Goal: Task Accomplishment & Management: Manage account settings

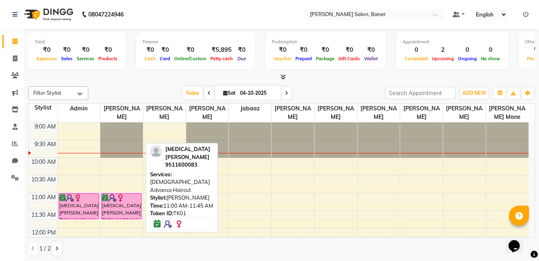
click at [128, 201] on div at bounding box center [121, 198] width 39 height 8
select select "6"
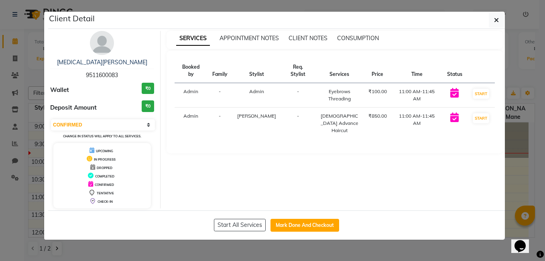
drag, startPoint x: 87, startPoint y: 73, endPoint x: 120, endPoint y: 74, distance: 32.9
click at [120, 74] on div "Nikita Ghadge 9511600083" at bounding box center [102, 68] width 104 height 21
copy span "9511600083"
click at [495, 17] on icon "button" at bounding box center [496, 20] width 5 height 6
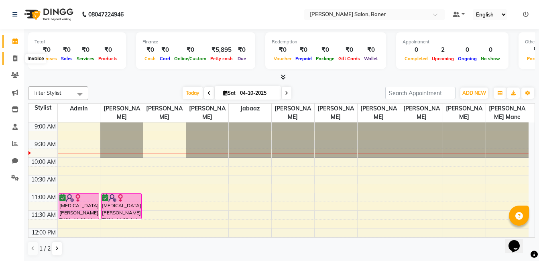
click at [15, 58] on icon at bounding box center [15, 58] width 4 height 6
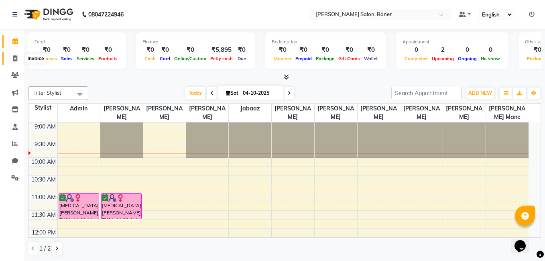
select select "service"
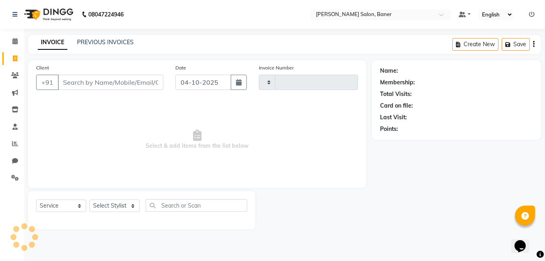
type input "3986"
select select "7115"
type input "9511600083"
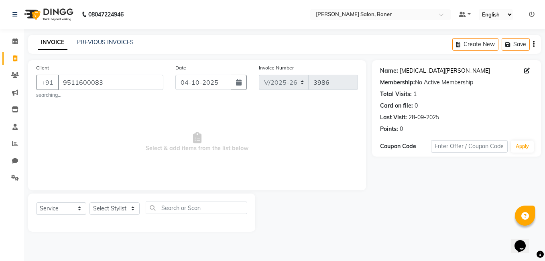
click at [415, 69] on link "Nikita Ghadge" at bounding box center [445, 71] width 90 height 8
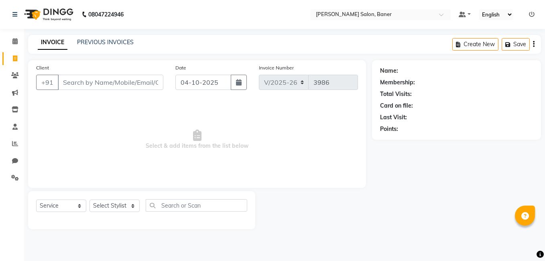
select select "7115"
select select "service"
click at [96, 44] on link "PREVIOUS INVOICES" at bounding box center [105, 42] width 57 height 7
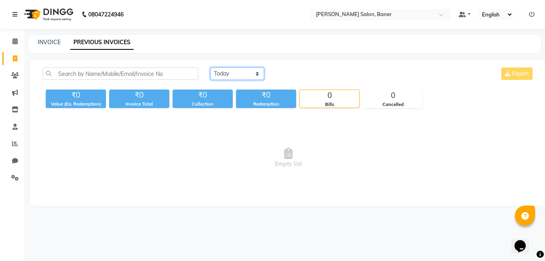
click at [240, 73] on select "Today Yesterday Custom Range" at bounding box center [237, 73] width 54 height 12
click at [210, 67] on select "Today Yesterday Custom Range" at bounding box center [237, 73] width 54 height 12
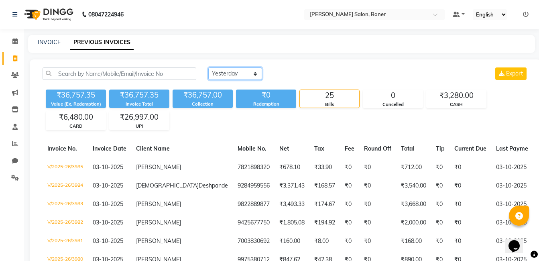
click at [216, 74] on select "Today Yesterday Custom Range" at bounding box center [235, 73] width 54 height 12
select select "range"
click at [208, 67] on select "Today Yesterday Custom Range" at bounding box center [235, 73] width 54 height 12
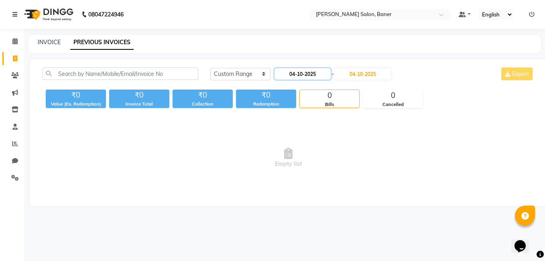
click at [297, 75] on input "04-10-2025" at bounding box center [302, 73] width 56 height 11
select select "10"
select select "2025"
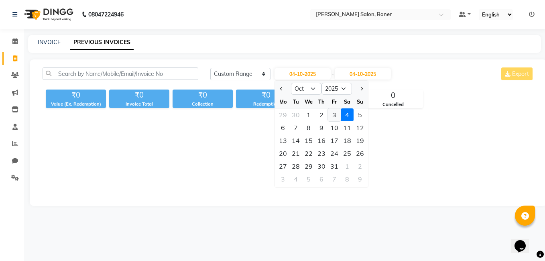
click at [331, 114] on div "3" at bounding box center [334, 114] width 13 height 13
type input "03-10-2025"
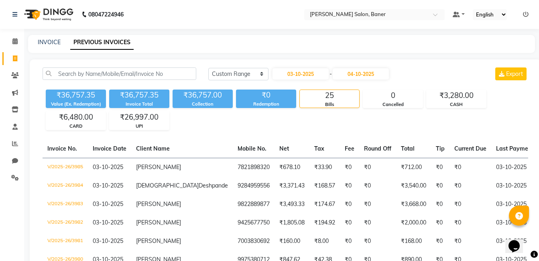
click at [366, 67] on div "03-10-2025 - 04-10-2025" at bounding box center [331, 73] width 118 height 13
click at [366, 77] on input "04-10-2025" at bounding box center [361, 73] width 56 height 11
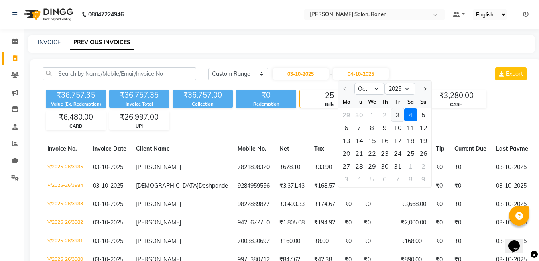
click at [396, 115] on div "3" at bounding box center [397, 114] width 13 height 13
type input "03-10-2025"
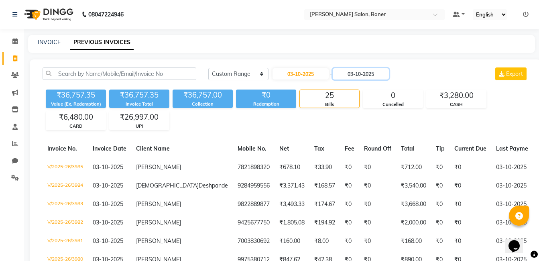
scroll to position [40, 0]
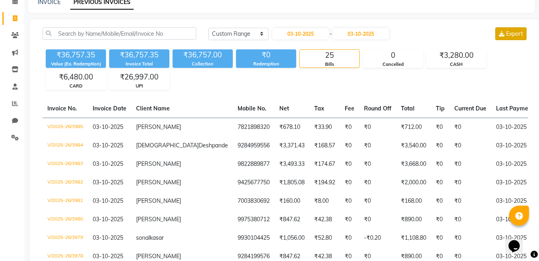
click at [514, 37] on button "Export" at bounding box center [510, 33] width 31 height 13
drag, startPoint x: 411, startPoint y: 54, endPoint x: 513, endPoint y: 69, distance: 103.3
click at [513, 69] on div "₹36,757.35 Value (Ex. Redemption) ₹36,757.35 Invoice Total ₹36,757.00 Collectio…" at bounding box center [286, 68] width 486 height 44
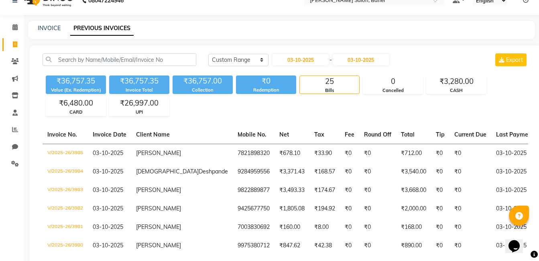
scroll to position [0, 0]
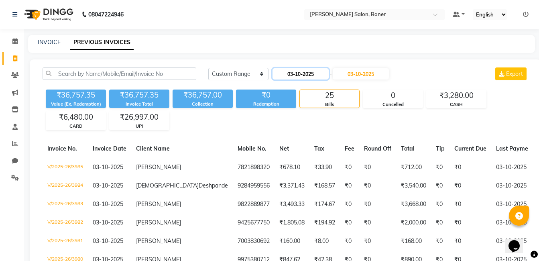
click at [308, 72] on input "03-10-2025" at bounding box center [300, 73] width 56 height 11
select select "10"
select select "2025"
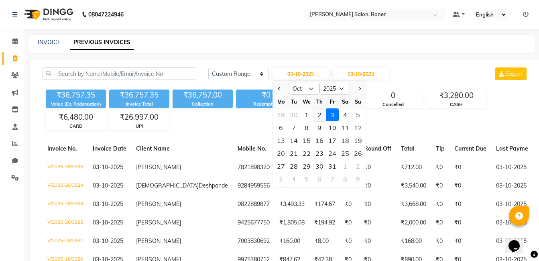
click at [321, 113] on div "2" at bounding box center [319, 114] width 13 height 13
type input "02-10-2025"
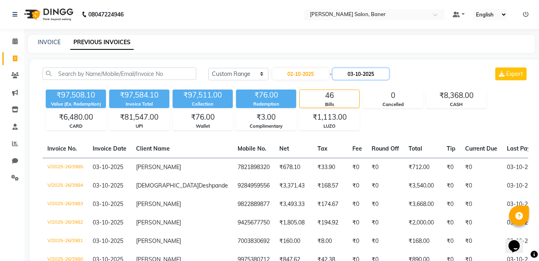
click at [388, 76] on input "03-10-2025" at bounding box center [361, 73] width 56 height 11
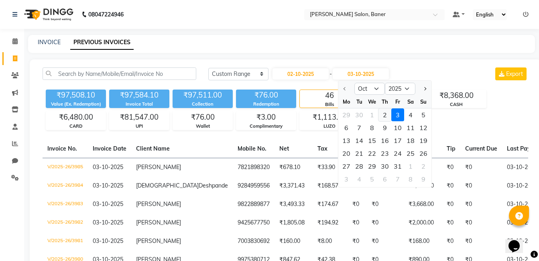
click at [386, 113] on div "2" at bounding box center [384, 114] width 13 height 13
type input "02-10-2025"
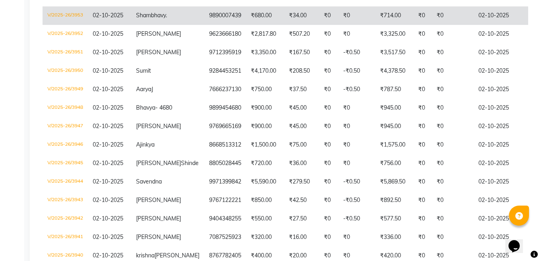
scroll to position [321, 0]
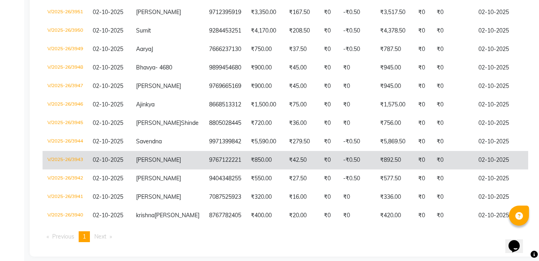
click at [338, 169] on td "-₹0.50" at bounding box center [356, 160] width 37 height 18
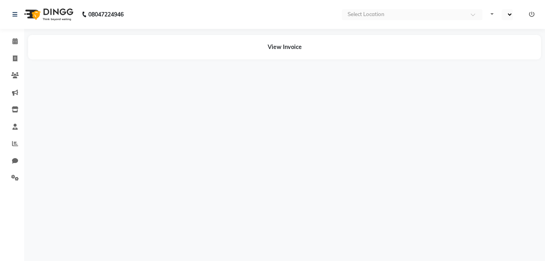
select select "en"
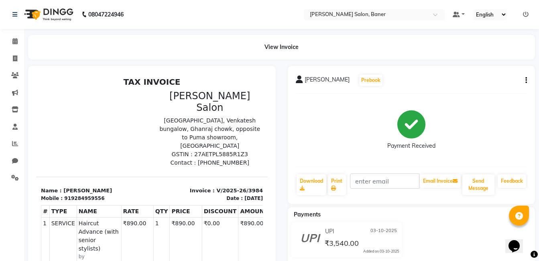
click at [90, 146] on div at bounding box center [94, 128] width 116 height 77
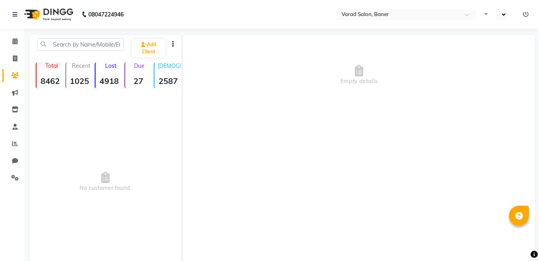
select select "en"
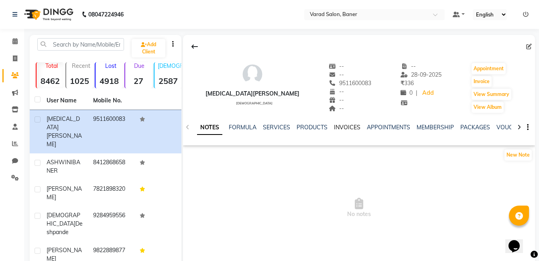
click at [345, 128] on link "INVOICES" at bounding box center [347, 127] width 26 height 7
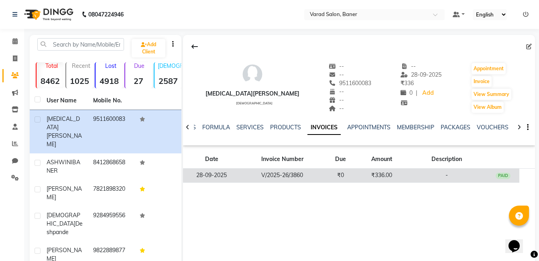
click at [490, 178] on td "PAID" at bounding box center [503, 176] width 33 height 14
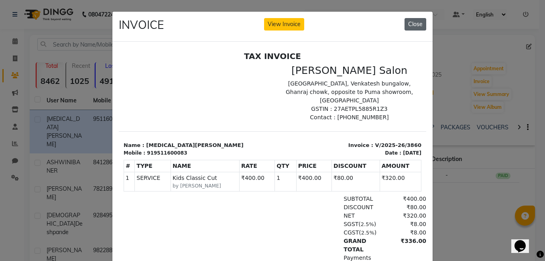
click at [411, 22] on button "Close" at bounding box center [415, 24] width 22 height 12
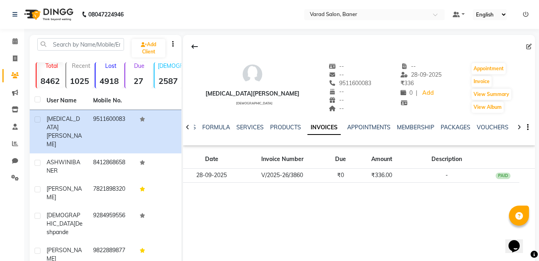
click at [274, 222] on div "Nikita Ghadge female -- -- 9511600083 -- -- -- -- 28-09-2025 ₹ 336 0 | Add Appo…" at bounding box center [359, 155] width 352 height 241
click at [11, 42] on span at bounding box center [15, 41] width 14 height 9
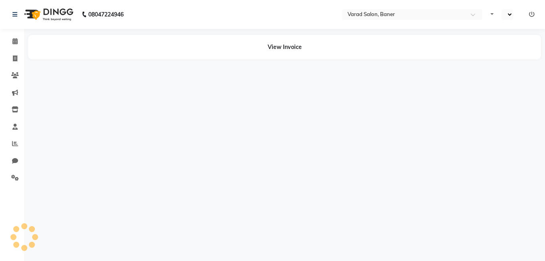
select select "en"
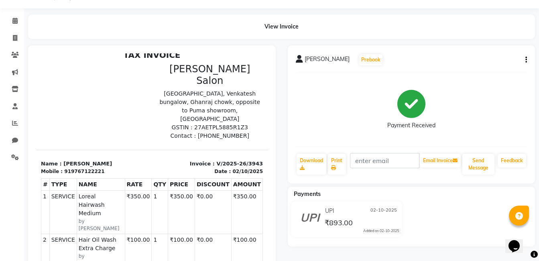
scroll to position [40, 0]
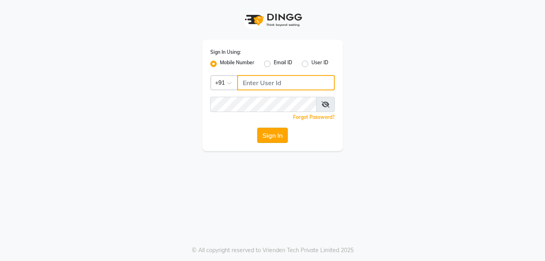
type input "8308252292"
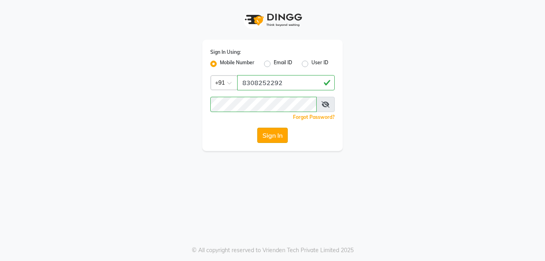
click at [263, 136] on button "Sign In" at bounding box center [272, 135] width 30 height 15
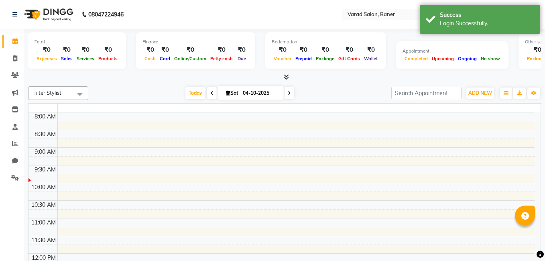
select select "en"
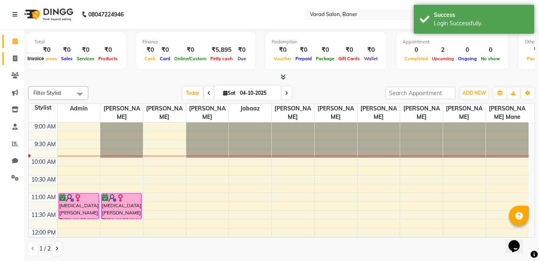
click at [18, 57] on span at bounding box center [15, 58] width 14 height 9
select select "service"
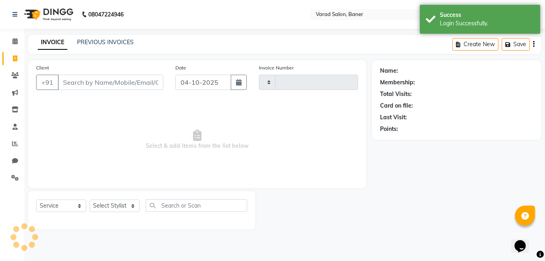
type input "3986"
select select "7115"
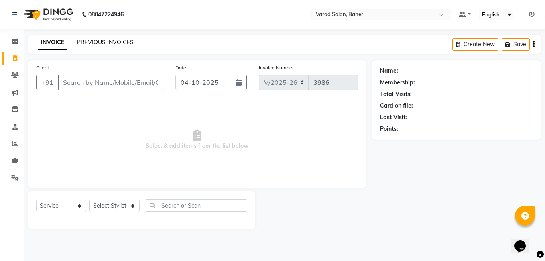
click at [88, 44] on link "PREVIOUS INVOICES" at bounding box center [105, 42] width 57 height 7
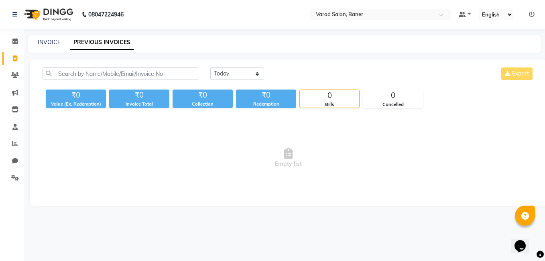
click at [237, 67] on div "[DATE] [DATE] Custom Range Export ₹0 Value (Ex. Redemption) ₹0 Invoice Total ₹0…" at bounding box center [288, 132] width 517 height 146
click at [237, 68] on select "[DATE] [DATE] Custom Range" at bounding box center [237, 73] width 54 height 12
select select "range"
click at [210, 67] on select "[DATE] [DATE] Custom Range" at bounding box center [237, 73] width 54 height 12
click at [323, 69] on input "04-10-2025" at bounding box center [302, 73] width 56 height 11
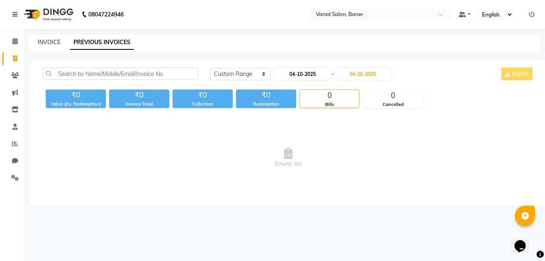
select select "10"
select select "2025"
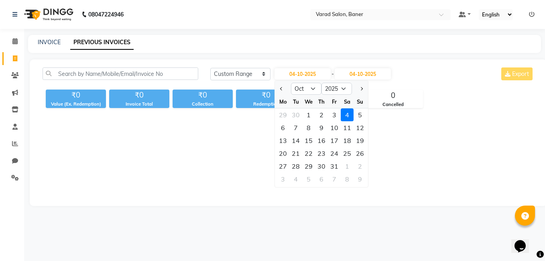
click at [321, 118] on div "2" at bounding box center [321, 114] width 13 height 13
type input "02-10-2025"
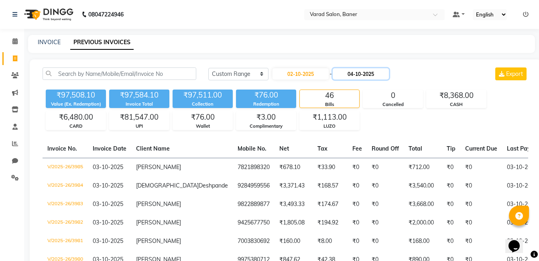
click at [363, 74] on input "04-10-2025" at bounding box center [361, 73] width 56 height 11
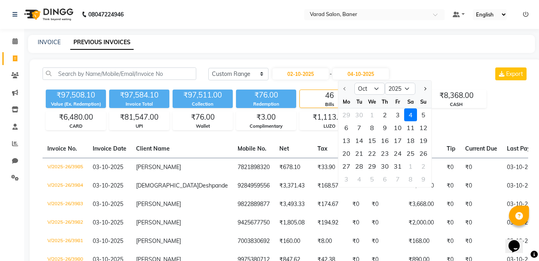
click at [384, 118] on div "2" at bounding box center [384, 114] width 13 height 13
type input "02-10-2025"
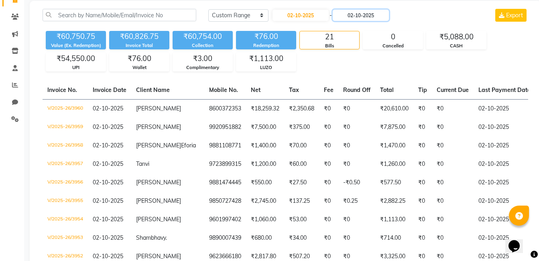
scroll to position [6, 0]
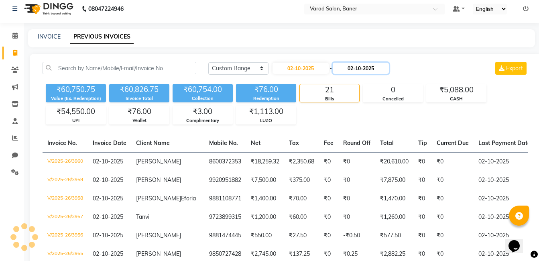
click at [385, 70] on input "02-10-2025" at bounding box center [361, 68] width 56 height 11
click at [384, 70] on input "02-10-2025" at bounding box center [361, 68] width 56 height 11
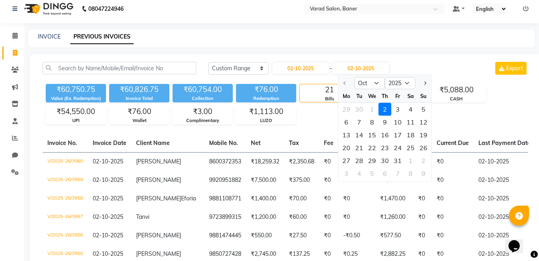
click at [369, 109] on div "29 30 1 2 3 4 5" at bounding box center [384, 109] width 93 height 13
click at [372, 111] on div "29 30 1 2 3 4 5" at bounding box center [384, 109] width 93 height 13
click at [373, 111] on div "29 30 1 2 3 4 5" at bounding box center [384, 109] width 93 height 13
click at [373, 112] on div "29 30 1 2 3 4 5" at bounding box center [384, 109] width 93 height 13
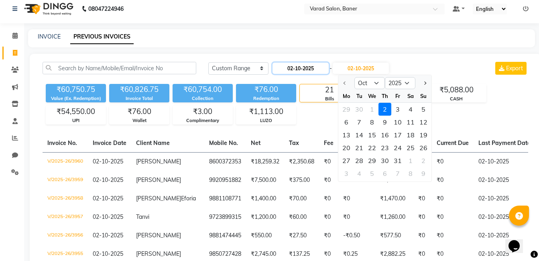
click at [308, 68] on input "02-10-2025" at bounding box center [300, 68] width 56 height 11
select select "10"
select select "2025"
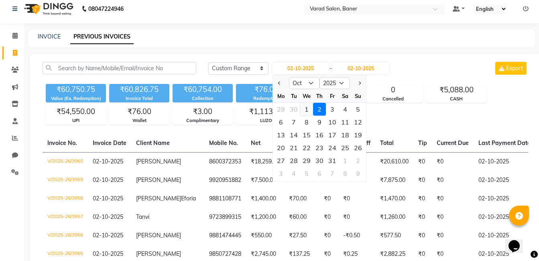
click at [302, 110] on div "1" at bounding box center [306, 109] width 13 height 13
type input "01-10-2025"
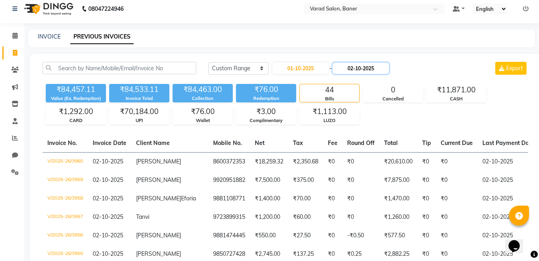
click at [359, 69] on input "02-10-2025" at bounding box center [361, 68] width 56 height 11
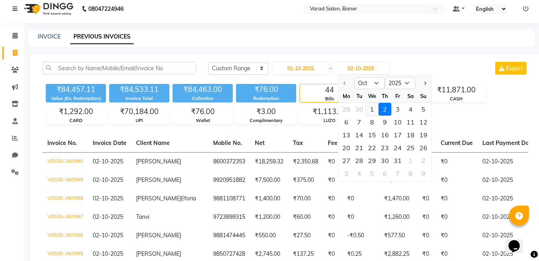
click at [371, 107] on div "1" at bounding box center [372, 109] width 13 height 13
type input "01-10-2025"
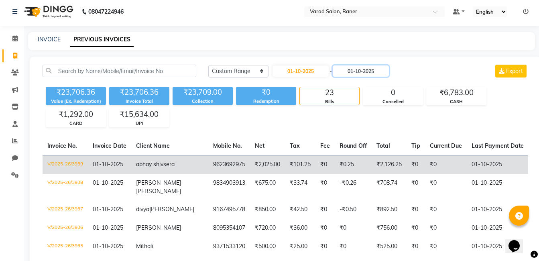
scroll to position [2, 0]
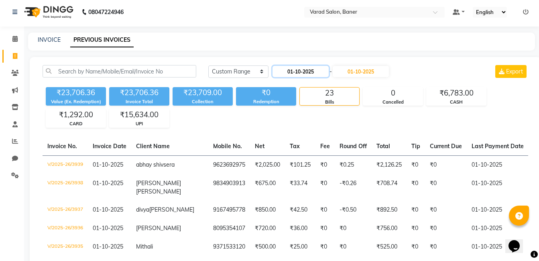
click at [309, 71] on input "01-10-2025" at bounding box center [300, 71] width 56 height 11
select select "10"
select select "2025"
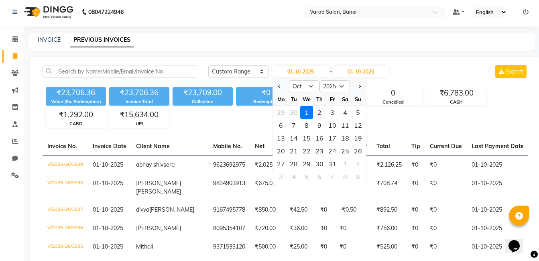
click at [317, 115] on div "2" at bounding box center [319, 112] width 13 height 13
type input "02-10-2025"
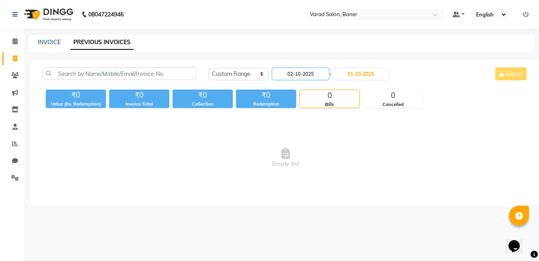
scroll to position [0, 0]
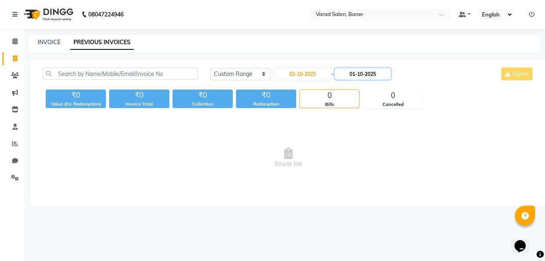
click at [367, 73] on input "01-10-2025" at bounding box center [363, 73] width 56 height 11
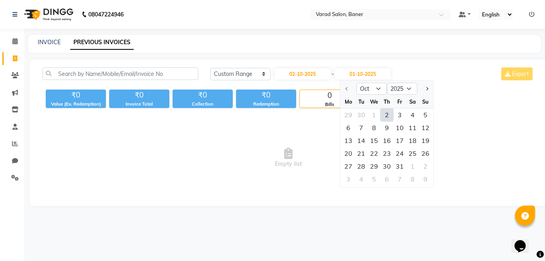
click at [385, 115] on div "2" at bounding box center [386, 114] width 13 height 13
type input "02-10-2025"
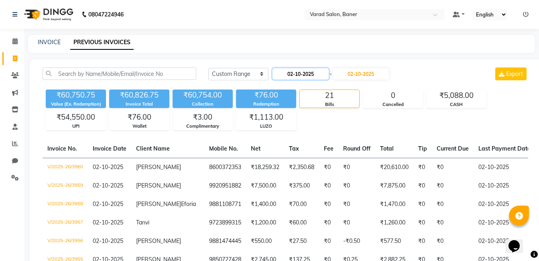
click at [313, 69] on input "02-10-2025" at bounding box center [300, 73] width 56 height 11
select select "10"
select select "2025"
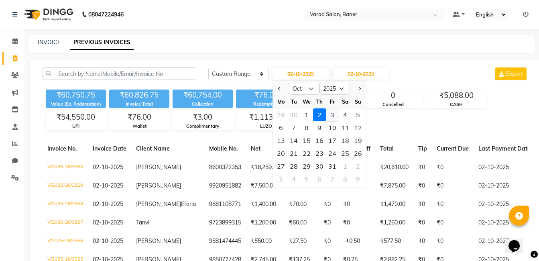
click at [333, 118] on div "3" at bounding box center [332, 114] width 13 height 13
type input "03-10-2025"
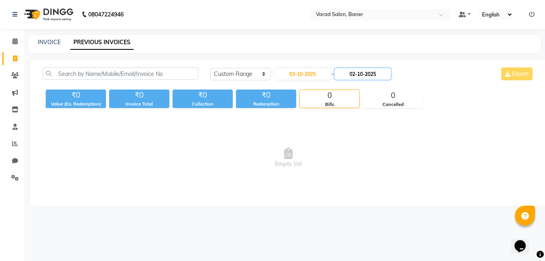
click at [387, 74] on input "02-10-2025" at bounding box center [363, 73] width 56 height 11
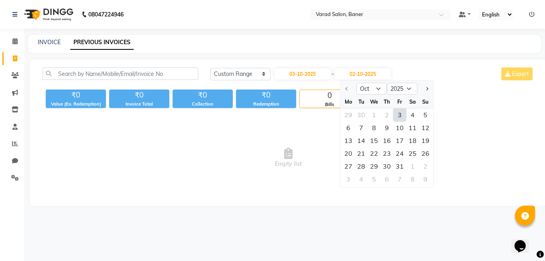
click at [396, 115] on div "3" at bounding box center [399, 114] width 13 height 13
type input "03-10-2025"
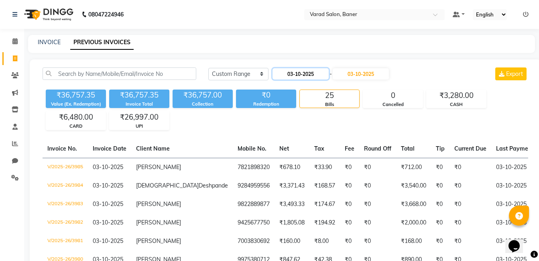
click at [319, 73] on input "03-10-2025" at bounding box center [300, 73] width 56 height 11
select select "10"
select select "2025"
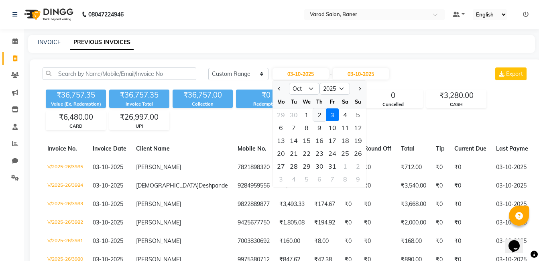
click at [319, 111] on div "2" at bounding box center [319, 114] width 13 height 13
type input "02-10-2025"
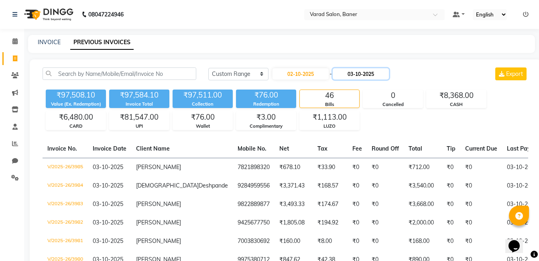
click at [363, 75] on input "03-10-2025" at bounding box center [361, 73] width 56 height 11
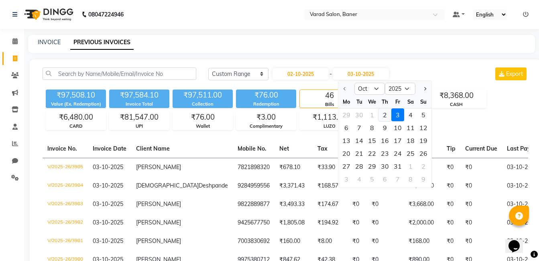
click at [382, 114] on div "2" at bounding box center [384, 114] width 13 height 13
type input "02-10-2025"
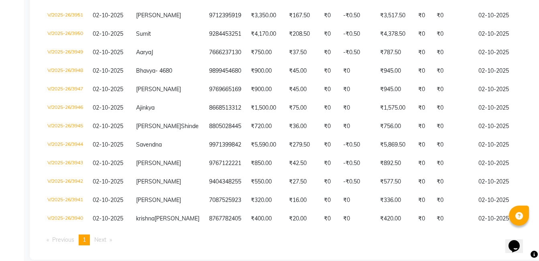
scroll to position [321, 0]
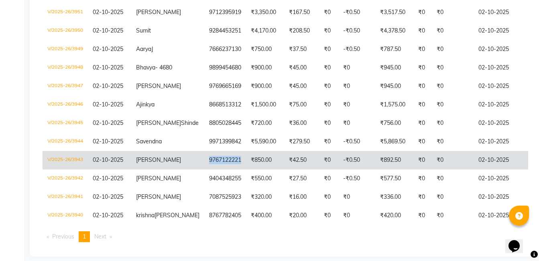
drag, startPoint x: 182, startPoint y: 200, endPoint x: 218, endPoint y: 203, distance: 36.3
click at [218, 169] on td "9767122221" at bounding box center [225, 160] width 42 height 18
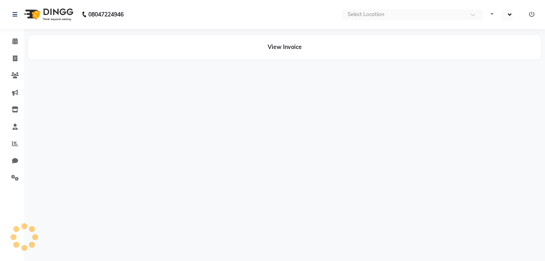
select select "en"
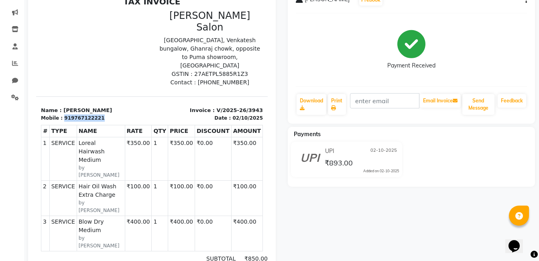
drag, startPoint x: 61, startPoint y: 106, endPoint x: 101, endPoint y: 105, distance: 39.7
click at [101, 114] on div "Mobile : 919767122221" at bounding box center [94, 117] width 106 height 7
copy div "919767122221"
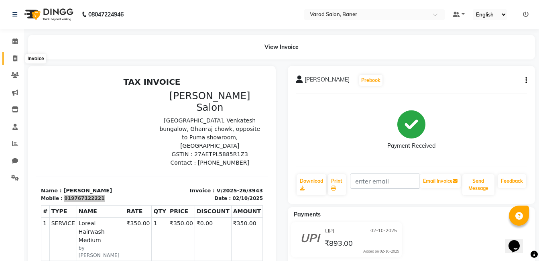
click at [16, 62] on span at bounding box center [15, 58] width 14 height 9
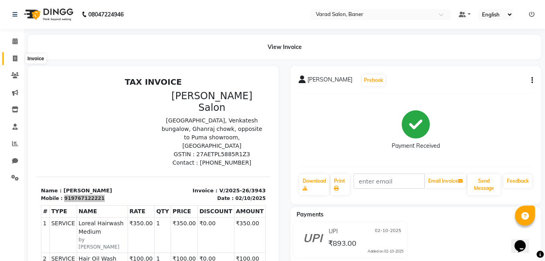
select select "service"
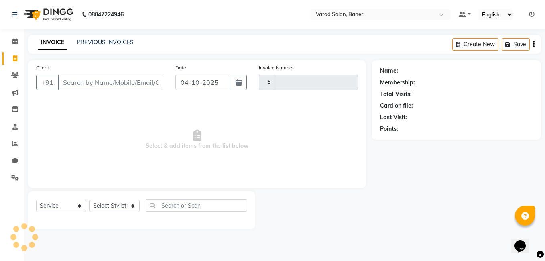
type input "3986"
select select "7115"
type input "919767122221"
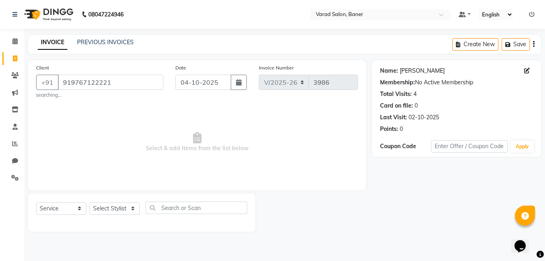
click at [422, 67] on link "[PERSON_NAME]" at bounding box center [422, 71] width 45 height 8
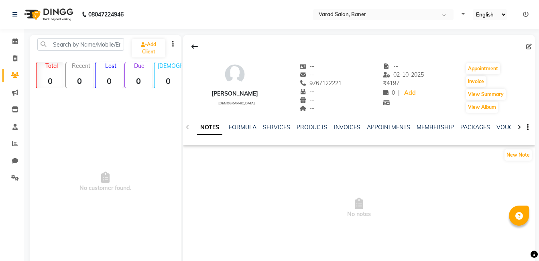
select select "en"
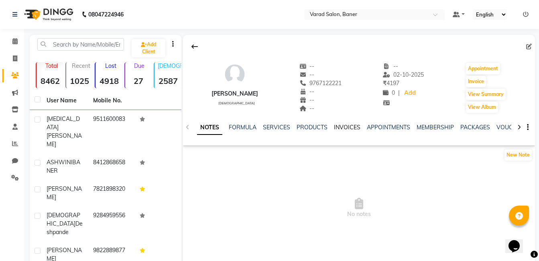
click at [350, 128] on link "INVOICES" at bounding box center [347, 127] width 26 height 7
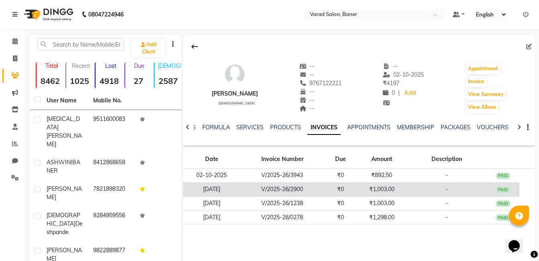
click at [505, 188] on div "PAID" at bounding box center [503, 190] width 15 height 6
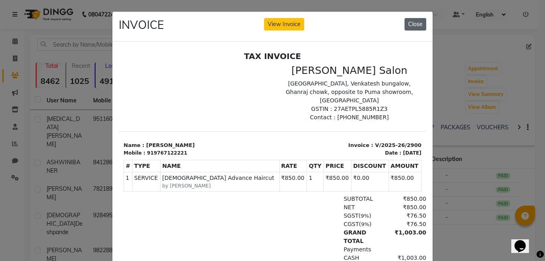
click at [421, 22] on button "Close" at bounding box center [415, 24] width 22 height 12
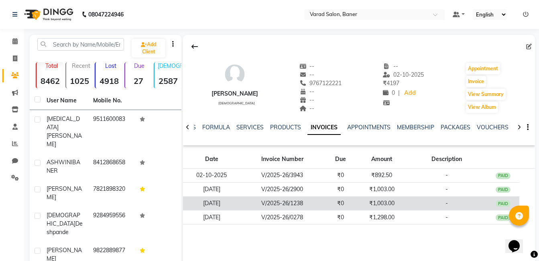
click at [503, 203] on div "PAID" at bounding box center [503, 203] width 15 height 6
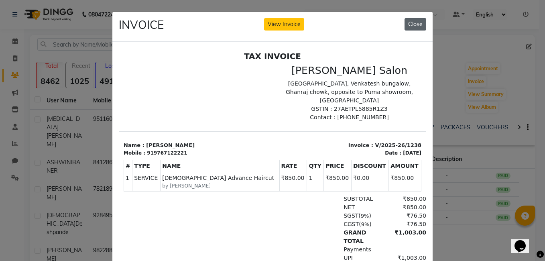
click at [411, 25] on button "Close" at bounding box center [415, 24] width 22 height 12
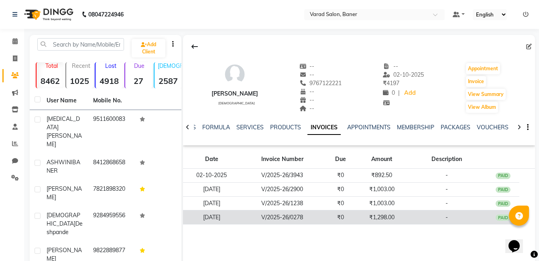
click at [502, 220] on div "PAID" at bounding box center [503, 217] width 15 height 6
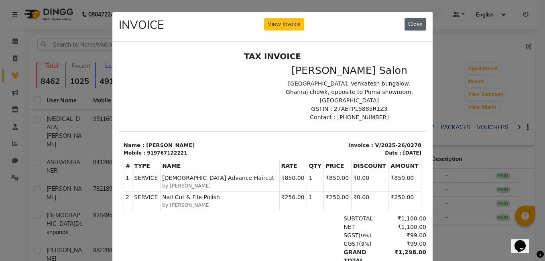
click at [419, 24] on button "Close" at bounding box center [415, 24] width 22 height 12
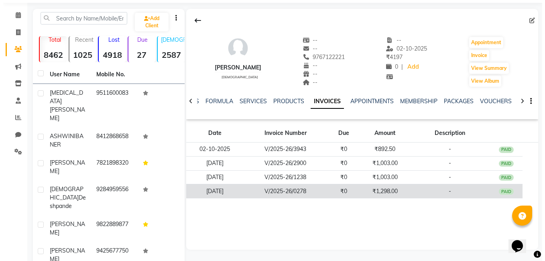
scroll to position [40, 0]
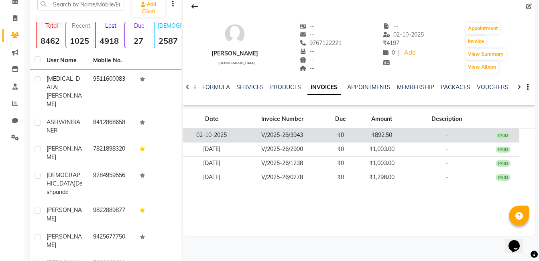
click at [507, 133] on div "PAID" at bounding box center [503, 135] width 15 height 6
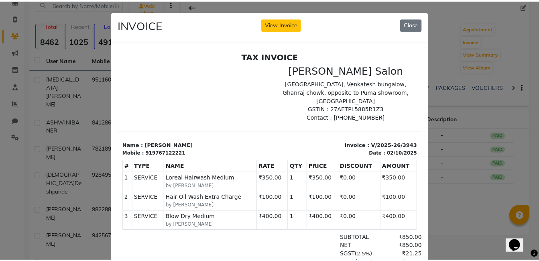
scroll to position [0, 0]
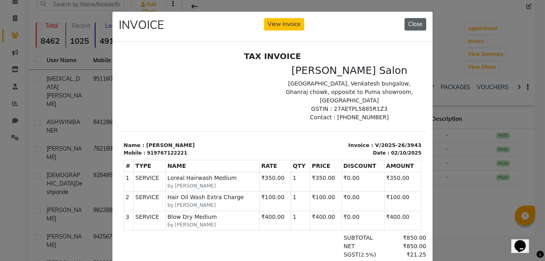
click at [418, 27] on button "Close" at bounding box center [415, 24] width 22 height 12
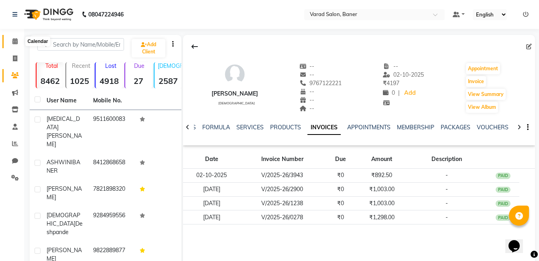
click at [19, 37] on span at bounding box center [15, 41] width 14 height 9
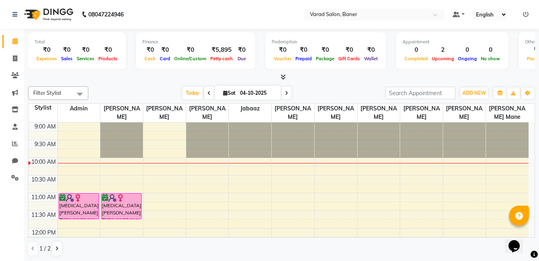
scroll to position [40, 0]
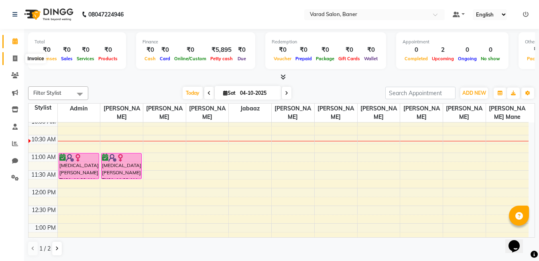
click at [14, 57] on icon at bounding box center [15, 58] width 4 height 6
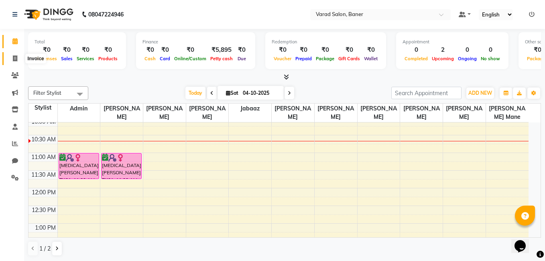
select select "service"
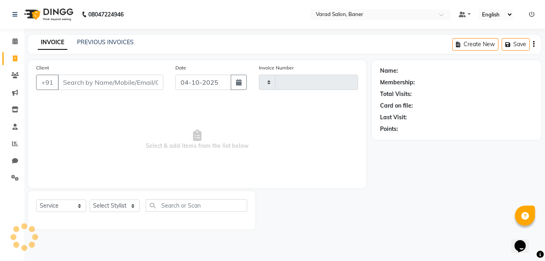
type input "3986"
select select "7115"
click at [94, 76] on input "Client" at bounding box center [111, 82] width 106 height 15
click at [63, 83] on input "Client" at bounding box center [111, 82] width 106 height 15
click at [121, 208] on select "Select Stylist [PERSON_NAME] Admin Jabaaz [PERSON_NAME] [PERSON_NAME] [PERSON_N…" at bounding box center [114, 205] width 50 height 12
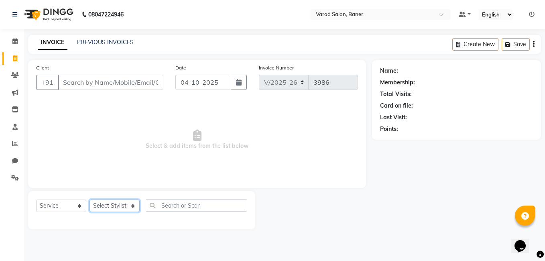
select select "60259"
click at [89, 199] on select "Select Stylist [PERSON_NAME] Admin Jabaaz [PERSON_NAME] [PERSON_NAME] [PERSON_N…" at bounding box center [114, 205] width 50 height 12
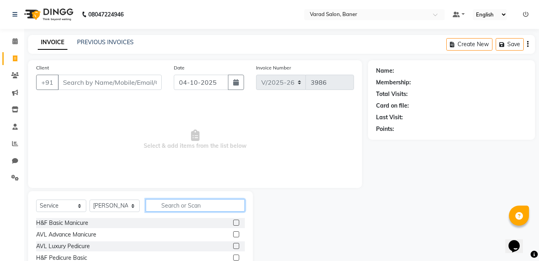
click at [192, 202] on input "text" at bounding box center [195, 205] width 99 height 12
type input "cla"
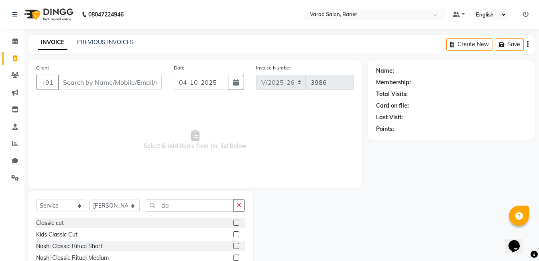
click at [236, 222] on label at bounding box center [236, 222] width 6 height 6
click at [236, 222] on input "checkbox" at bounding box center [235, 222] width 5 height 5
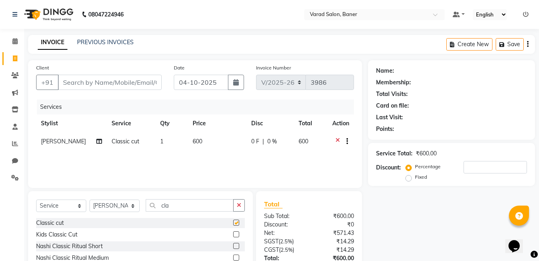
checkbox input "false"
click at [236, 208] on button "button" at bounding box center [239, 205] width 12 height 12
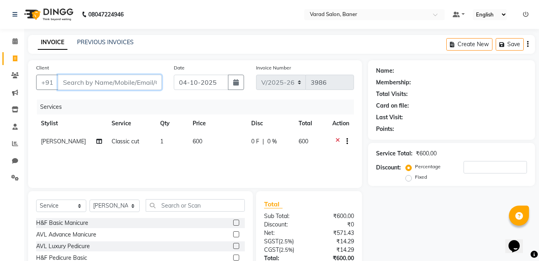
click at [111, 81] on input "Client" at bounding box center [110, 82] width 104 height 15
type input "7"
type input "0"
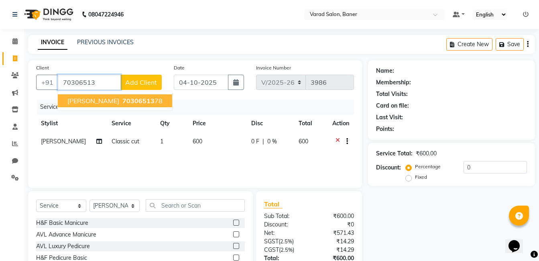
click at [84, 101] on span "vishal Kolekar" at bounding box center [93, 101] width 52 height 8
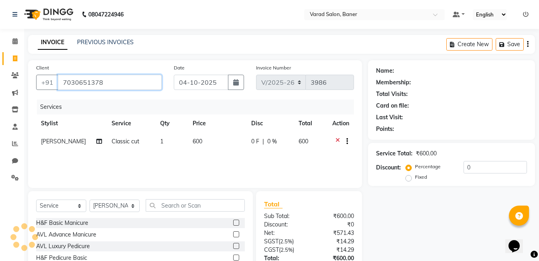
type input "7030651378"
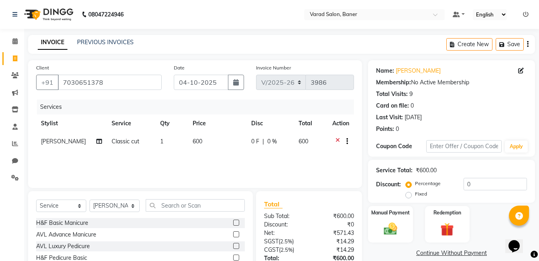
scroll to position [61, 0]
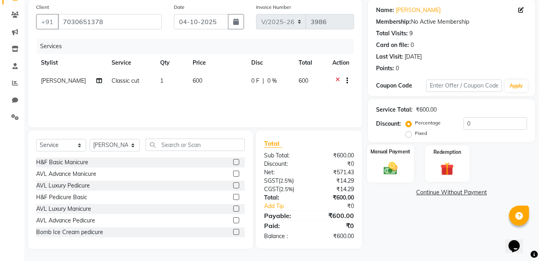
click at [388, 169] on img at bounding box center [390, 168] width 22 height 16
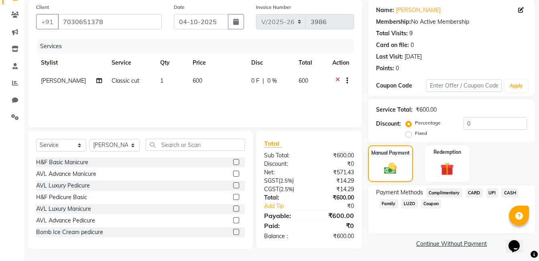
scroll to position [61, 0]
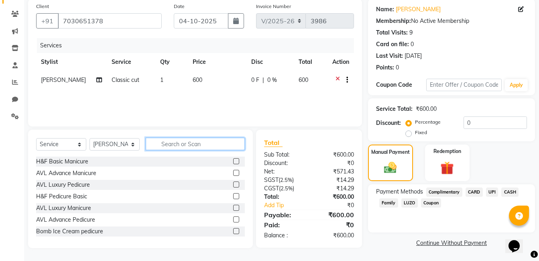
click at [181, 142] on input "text" at bounding box center [195, 144] width 99 height 12
click at [66, 141] on select "Select Service Product Membership Package Voucher Prepaid Gift Card" at bounding box center [61, 144] width 50 height 12
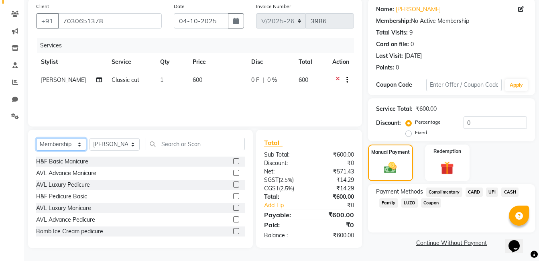
click at [36, 138] on select "Select Service Product Membership Package Voucher Prepaid Gift Card" at bounding box center [61, 144] width 50 height 12
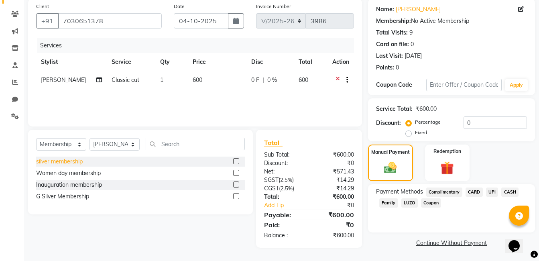
click at [83, 163] on div "silver membership" at bounding box center [59, 161] width 47 height 8
select select "select"
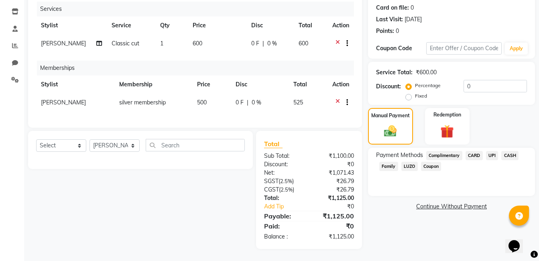
scroll to position [0, 0]
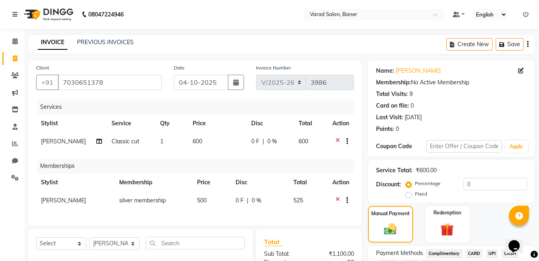
click at [267, 140] on span "0 %" at bounding box center [272, 141] width 10 height 8
select select "60259"
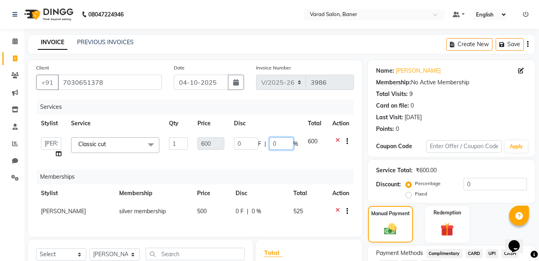
click at [283, 143] on input "0" at bounding box center [281, 143] width 24 height 12
type input "20"
click at [282, 163] on div "Services Stylist Service Qty Price Disc Total Action Aaftab Malik Admin Jabaaz …" at bounding box center [195, 164] width 318 height 129
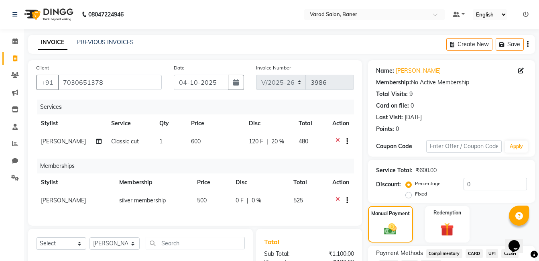
scroll to position [104, 0]
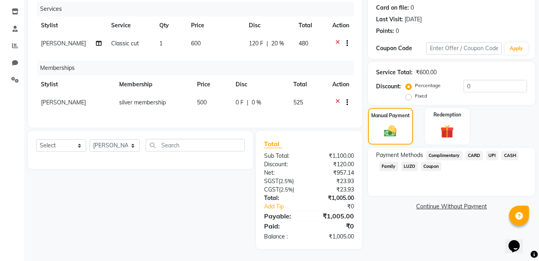
click at [490, 151] on span "UPI" at bounding box center [492, 155] width 12 height 9
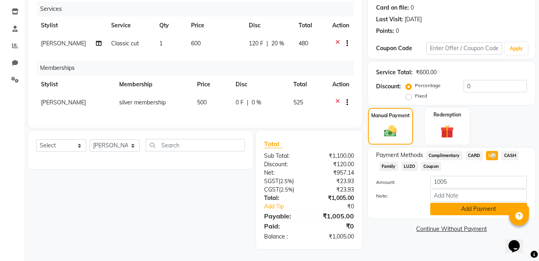
click at [467, 204] on button "Add Payment" at bounding box center [478, 209] width 97 height 12
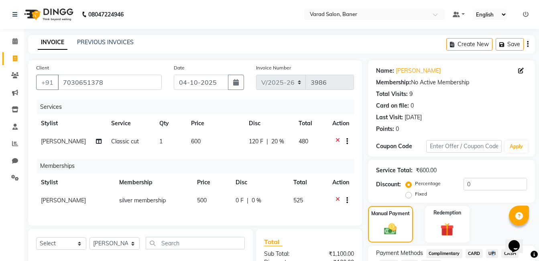
scroll to position [121, 0]
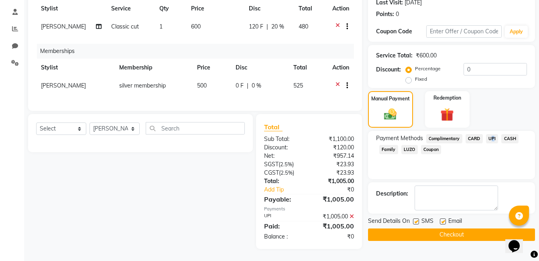
click at [427, 228] on button "Checkout" at bounding box center [451, 234] width 167 height 12
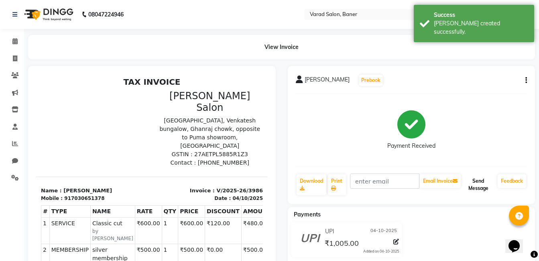
click at [474, 185] on button "Send Message" at bounding box center [478, 184] width 32 height 21
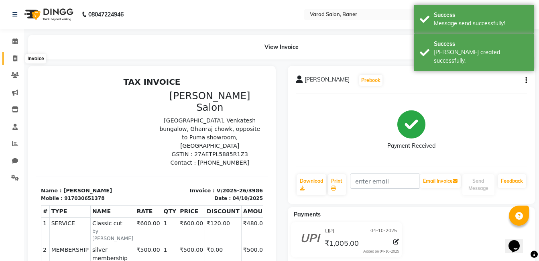
click at [12, 54] on span at bounding box center [15, 58] width 14 height 9
select select "service"
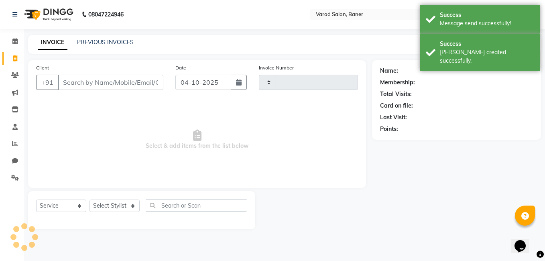
type input "3987"
click at [11, 33] on div "Calendar Invoice Clients Marketing Inventory Staff Reports Chat Settings Comple…" at bounding box center [54, 136] width 108 height 226
select select "7115"
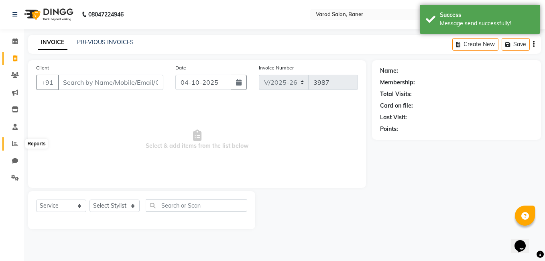
click at [17, 139] on span at bounding box center [15, 143] width 14 height 9
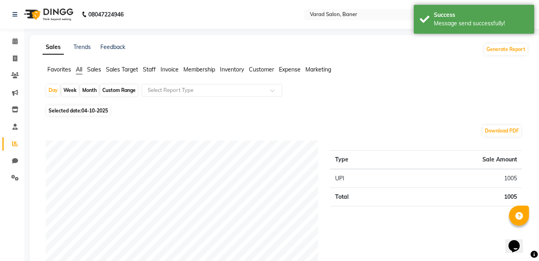
click at [92, 89] on div "Month" at bounding box center [89, 90] width 18 height 11
select select "10"
select select "2025"
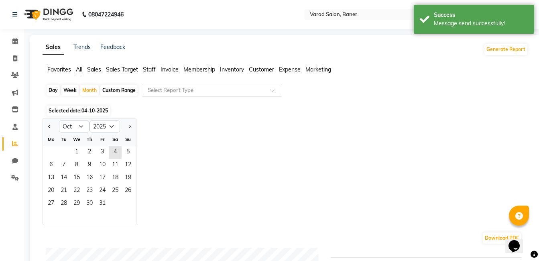
click at [176, 90] on input "text" at bounding box center [204, 90] width 116 height 8
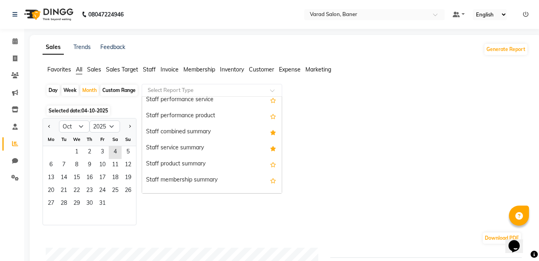
scroll to position [441, 0]
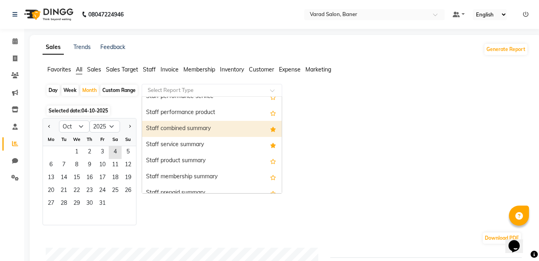
click at [233, 130] on div "Staff combined summary" at bounding box center [212, 129] width 140 height 16
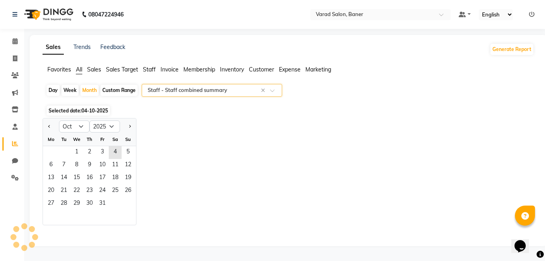
select select "filtered_report"
select select "csv"
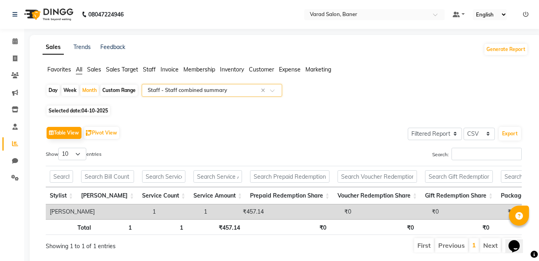
scroll to position [31, 0]
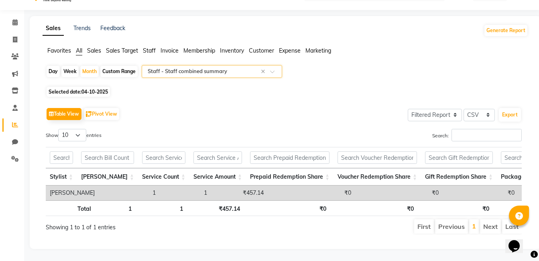
click at [94, 89] on span "04-10-2025" at bounding box center [94, 92] width 26 height 6
select select "10"
select select "2025"
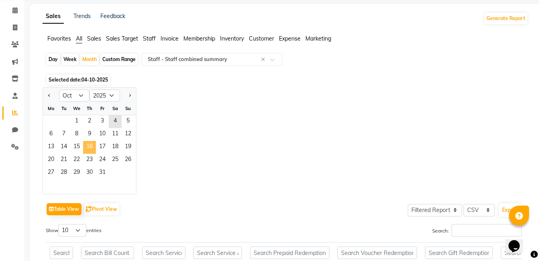
click at [89, 153] on span "16" at bounding box center [89, 147] width 13 height 13
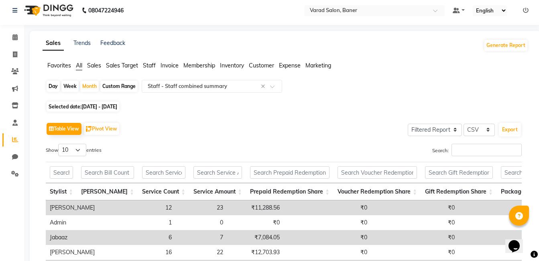
scroll to position [0, 0]
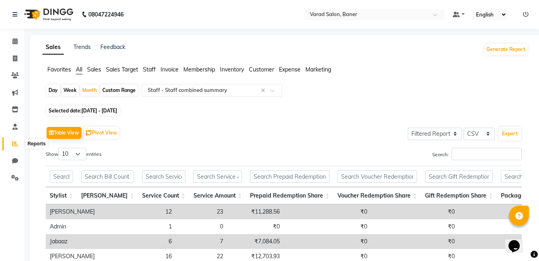
click at [13, 146] on icon at bounding box center [15, 143] width 6 height 6
click at [15, 59] on icon at bounding box center [15, 58] width 4 height 6
select select "service"
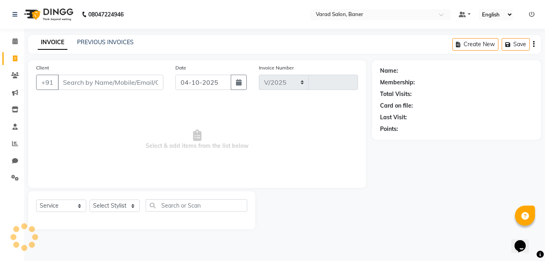
select select "7115"
type input "3987"
click at [15, 41] on icon at bounding box center [14, 41] width 5 height 6
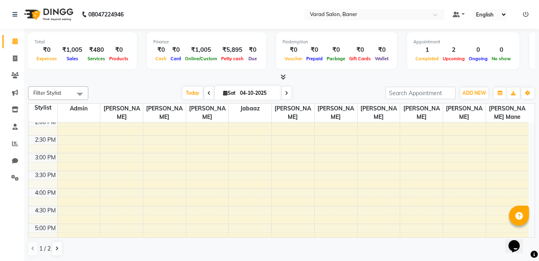
scroll to position [201, 0]
click at [14, 146] on icon at bounding box center [15, 143] width 6 height 6
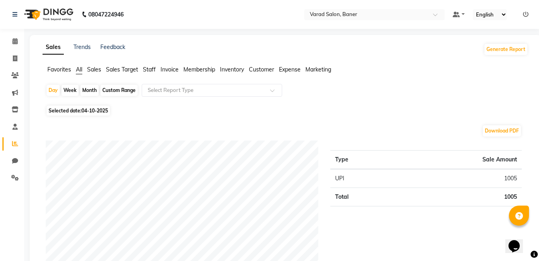
click at [97, 66] on span "Sales" at bounding box center [94, 69] width 14 height 7
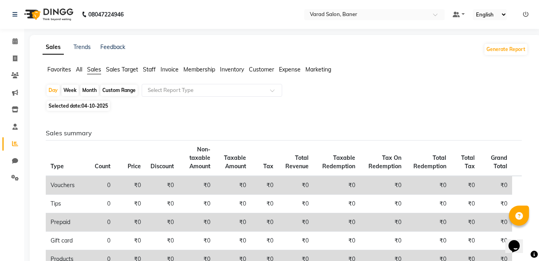
click at [89, 89] on div "Month" at bounding box center [89, 90] width 18 height 11
select select "10"
select select "2025"
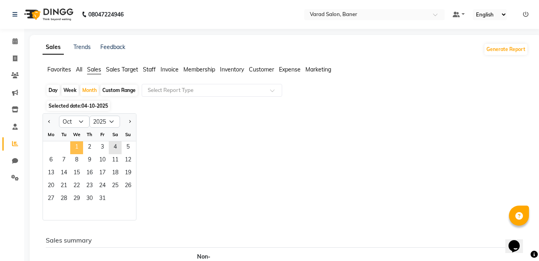
click at [78, 149] on span "1" at bounding box center [76, 147] width 13 height 13
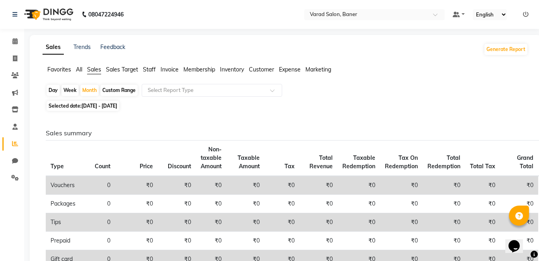
click at [203, 96] on div "Select Report Type" at bounding box center [212, 90] width 140 height 13
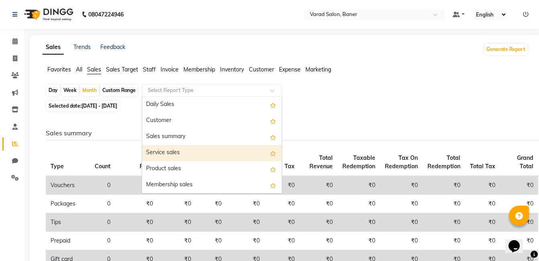
click at [189, 151] on div "Service sales" at bounding box center [212, 153] width 140 height 16
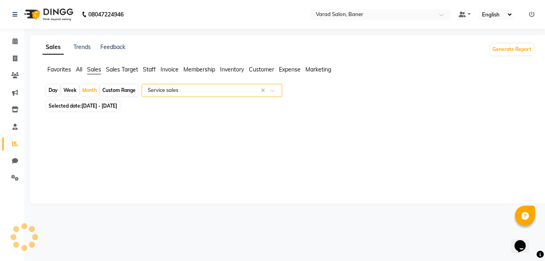
select select "filtered_report"
select select "csv"
click at [190, 90] on input "text" at bounding box center [204, 90] width 116 height 8
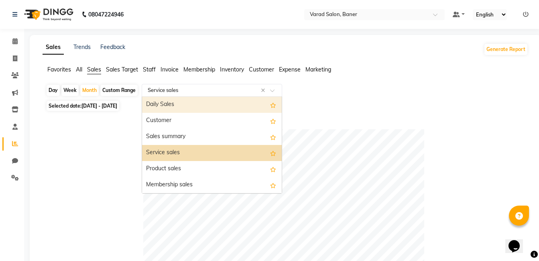
click at [147, 69] on span "Staff" at bounding box center [149, 69] width 13 height 7
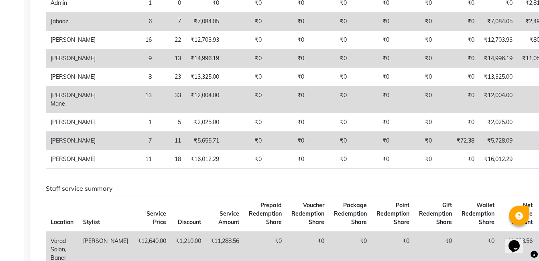
scroll to position [161, 0]
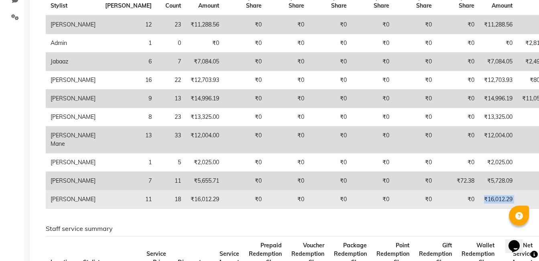
drag, startPoint x: 436, startPoint y: 244, endPoint x: 476, endPoint y: 241, distance: 39.8
click at [476, 209] on tr "Swapnil Jadhav 11 18 ₹16,012.29 ₹0 ₹0 ₹0 ₹0 ₹0 ₹0 ₹16,012.29 ₹0 ₹500.00 ₹0 ₹0 ₹…" at bounding box center [379, 199] width 667 height 18
click at [517, 209] on td "₹0" at bounding box center [536, 199] width 38 height 18
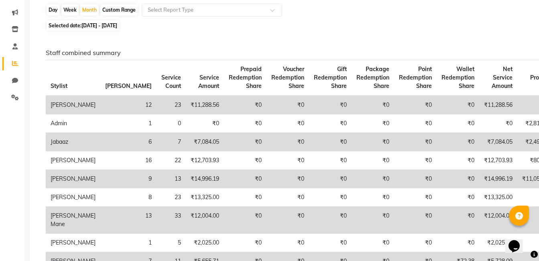
scroll to position [0, 0]
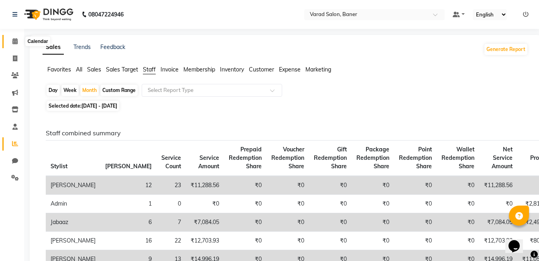
click at [15, 40] on icon at bounding box center [14, 41] width 5 height 6
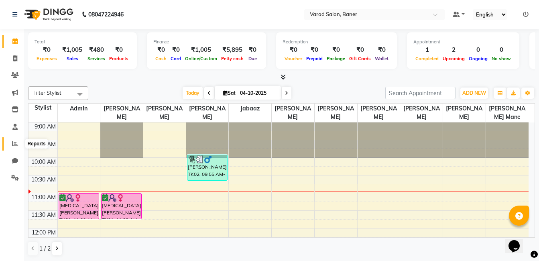
click at [13, 141] on icon at bounding box center [15, 143] width 6 height 6
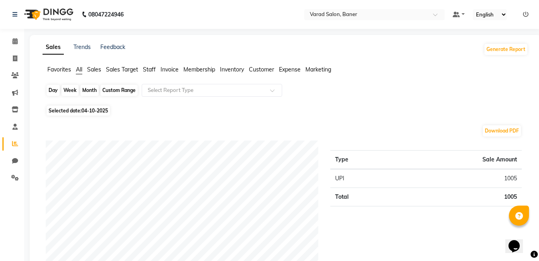
click at [55, 90] on div "Day" at bounding box center [53, 90] width 13 height 11
select select "10"
select select "2025"
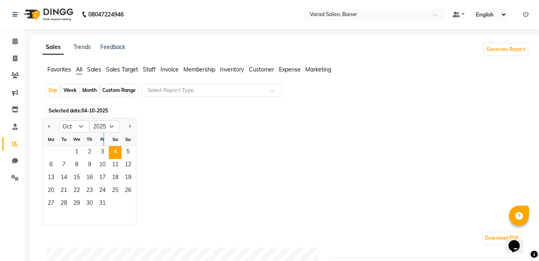
click at [104, 144] on div "Fr" at bounding box center [102, 139] width 13 height 13
click at [103, 149] on span "3" at bounding box center [102, 152] width 13 height 13
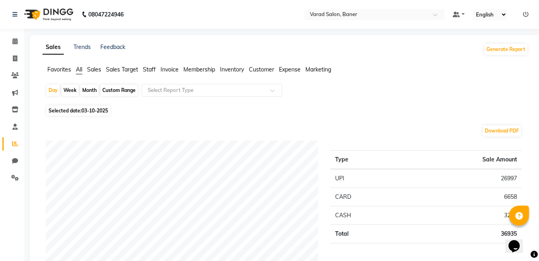
click at [260, 67] on span "Customer" at bounding box center [261, 69] width 25 height 7
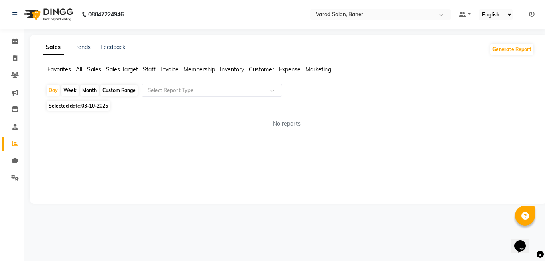
click at [227, 68] on span "Inventory" at bounding box center [232, 69] width 24 height 7
click at [165, 66] on span "Invoice" at bounding box center [170, 69] width 18 height 7
click at [167, 66] on span "Invoice" at bounding box center [170, 69] width 18 height 7
click at [154, 69] on span "Staff" at bounding box center [149, 69] width 13 height 7
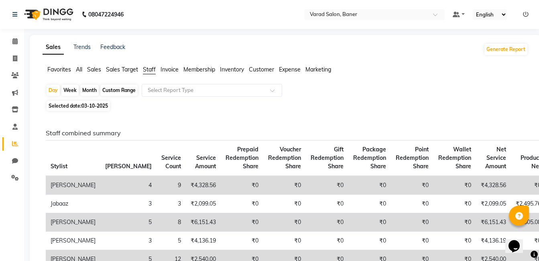
scroll to position [40, 0]
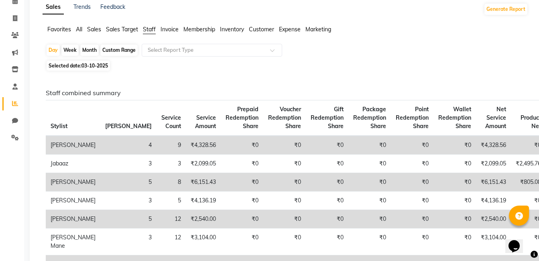
click at [100, 190] on td "5" at bounding box center [128, 182] width 56 height 18
click at [100, 187] on td "5" at bounding box center [128, 182] width 56 height 18
click at [80, 189] on td "[PERSON_NAME]" at bounding box center [73, 182] width 55 height 18
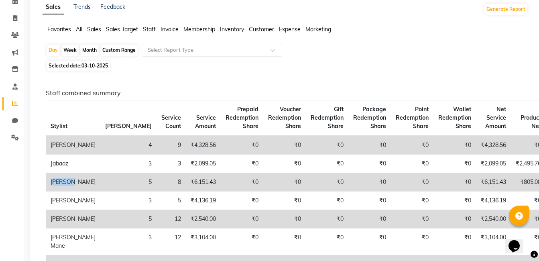
click at [80, 189] on td "[PERSON_NAME]" at bounding box center [73, 182] width 55 height 18
click at [221, 191] on td "₹0" at bounding box center [242, 182] width 43 height 18
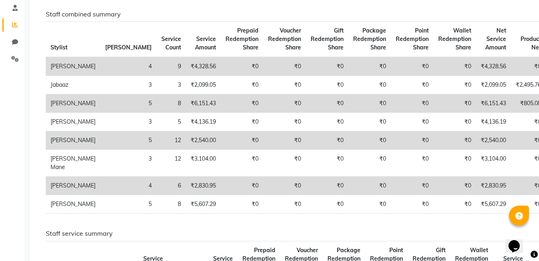
scroll to position [79, 0]
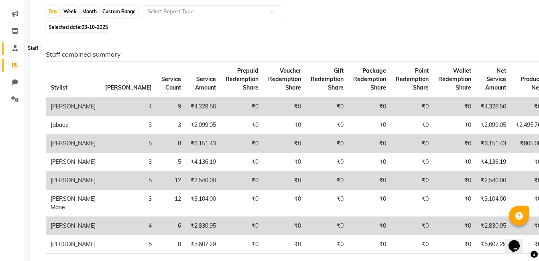
click at [13, 45] on icon at bounding box center [14, 48] width 5 height 6
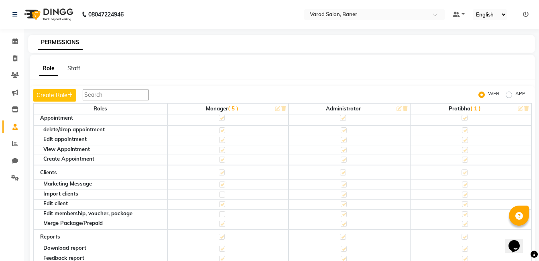
scroll to position [80, 0]
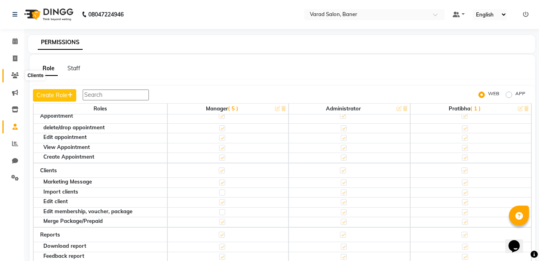
click at [11, 75] on span at bounding box center [15, 75] width 14 height 9
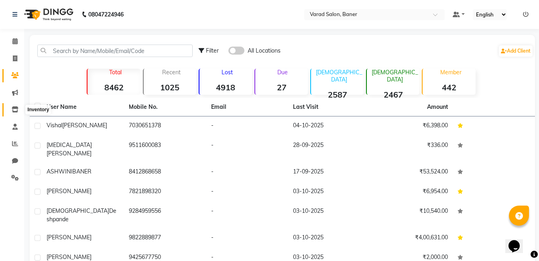
click at [14, 106] on icon at bounding box center [15, 109] width 7 height 6
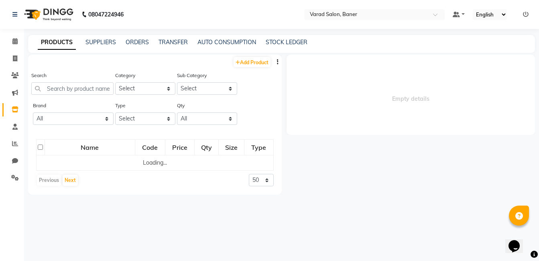
select select
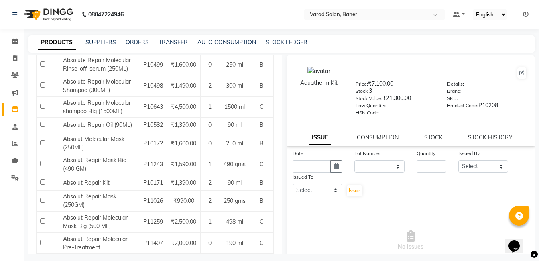
scroll to position [161, 0]
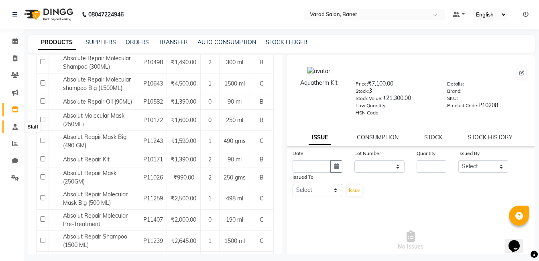
click at [20, 126] on span at bounding box center [15, 126] width 14 height 9
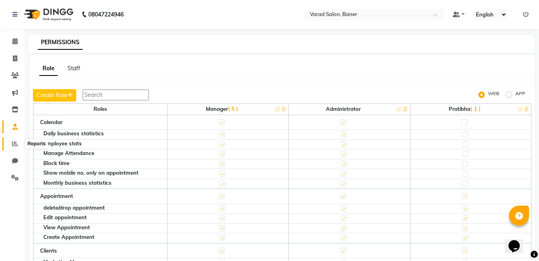
click at [10, 144] on span at bounding box center [15, 143] width 14 height 9
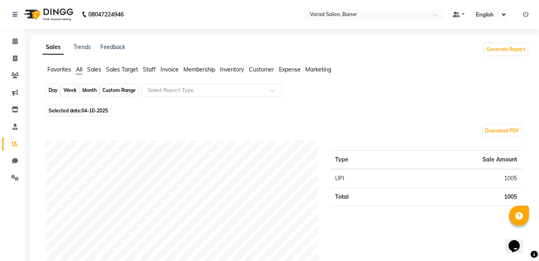
click at [51, 93] on div "Day" at bounding box center [53, 90] width 13 height 11
select select "10"
select select "2025"
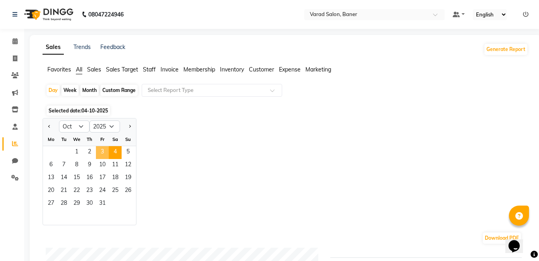
click at [102, 151] on span "3" at bounding box center [102, 152] width 13 height 13
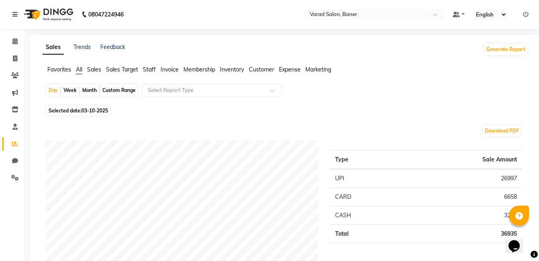
click at [167, 65] on li "Invoice" at bounding box center [170, 69] width 18 height 8
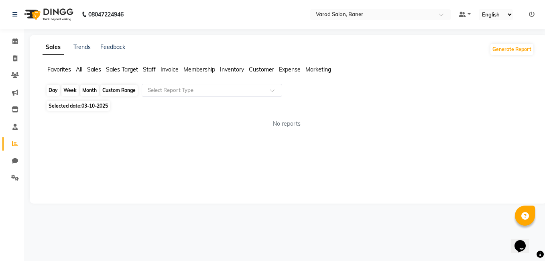
click at [55, 87] on div "Day" at bounding box center [53, 90] width 13 height 11
select select "10"
select select "2025"
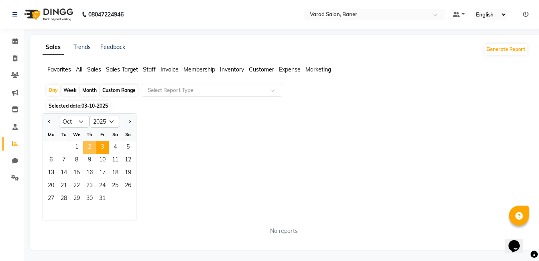
click at [86, 145] on span "2" at bounding box center [89, 147] width 13 height 13
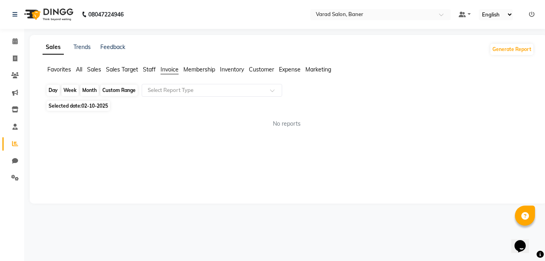
click at [57, 88] on div "Day" at bounding box center [53, 90] width 13 height 11
select select "10"
select select "2025"
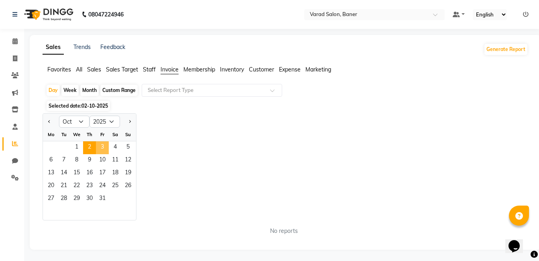
click at [103, 143] on span "3" at bounding box center [102, 147] width 13 height 13
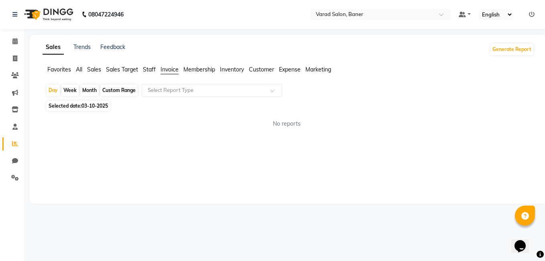
click at [209, 67] on span "Membership" at bounding box center [199, 69] width 32 height 7
click at [230, 67] on span "Inventory" at bounding box center [232, 69] width 24 height 7
click at [255, 67] on span "Customer" at bounding box center [261, 69] width 25 height 7
click at [281, 67] on span "Expense" at bounding box center [290, 69] width 22 height 7
click at [330, 63] on div "Sales Trends Feedback Generate Report Favorites All Sales Sales Target Staff In…" at bounding box center [288, 119] width 517 height 169
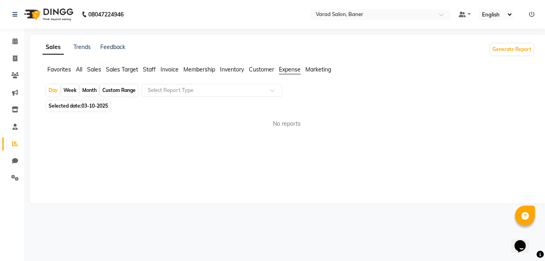
click at [328, 66] on span "Marketing" at bounding box center [318, 69] width 26 height 7
click at [149, 73] on li "Staff" at bounding box center [149, 69] width 13 height 8
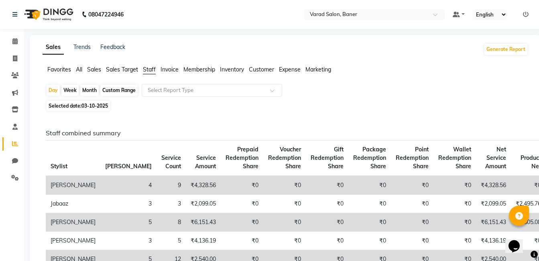
click at [83, 104] on span "03-10-2025" at bounding box center [94, 106] width 26 height 6
select select "10"
select select "2025"
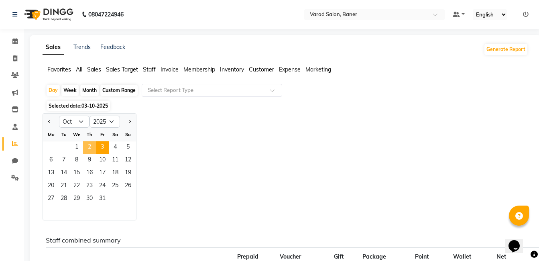
click at [94, 149] on span "2" at bounding box center [89, 147] width 13 height 13
click at [172, 145] on div "Jan Feb Mar Apr May Jun Jul Aug Sep Oct Nov Dec 2015 2016 2017 2018 2019 2020 2…" at bounding box center [286, 166] width 486 height 107
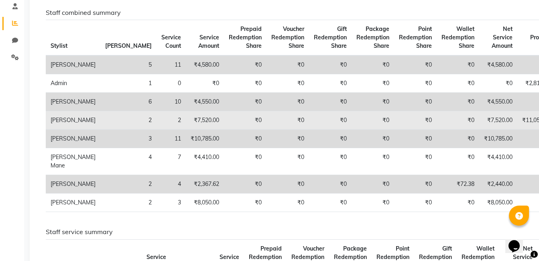
scroll to position [80, 0]
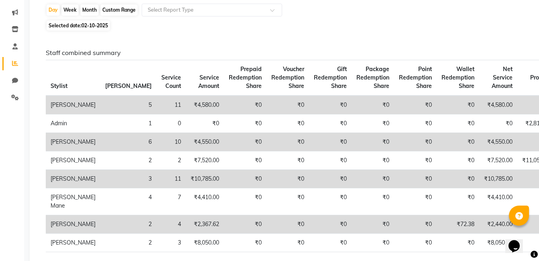
click at [98, 27] on span "02-10-2025" at bounding box center [94, 25] width 26 height 6
select select "10"
select select "2025"
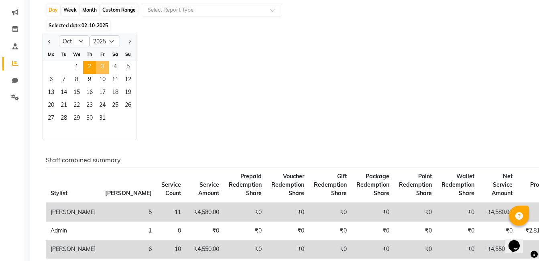
click at [101, 63] on span "3" at bounding box center [102, 67] width 13 height 13
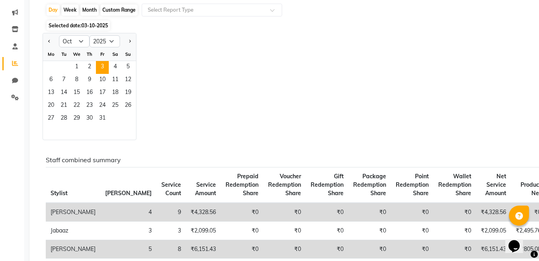
click at [185, 117] on div "Jan Feb Mar Apr May Jun Jul Aug Sep Oct Nov Dec 2015 2016 2017 2018 2019 2020 2…" at bounding box center [286, 86] width 486 height 107
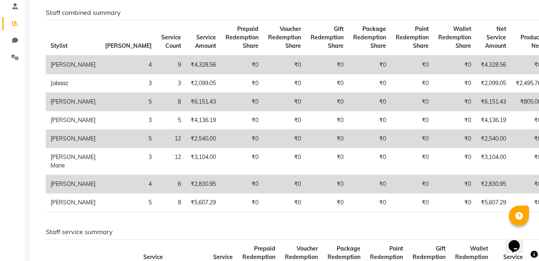
scroll to position [0, 0]
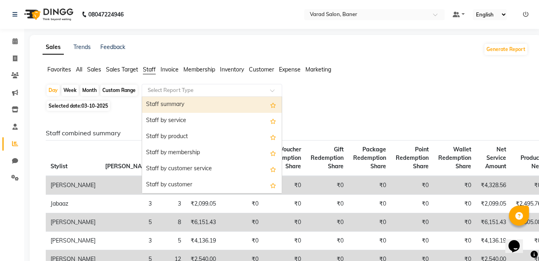
click at [212, 91] on input "text" at bounding box center [204, 90] width 116 height 8
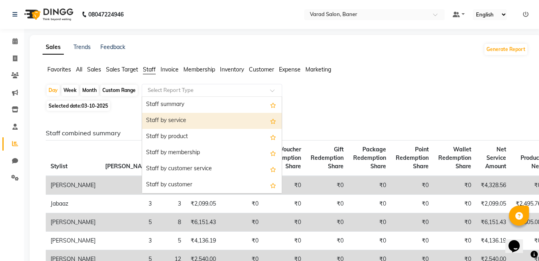
click at [204, 117] on div "Staff by service" at bounding box center [212, 121] width 140 height 16
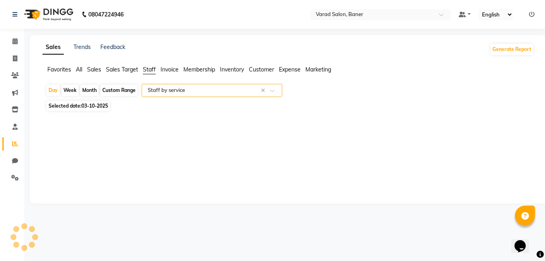
select select "filtered_report"
select select "csv"
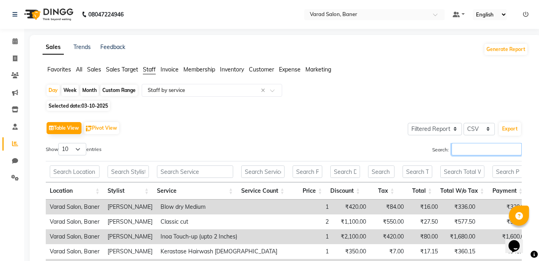
click at [466, 154] on input "Search:" at bounding box center [486, 149] width 70 height 12
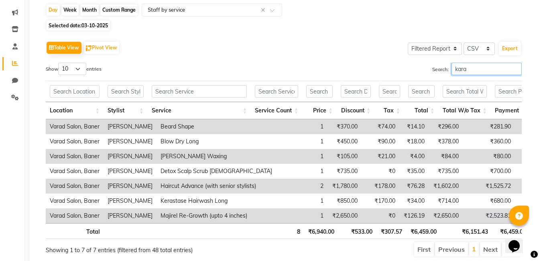
scroll to position [115, 0]
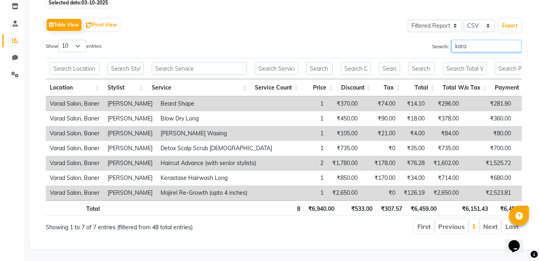
type input "kara"
click at [245, 185] on td "Majirel Re-Growth (upto 4 inches)" at bounding box center [216, 192] width 120 height 15
click at [364, 185] on td "₹0" at bounding box center [381, 192] width 38 height 15
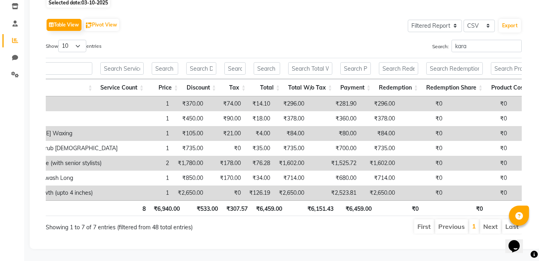
scroll to position [0, 121]
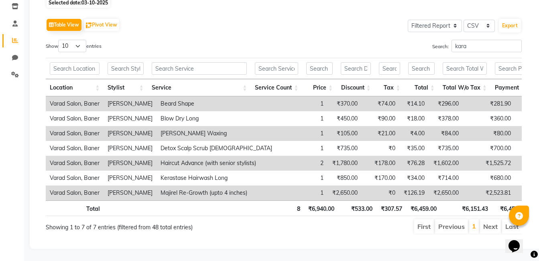
click at [336, 219] on ul "First Previous 1 Next Last" at bounding box center [385, 226] width 272 height 14
click at [237, 185] on td "Majirel Re-Growth (upto 4 inches)" at bounding box center [216, 192] width 120 height 15
click at [327, 185] on td "₹2,650.00" at bounding box center [344, 192] width 34 height 15
click at [19, 19] on span at bounding box center [15, 23] width 14 height 9
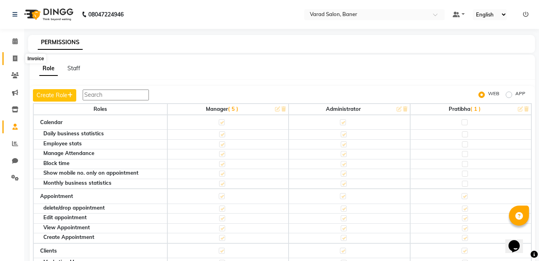
click at [17, 55] on span at bounding box center [15, 58] width 14 height 9
select select "service"
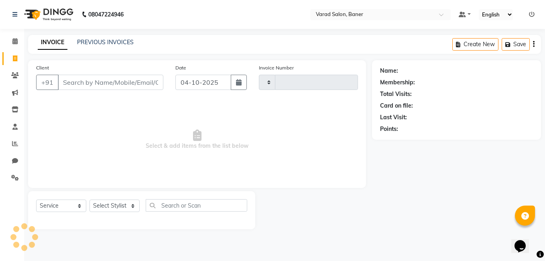
type input "3987"
select select "7115"
click at [133, 207] on select "Select Stylist [PERSON_NAME] Admin Jabaaz [PERSON_NAME] [PERSON_NAME] [PERSON_N…" at bounding box center [114, 205] width 50 height 12
select select "60259"
click at [89, 199] on select "Select Stylist [PERSON_NAME] Admin Jabaaz [PERSON_NAME] [PERSON_NAME] [PERSON_N…" at bounding box center [114, 205] width 50 height 12
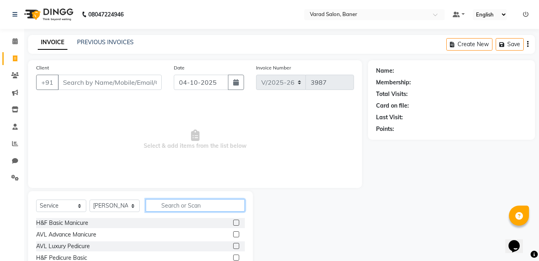
click at [173, 205] on input "text" at bounding box center [195, 205] width 99 height 12
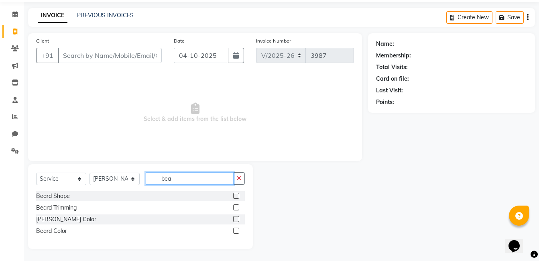
type input "bea"
click at [238, 196] on label at bounding box center [236, 196] width 6 height 6
click at [238, 196] on input "checkbox" at bounding box center [235, 195] width 5 height 5
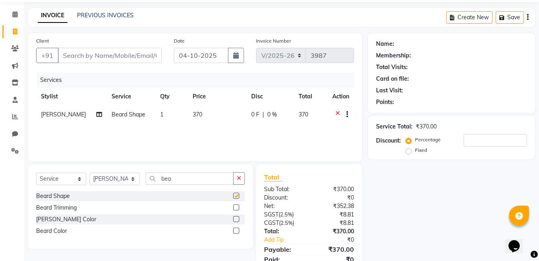
checkbox input "false"
click at [79, 59] on input "Client" at bounding box center [110, 55] width 104 height 15
type input "9"
type input "0"
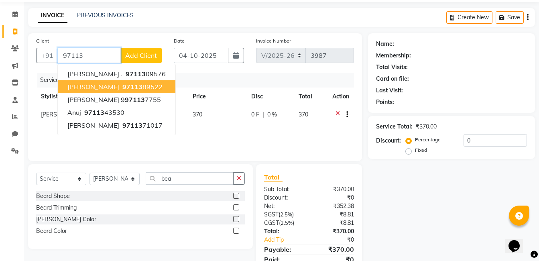
click at [122, 85] on span "97113" at bounding box center [132, 87] width 20 height 8
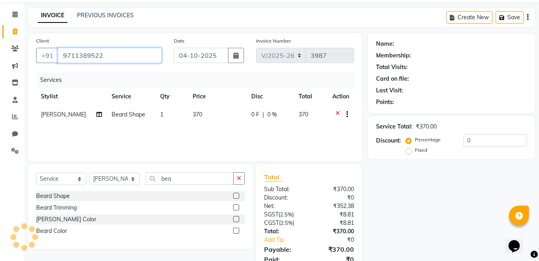
type input "9711389522"
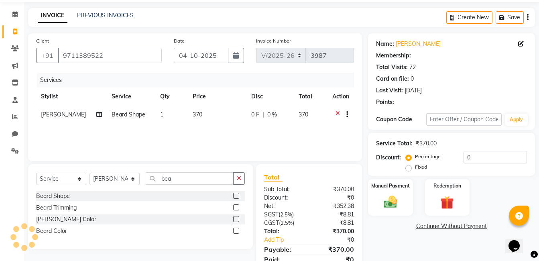
select select "1: Object"
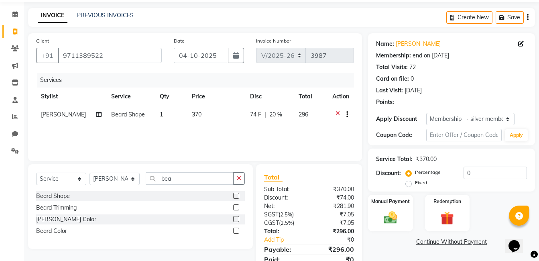
type input "20"
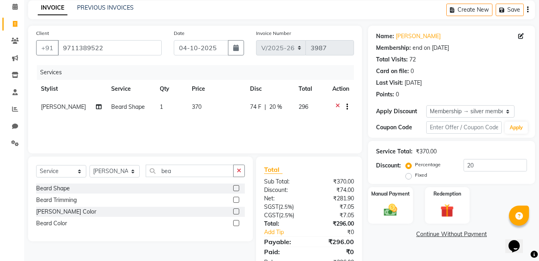
scroll to position [60, 0]
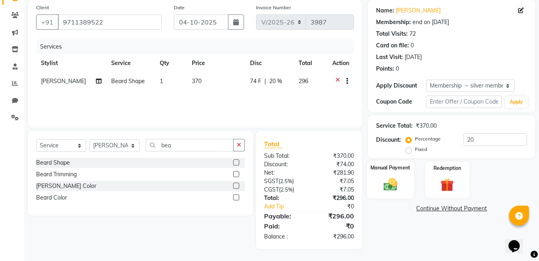
click at [406, 179] on div "Manual Payment" at bounding box center [390, 180] width 47 height 38
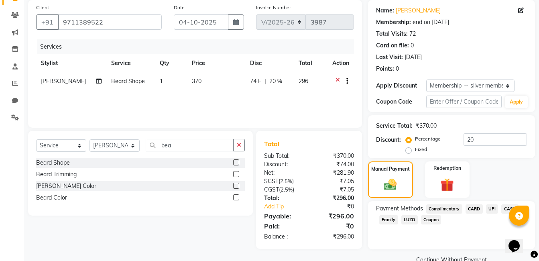
click at [489, 211] on span "UPI" at bounding box center [492, 208] width 12 height 9
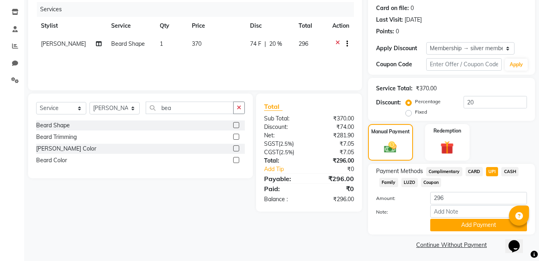
scroll to position [100, 0]
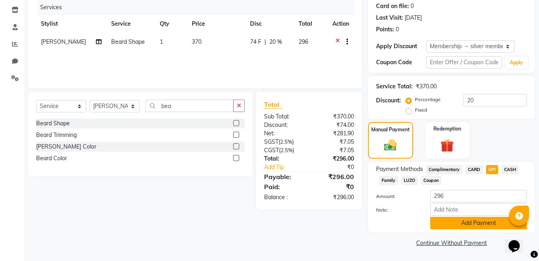
click at [475, 225] on button "Add Payment" at bounding box center [478, 223] width 97 height 12
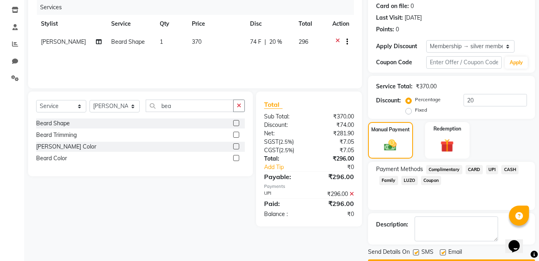
scroll to position [122, 0]
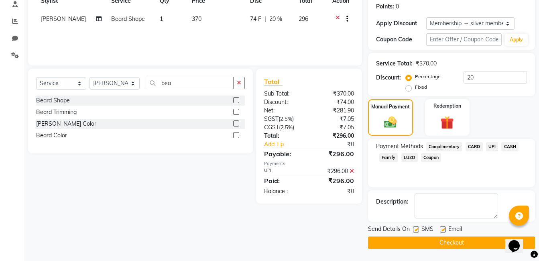
click at [473, 242] on button "Checkout" at bounding box center [451, 242] width 167 height 12
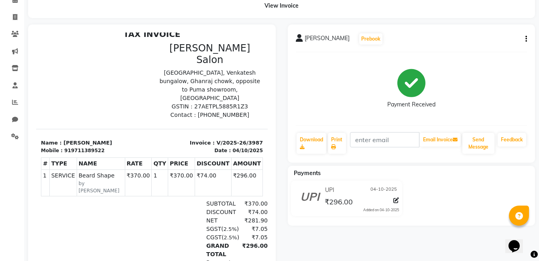
scroll to position [1, 0]
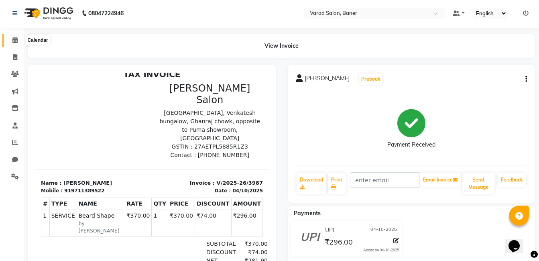
click at [16, 41] on icon at bounding box center [14, 40] width 5 height 6
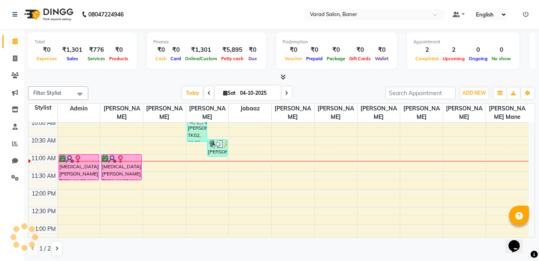
scroll to position [40, 0]
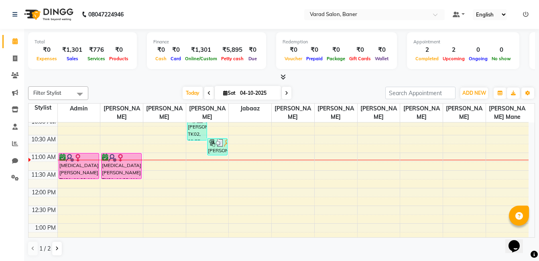
click at [311, 94] on div "Today Sat 04-10-2025" at bounding box center [236, 93] width 289 height 12
click at [287, 93] on icon at bounding box center [286, 93] width 3 height 5
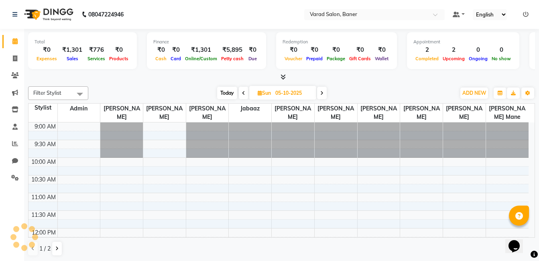
scroll to position [71, 0]
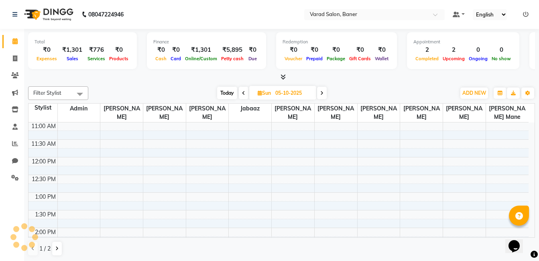
click at [323, 94] on icon at bounding box center [321, 93] width 3 height 5
click at [323, 94] on icon at bounding box center [322, 93] width 3 height 5
type input "07-10-2025"
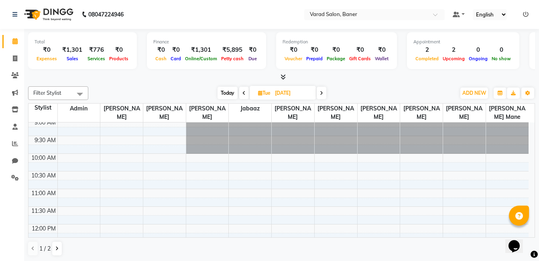
scroll to position [0, 0]
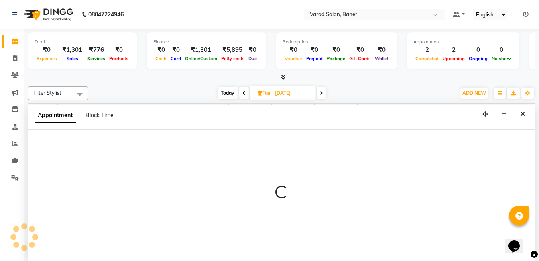
scroll to position [0, 0]
select select "69598"
select select "tentative"
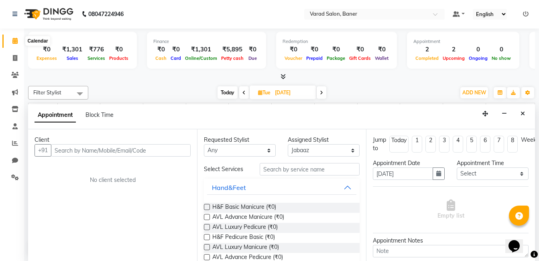
click at [14, 39] on icon at bounding box center [14, 41] width 5 height 6
click at [14, 44] on span at bounding box center [15, 41] width 14 height 9
click at [16, 55] on icon at bounding box center [15, 58] width 4 height 6
select select "service"
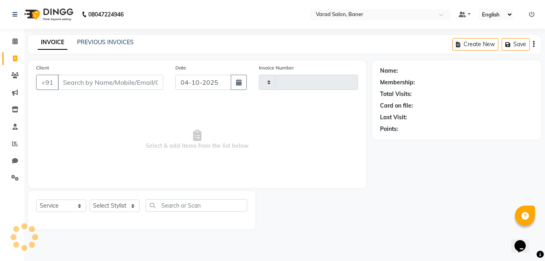
type input "3988"
select select "7115"
click at [16, 42] on icon at bounding box center [14, 41] width 5 height 6
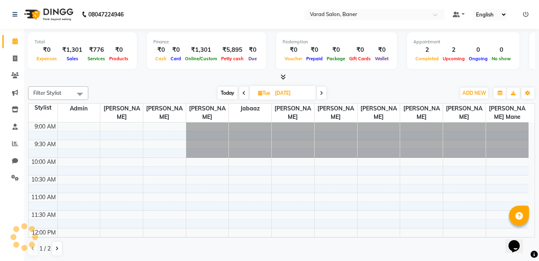
click at [165, 77] on div at bounding box center [281, 77] width 507 height 8
click at [172, 92] on div "Today Tue 07-10-2025" at bounding box center [271, 93] width 359 height 12
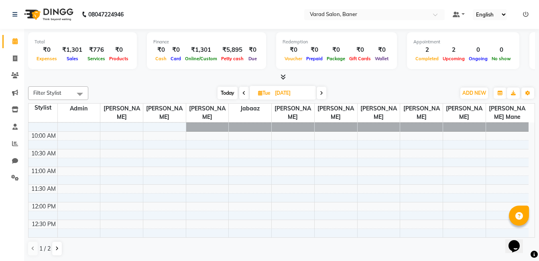
scroll to position [40, 0]
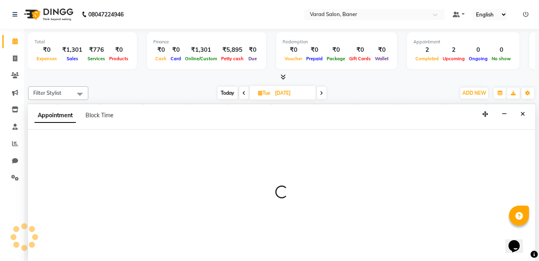
scroll to position [0, 0]
select select "69598"
select select "tentative"
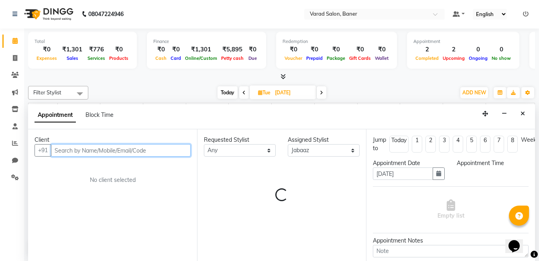
select select "690"
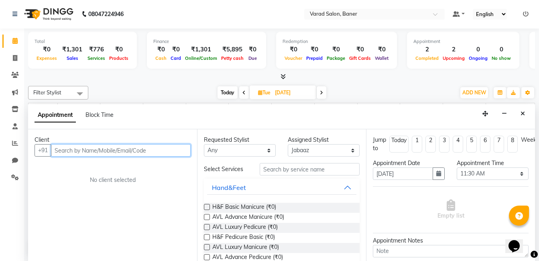
click at [100, 147] on input "text" at bounding box center [121, 150] width 140 height 12
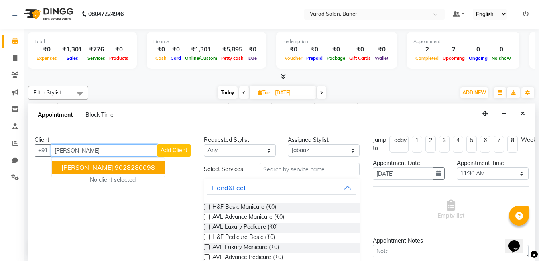
click at [124, 164] on ngb-highlight "9028280098" at bounding box center [135, 167] width 40 height 8
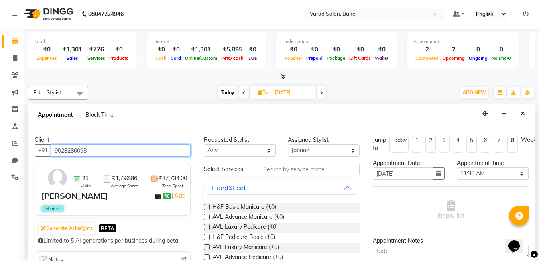
type input "9028280098"
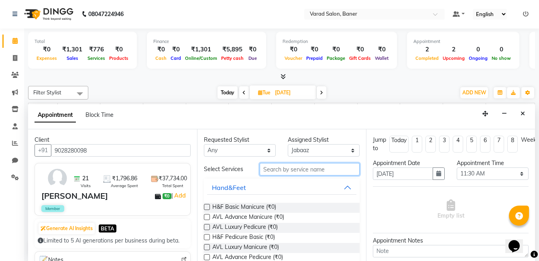
click at [283, 170] on input "text" at bounding box center [310, 169] width 100 height 12
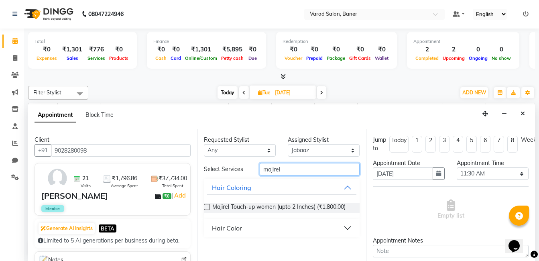
type input "majirel"
click at [208, 207] on label at bounding box center [207, 207] width 6 height 6
click at [208, 207] on input "checkbox" at bounding box center [206, 207] width 5 height 5
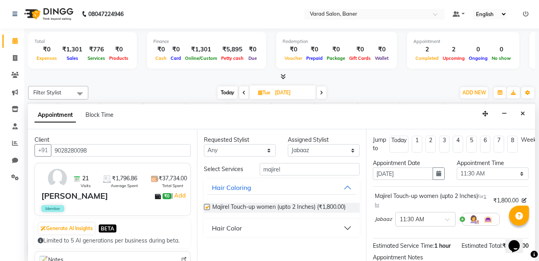
checkbox input "false"
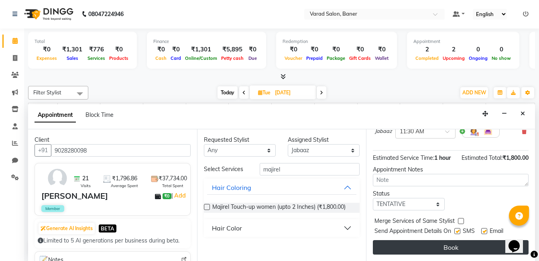
click at [444, 241] on button "Book" at bounding box center [451, 247] width 156 height 14
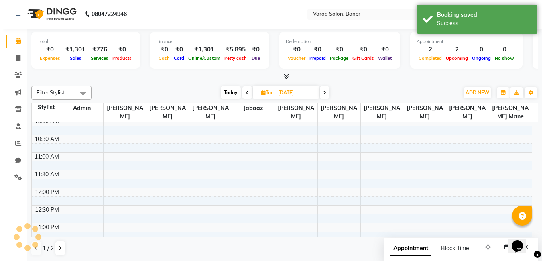
scroll to position [0, 0]
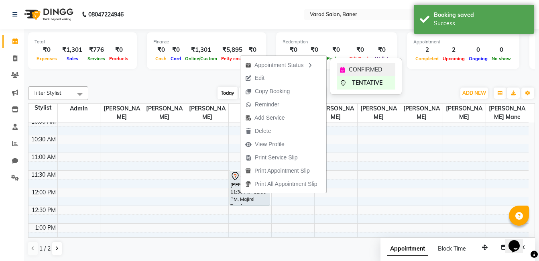
click at [358, 68] on span "CONFIRMED" at bounding box center [365, 69] width 33 height 8
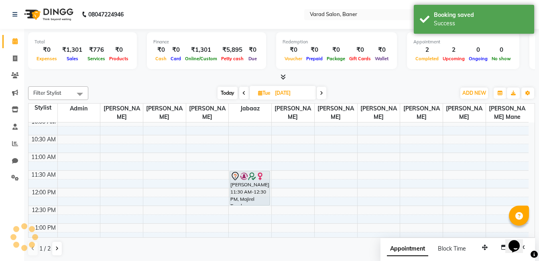
click at [156, 71] on div "Total ₹0 Expenses ₹1,301 Sales ₹776 Services ₹0 Products Finance ₹0 Cash ₹0 Car…" at bounding box center [281, 55] width 507 height 53
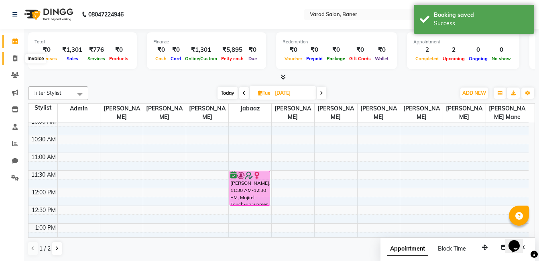
click at [16, 59] on icon at bounding box center [15, 58] width 4 height 6
select select "service"
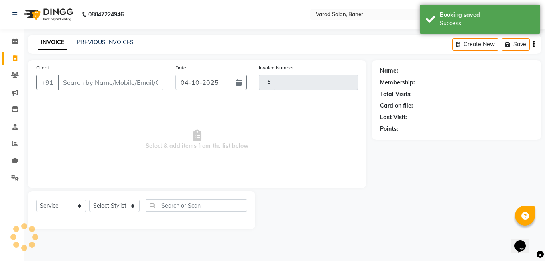
type input "3988"
select select "7115"
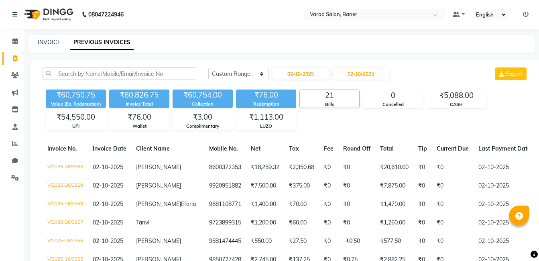
select select "range"
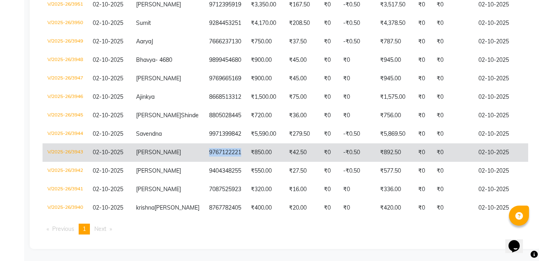
scroll to position [401, 0]
click at [160, 143] on td "[PERSON_NAME]" at bounding box center [167, 152] width 73 height 18
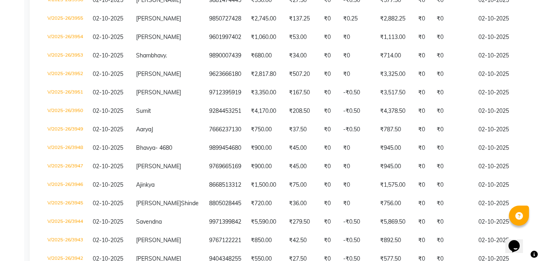
scroll to position [0, 0]
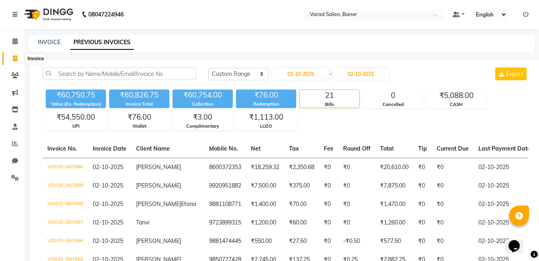
click at [15, 56] on icon at bounding box center [15, 58] width 4 height 6
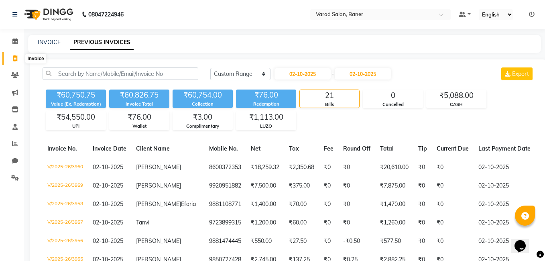
select select "service"
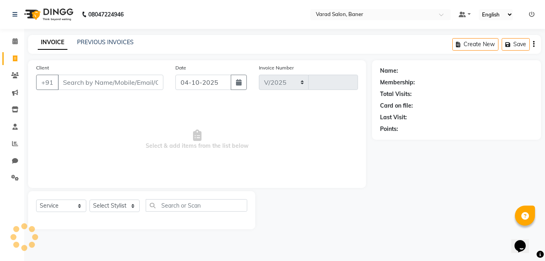
select select "7115"
type input "3988"
click at [15, 143] on icon at bounding box center [15, 143] width 6 height 6
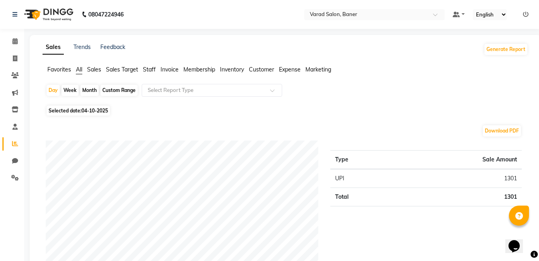
click at [123, 92] on div "Custom Range" at bounding box center [118, 90] width 37 height 11
select select "10"
select select "2025"
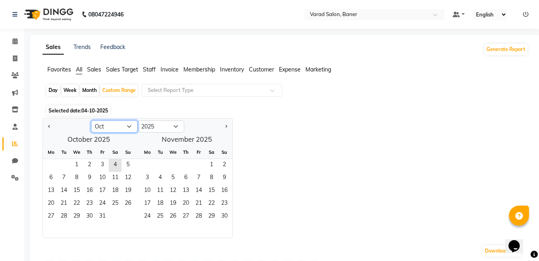
click at [122, 124] on select "Jan Feb Mar Apr May Jun [DATE] Aug Sep Oct Nov Dec" at bounding box center [114, 126] width 47 height 12
select select "9"
click at [91, 120] on select "Jan Feb Mar Apr May Jun [DATE] Aug Sep Oct Nov Dec" at bounding box center [114, 126] width 47 height 12
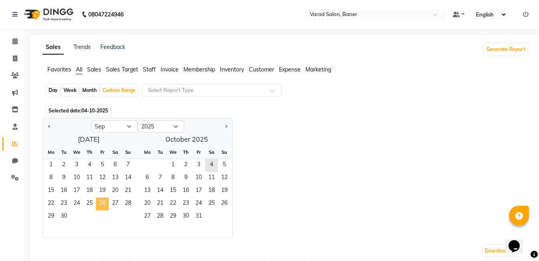
click at [103, 203] on span "26" at bounding box center [102, 203] width 13 height 13
click at [199, 166] on span "3" at bounding box center [198, 165] width 13 height 13
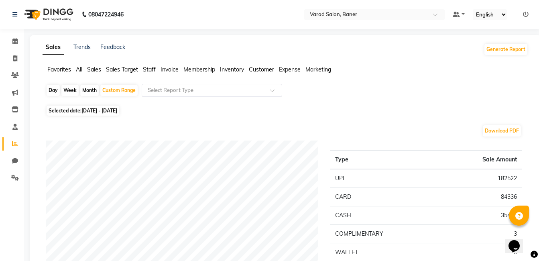
click at [193, 94] on div "Select Report Type" at bounding box center [212, 90] width 140 height 13
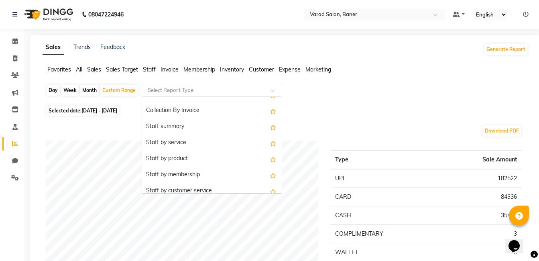
scroll to position [281, 0]
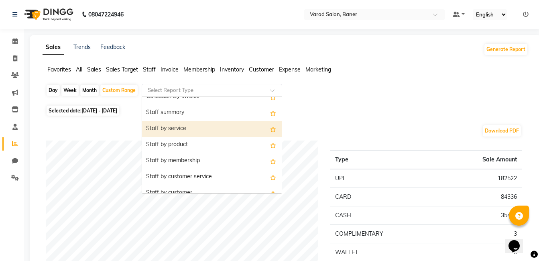
click at [202, 130] on div "Staff by service" at bounding box center [212, 129] width 140 height 16
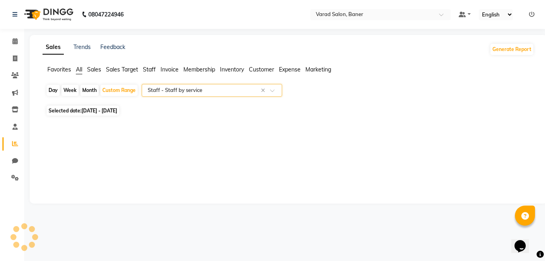
select select "filtered_report"
select select "csv"
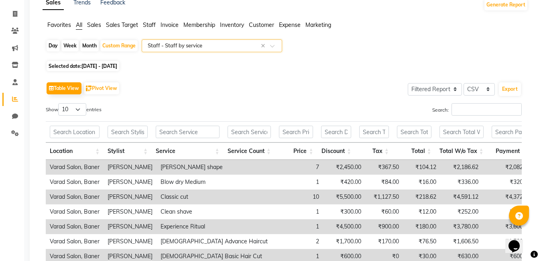
scroll to position [120, 0]
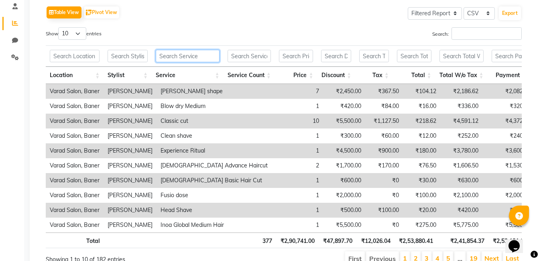
click at [191, 59] on input "text" at bounding box center [188, 56] width 64 height 12
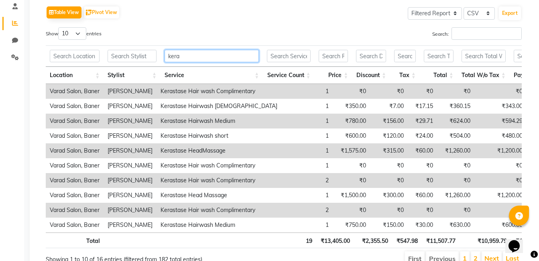
type input "kera"
click at [73, 31] on select "10 25 50 100" at bounding box center [72, 33] width 28 height 12
select select "50"
click at [59, 27] on select "10 25 50 100" at bounding box center [72, 33] width 28 height 12
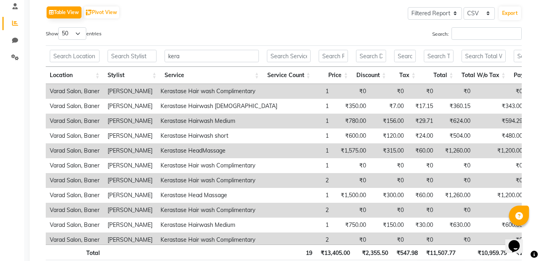
click at [227, 33] on div "Show 10 25 50 100 entries" at bounding box center [162, 35] width 232 height 16
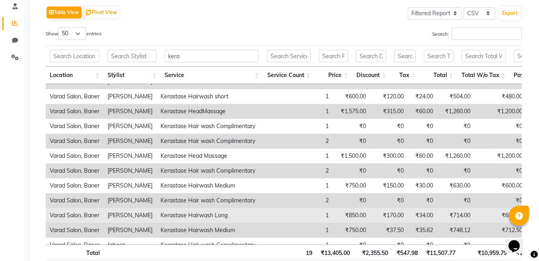
scroll to position [0, 0]
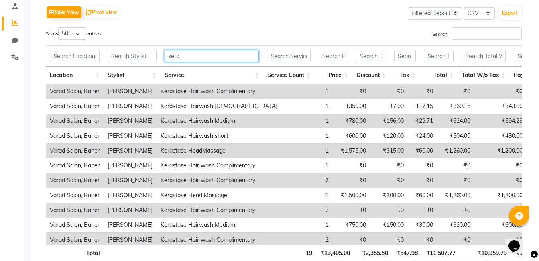
click at [199, 54] on input "kera" at bounding box center [212, 56] width 94 height 12
type input "k"
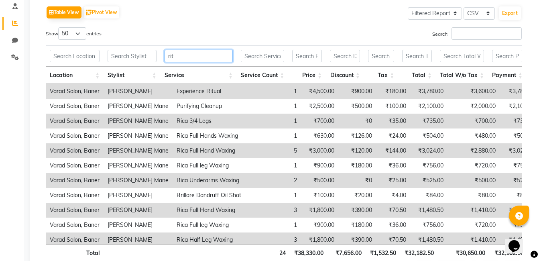
scroll to position [75, 0]
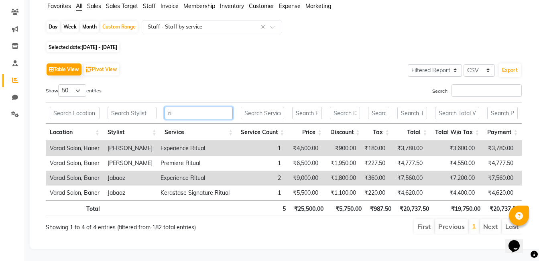
type input "r"
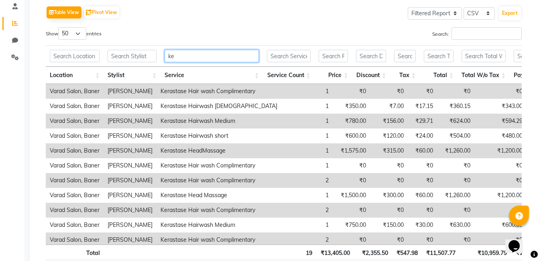
type input "k"
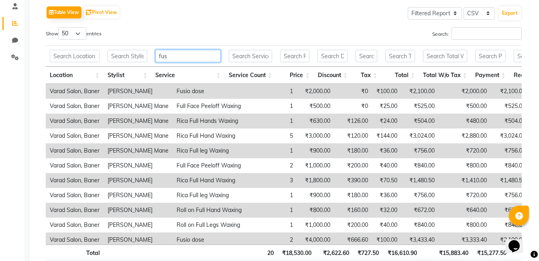
scroll to position [61, 0]
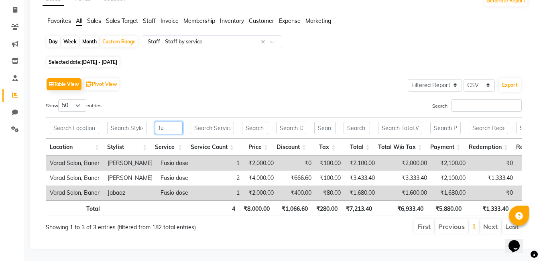
type input "f"
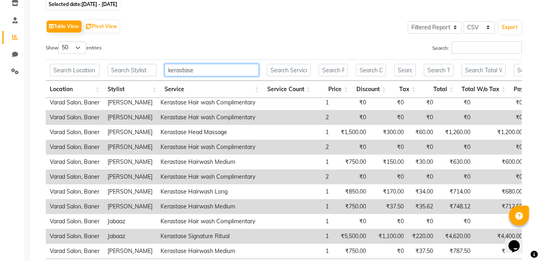
scroll to position [171, 0]
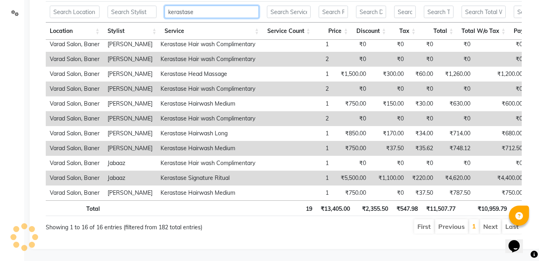
type input "kerastase"
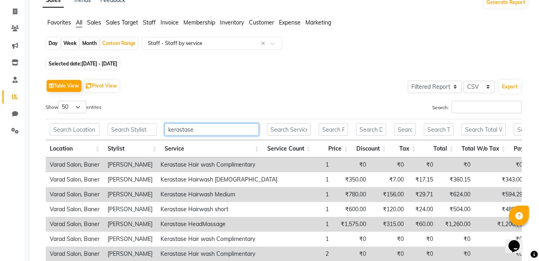
scroll to position [0, 0]
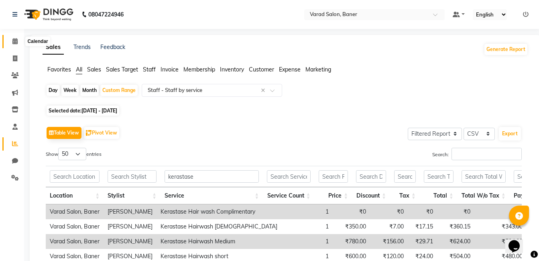
drag, startPoint x: 16, startPoint y: 37, endPoint x: 21, endPoint y: 43, distance: 8.3
click at [16, 37] on span at bounding box center [15, 41] width 14 height 9
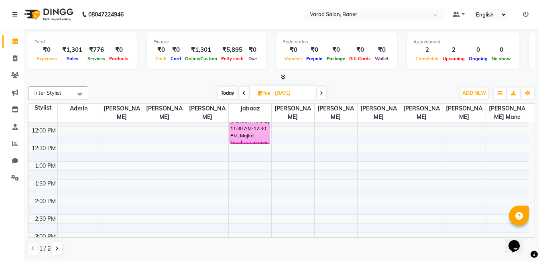
scroll to position [120, 0]
click at [73, 165] on div "9:00 AM 9:30 AM 10:00 AM 10:30 AM 11:00 AM 11:30 AM 12:00 PM 12:30 PM 1:00 PM 1…" at bounding box center [278, 231] width 500 height 459
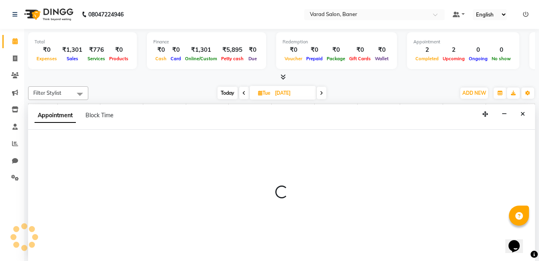
scroll to position [0, 0]
select select "60263"
select select "tentative"
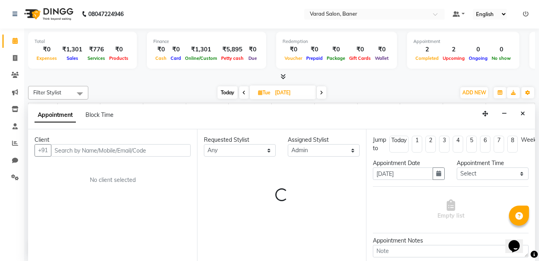
click at [97, 149] on input "text" at bounding box center [121, 150] width 140 height 12
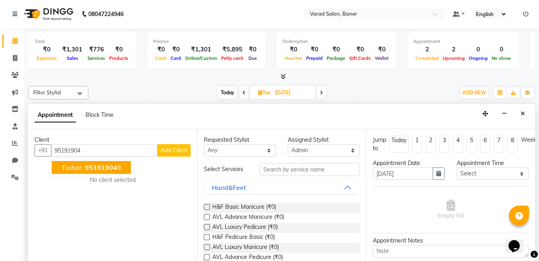
click at [89, 170] on span "95191904" at bounding box center [101, 167] width 32 height 8
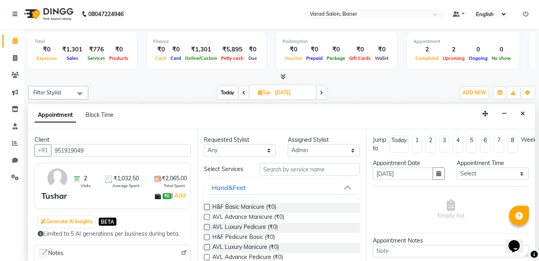
type input "951919049"
click at [294, 173] on input "text" at bounding box center [310, 169] width 100 height 12
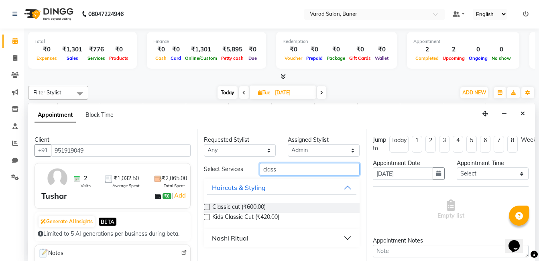
type input "class"
click at [206, 208] on label at bounding box center [207, 207] width 6 height 6
click at [206, 208] on input "checkbox" at bounding box center [206, 207] width 5 height 5
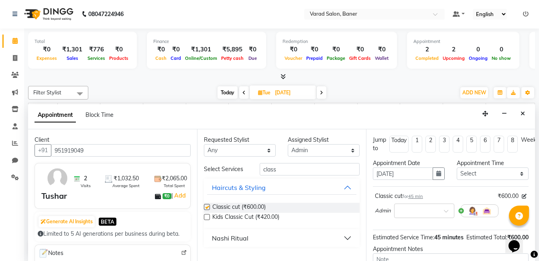
checkbox input "false"
drag, startPoint x: 285, startPoint y: 172, endPoint x: 256, endPoint y: 172, distance: 28.9
click at [256, 172] on div "class" at bounding box center [310, 169] width 112 height 12
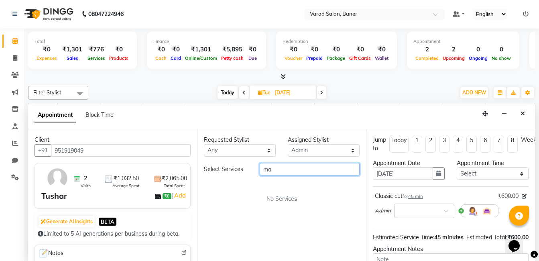
type input "m"
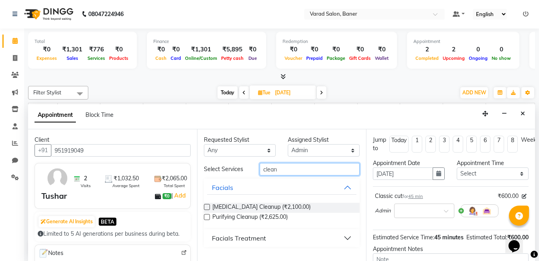
type input "clean"
click at [233, 237] on div "Facials Treatment" at bounding box center [239, 238] width 54 height 10
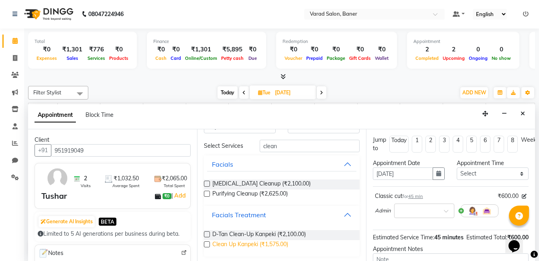
scroll to position [24, 0]
click at [208, 184] on label at bounding box center [207, 183] width 6 height 6
click at [208, 184] on input "checkbox" at bounding box center [206, 183] width 5 height 5
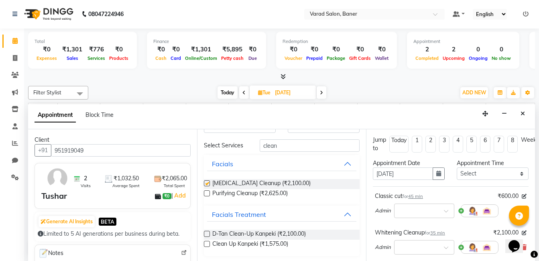
checkbox input "false"
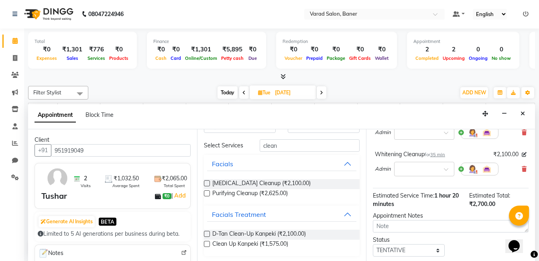
scroll to position [130, 0]
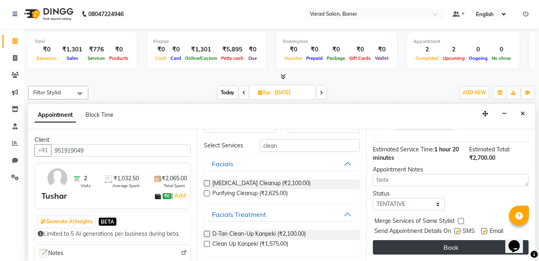
click at [427, 240] on button "Book" at bounding box center [451, 247] width 156 height 14
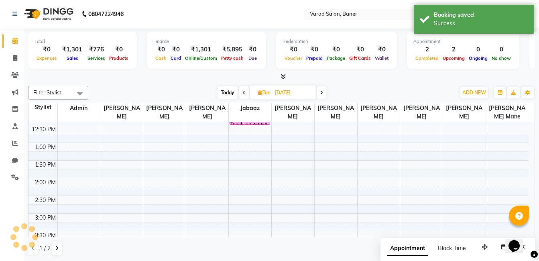
scroll to position [0, 0]
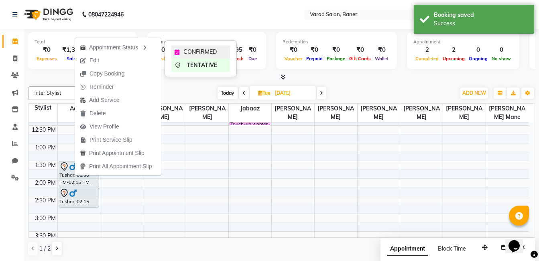
click at [191, 51] on span "CONFIRMED" at bounding box center [199, 52] width 33 height 8
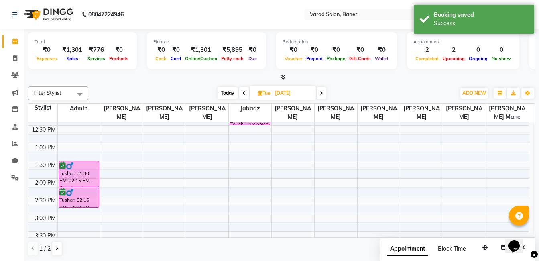
click at [134, 84] on div "Filter Stylist Select All Admin Swapnil jadhav Prem patode Santosh Kadam Jabaaz…" at bounding box center [281, 171] width 507 height 176
click at [12, 60] on span at bounding box center [15, 58] width 14 height 9
select select "service"
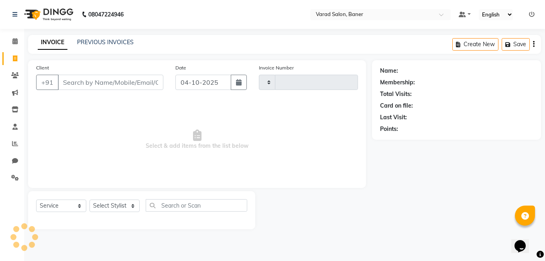
type input "3988"
select select "7115"
click at [116, 205] on select "Select Stylist" at bounding box center [114, 205] width 50 height 12
click at [112, 206] on select "Select Stylist [PERSON_NAME] Admin Jabaaz [PERSON_NAME] [PERSON_NAME] [PERSON_N…" at bounding box center [114, 205] width 50 height 12
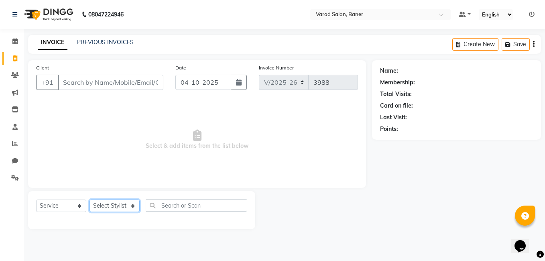
select select "92846"
click at [89, 199] on select "Select Stylist [PERSON_NAME] Admin Jabaaz [PERSON_NAME] [PERSON_NAME] [PERSON_N…" at bounding box center [114, 205] width 50 height 12
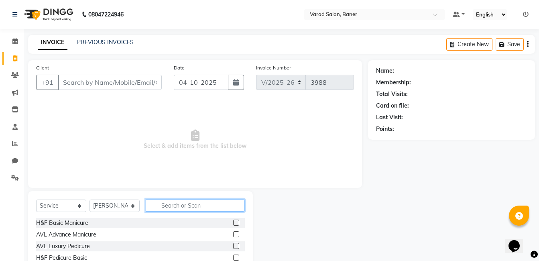
click at [177, 205] on input "text" at bounding box center [195, 205] width 99 height 12
type input "lorea"
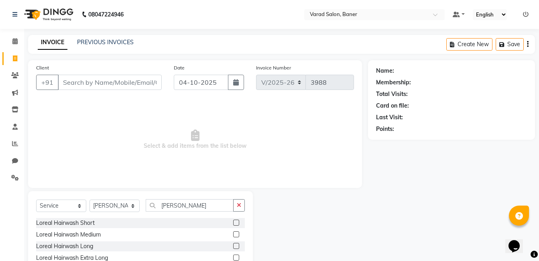
click at [236, 234] on label at bounding box center [236, 234] width 6 height 6
click at [236, 234] on input "checkbox" at bounding box center [235, 234] width 5 height 5
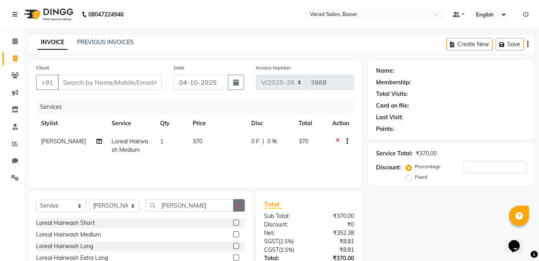
checkbox input "false"
click at [239, 209] on button "button" at bounding box center [239, 205] width 12 height 12
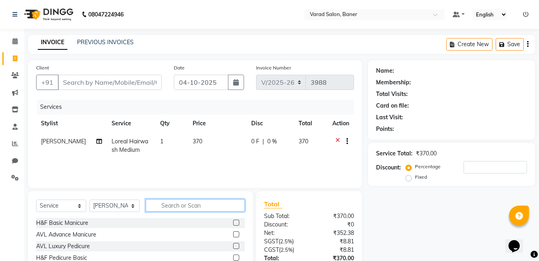
click at [215, 211] on input "text" at bounding box center [195, 205] width 99 height 12
type input "blow"
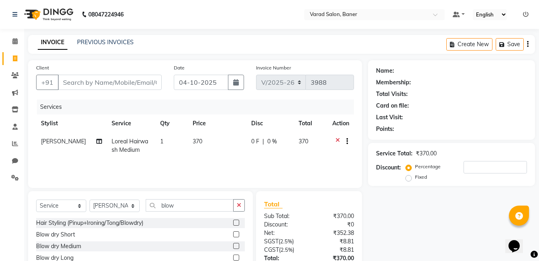
click at [233, 244] on label at bounding box center [236, 246] width 6 height 6
click at [233, 244] on input "checkbox" at bounding box center [235, 246] width 5 height 5
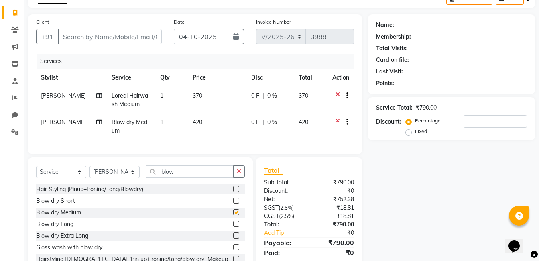
checkbox input "false"
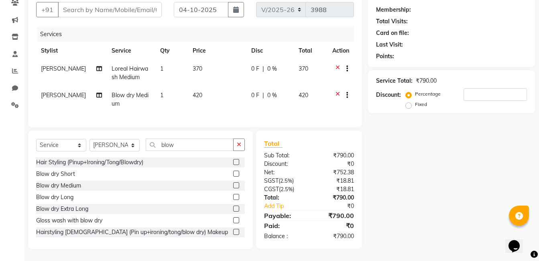
click at [336, 65] on icon at bounding box center [337, 70] width 4 height 10
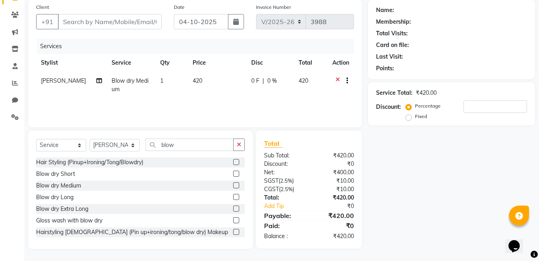
click at [337, 81] on icon at bounding box center [337, 82] width 4 height 10
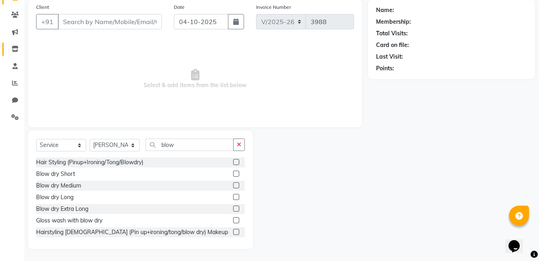
scroll to position [0, 0]
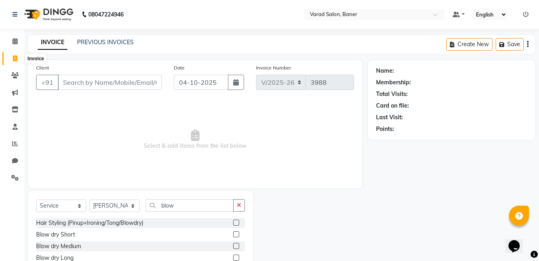
click at [16, 60] on icon at bounding box center [15, 58] width 4 height 6
select select "service"
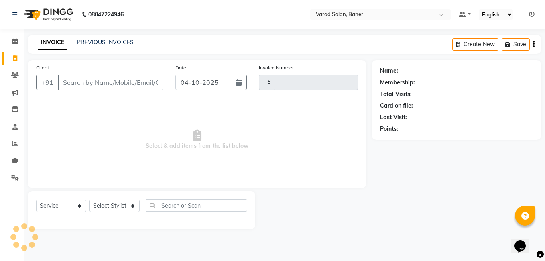
type input "3988"
select select "7115"
click at [16, 40] on icon at bounding box center [14, 41] width 5 height 6
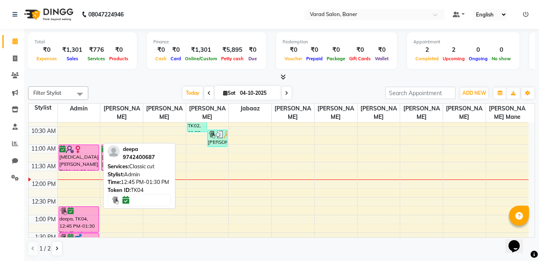
scroll to position [40, 0]
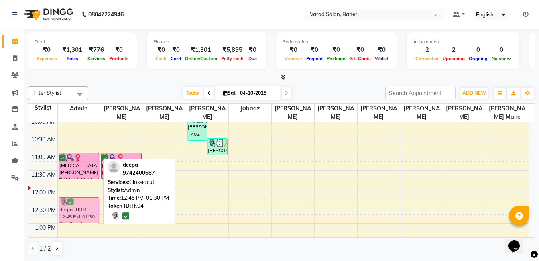
drag, startPoint x: 77, startPoint y: 221, endPoint x: 84, endPoint y: 203, distance: 19.2
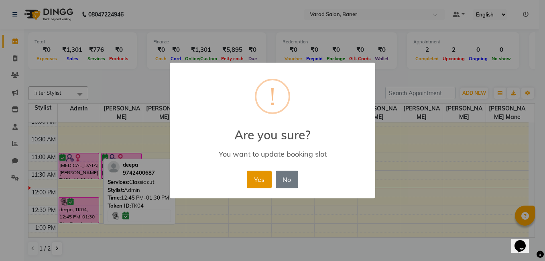
click at [256, 180] on button "Yes" at bounding box center [259, 180] width 24 height 18
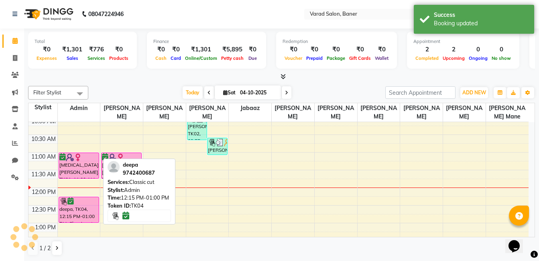
scroll to position [120, 0]
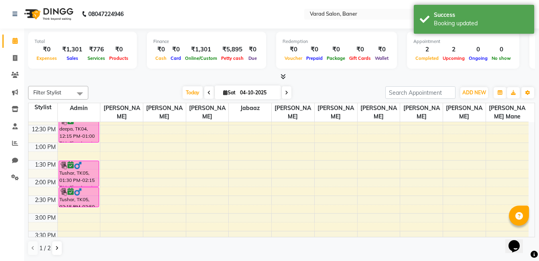
click at [114, 85] on div "Filter Stylist Select All Admin Swapnil jadhav Prem patode Santosh Kadam Jabaaz…" at bounding box center [281, 171] width 507 height 176
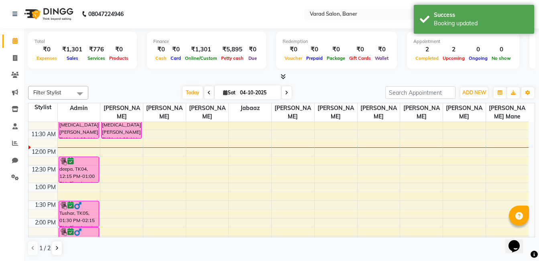
scroll to position [40, 0]
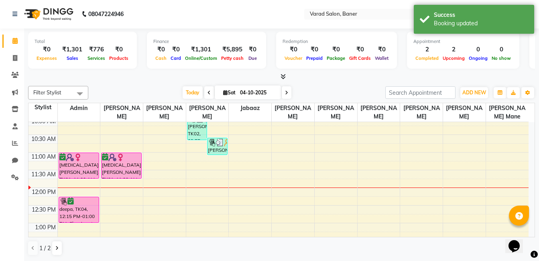
drag, startPoint x: 141, startPoint y: 83, endPoint x: 142, endPoint y: 87, distance: 4.2
click at [141, 84] on div "Filter Stylist Select All Admin Swapnil jadhav Prem patode Santosh Kadam Jabaaz…" at bounding box center [281, 171] width 507 height 176
click at [13, 55] on icon at bounding box center [15, 58] width 4 height 6
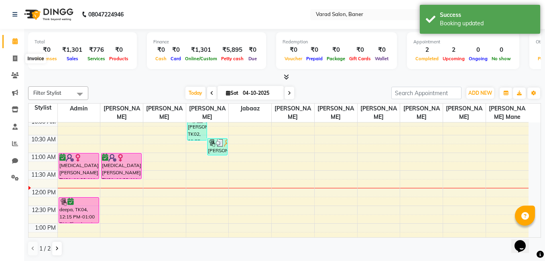
select select "service"
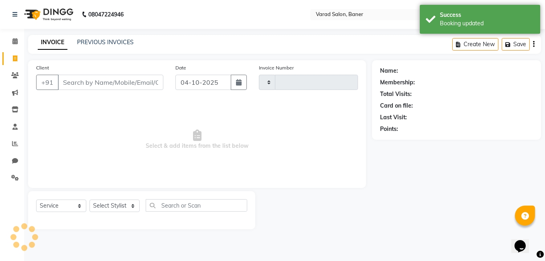
type input "3988"
select select "7115"
click at [104, 41] on link "PREVIOUS INVOICES" at bounding box center [105, 42] width 57 height 7
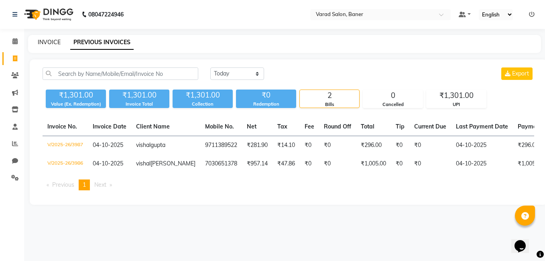
click at [52, 43] on link "INVOICE" at bounding box center [49, 42] width 23 height 7
select select "service"
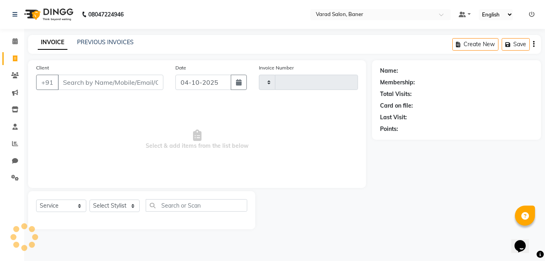
type input "3988"
select select "7115"
click at [194, 56] on main "INVOICE PREVIOUS INVOICES Create New Save Client +91 Date 04-10-2025 Invoice Nu…" at bounding box center [284, 138] width 521 height 206
click at [15, 41] on icon at bounding box center [14, 41] width 5 height 6
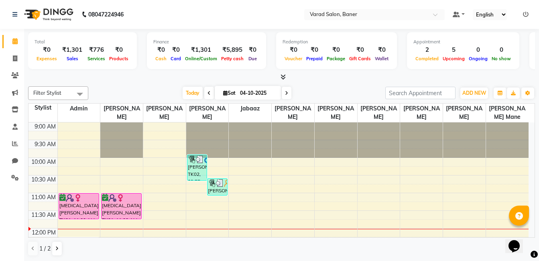
click at [125, 89] on div "Today Sat 04-10-2025" at bounding box center [236, 93] width 289 height 12
click at [58, 93] on span "Filter Stylist" at bounding box center [47, 92] width 28 height 6
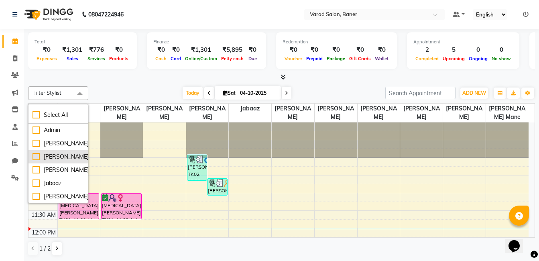
click at [37, 161] on div "[PERSON_NAME]" at bounding box center [58, 156] width 51 height 8
checkbox input "true"
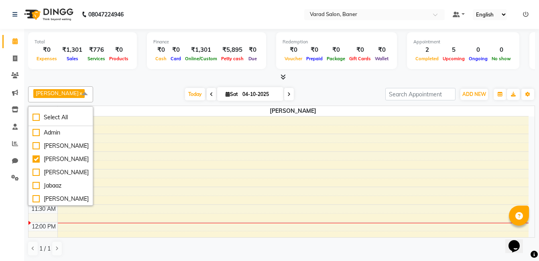
click at [145, 85] on div "Prem patode x Select All Admin Swapnil jadhav Prem patode Santosh Kadam Jabaaz …" at bounding box center [281, 171] width 507 height 176
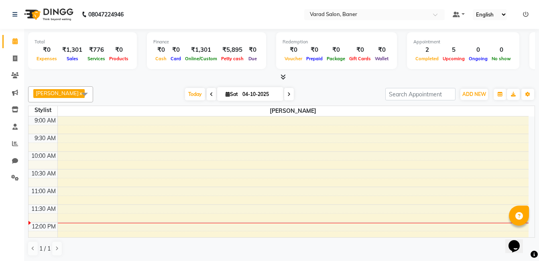
click at [79, 92] on link "x" at bounding box center [81, 93] width 4 height 6
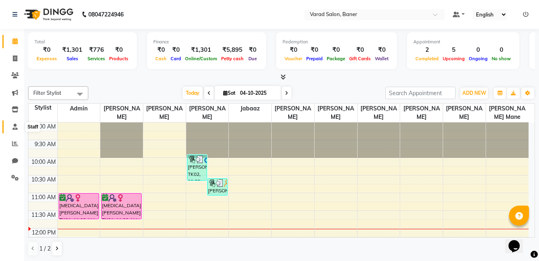
click at [17, 125] on icon at bounding box center [14, 127] width 5 height 6
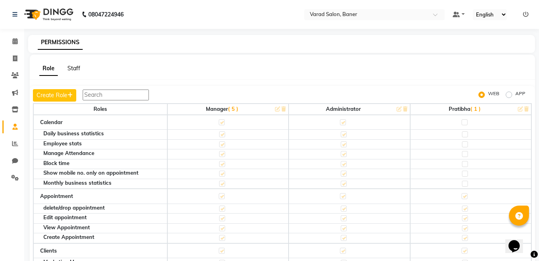
click at [75, 69] on link "Staff" at bounding box center [73, 68] width 13 height 7
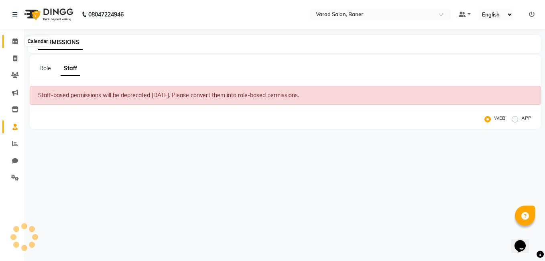
click at [14, 40] on icon at bounding box center [14, 41] width 5 height 6
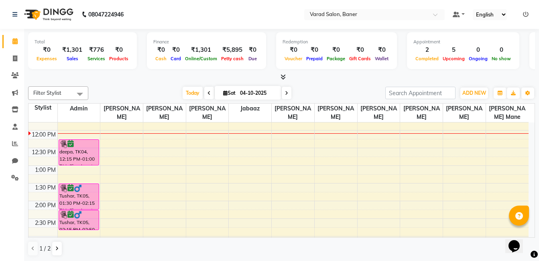
scroll to position [80, 0]
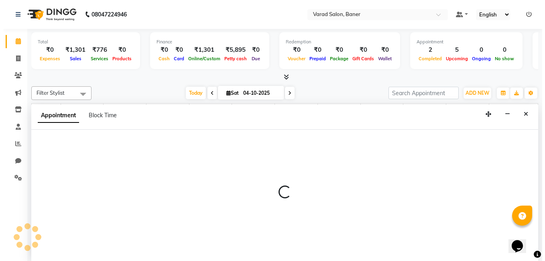
scroll to position [0, 0]
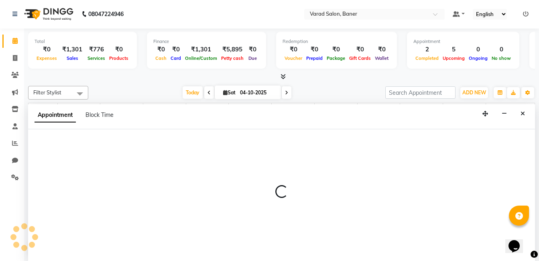
select select "60263"
select select "735"
select select "tentative"
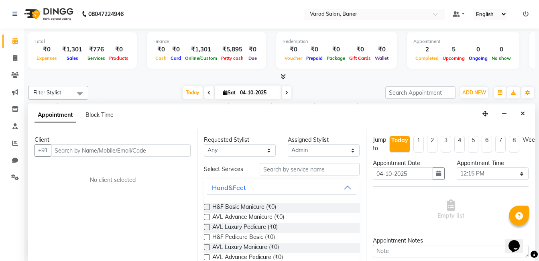
click at [82, 154] on input "text" at bounding box center [121, 150] width 140 height 12
type input "9845842900"
click at [171, 144] on div "Client" at bounding box center [113, 140] width 156 height 8
click at [183, 152] on span "Add Client" at bounding box center [174, 149] width 27 height 7
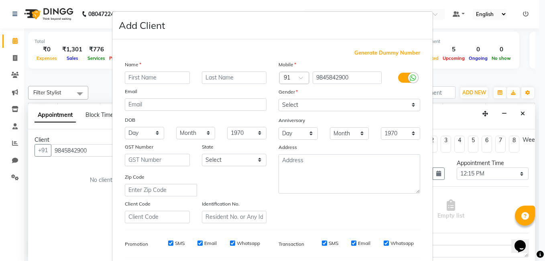
click at [152, 77] on input "text" at bounding box center [157, 77] width 65 height 12
type input "[PERSON_NAME]"
click at [313, 110] on select "Select [DEMOGRAPHIC_DATA] [DEMOGRAPHIC_DATA] Other Prefer Not To Say" at bounding box center [349, 105] width 142 height 12
select select "[DEMOGRAPHIC_DATA]"
click at [278, 99] on select "Select [DEMOGRAPHIC_DATA] [DEMOGRAPHIC_DATA] Other Prefer Not To Say" at bounding box center [349, 105] width 142 height 12
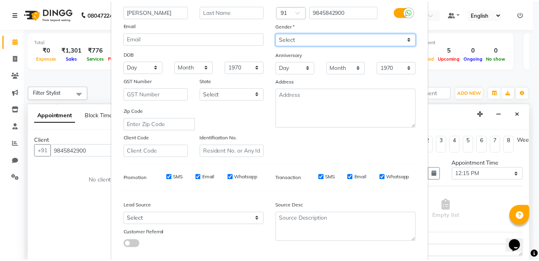
scroll to position [110, 0]
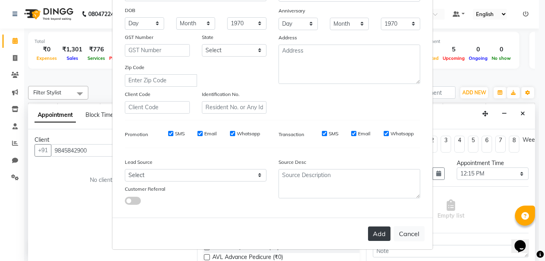
click at [382, 232] on button "Add" at bounding box center [379, 233] width 22 height 14
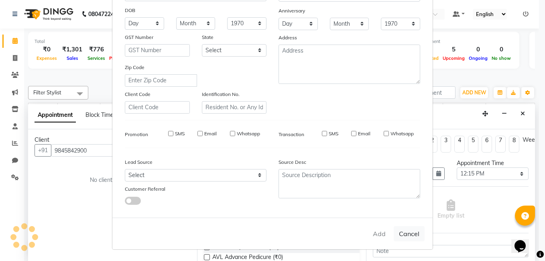
select select
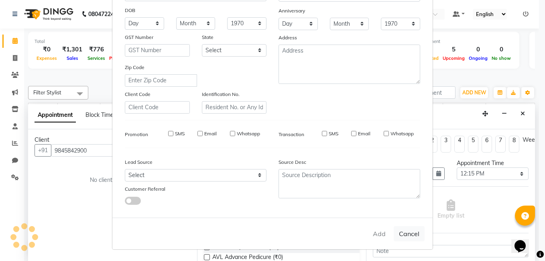
select select
checkbox input "false"
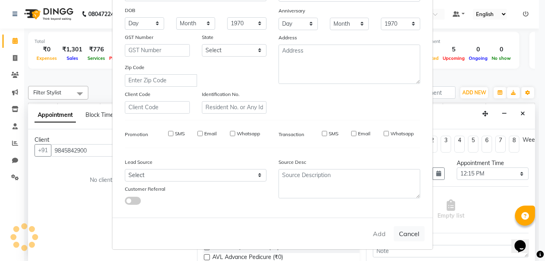
checkbox input "false"
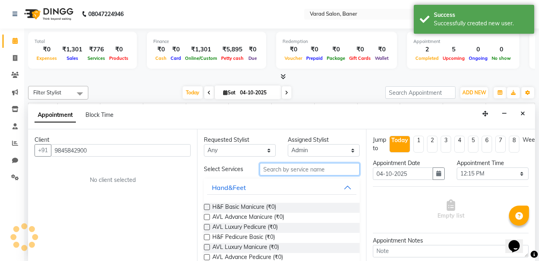
click at [272, 167] on input "text" at bounding box center [310, 169] width 100 height 12
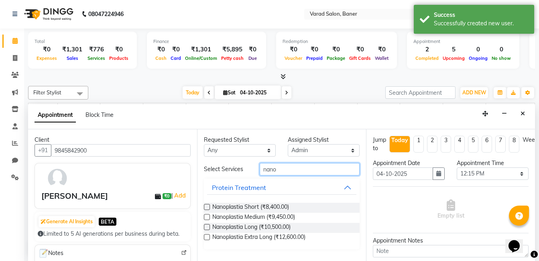
type input "nano"
click at [207, 216] on label at bounding box center [207, 217] width 6 height 6
click at [207, 216] on input "checkbox" at bounding box center [206, 217] width 5 height 5
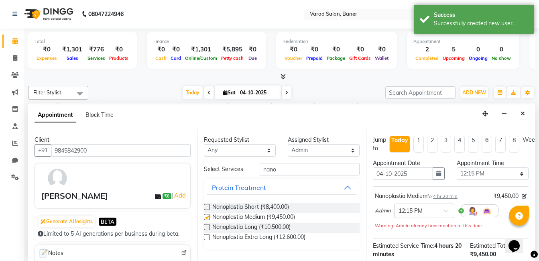
checkbox input "false"
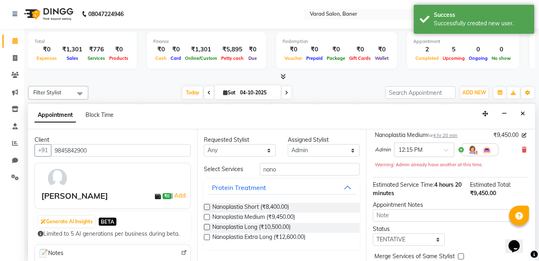
scroll to position [102, 0]
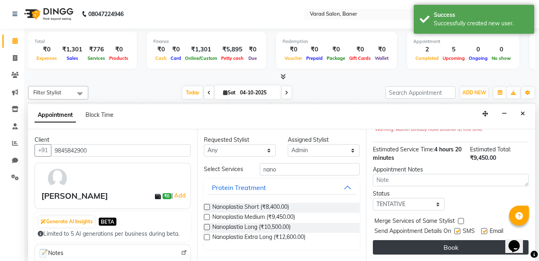
click at [446, 241] on button "Book" at bounding box center [451, 247] width 156 height 14
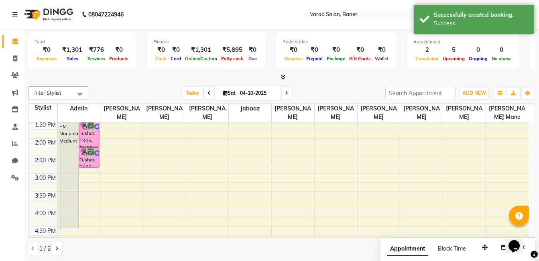
scroll to position [120, 0]
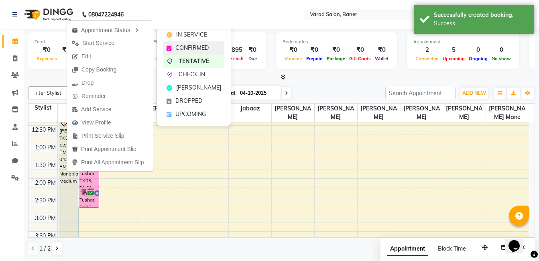
click at [183, 47] on span "CONFIRMED" at bounding box center [191, 48] width 33 height 8
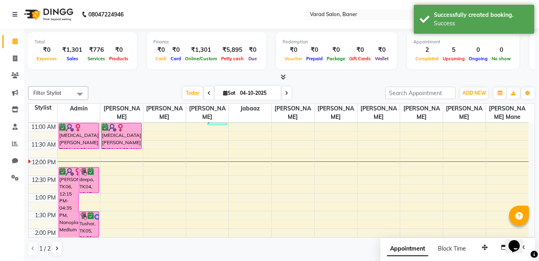
scroll to position [0, 0]
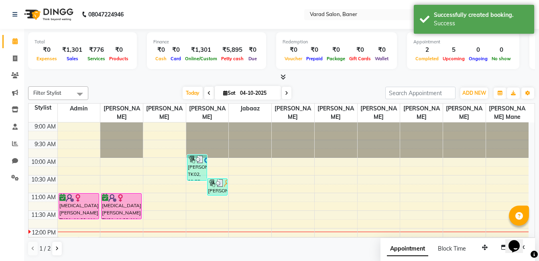
click at [146, 86] on div "Filter Stylist Select All Admin Swapnil jadhav Prem patode Santosh Kadam Jabaaz…" at bounding box center [281, 93] width 507 height 14
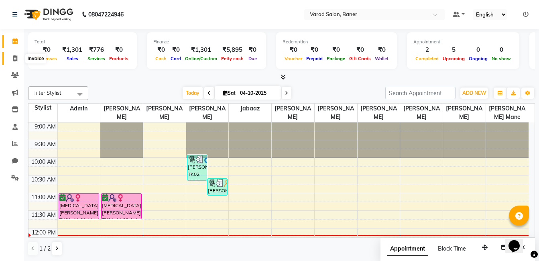
drag, startPoint x: 18, startPoint y: 58, endPoint x: 19, endPoint y: 54, distance: 4.2
click at [18, 58] on span at bounding box center [15, 58] width 14 height 9
select select "service"
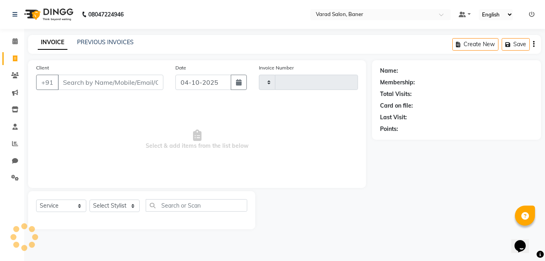
type input "3988"
select select "7115"
click at [109, 206] on select "Select Stylist Aaftab Malik Admin Jabaaz Karan Rathod Karishma Khot Krishna Vya…" at bounding box center [114, 205] width 50 height 12
select select "60255"
click at [89, 199] on select "Select Stylist Aaftab Malik Admin Jabaaz Karan Rathod Karishma Khot Krishna Vya…" at bounding box center [114, 205] width 50 height 12
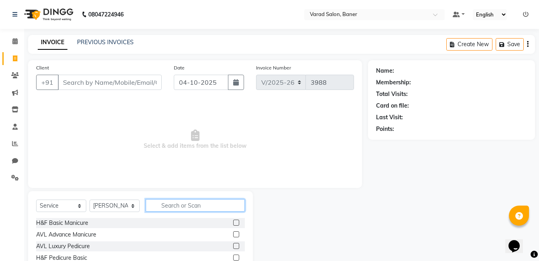
click at [172, 205] on input "text" at bounding box center [195, 205] width 99 height 12
type input "hair"
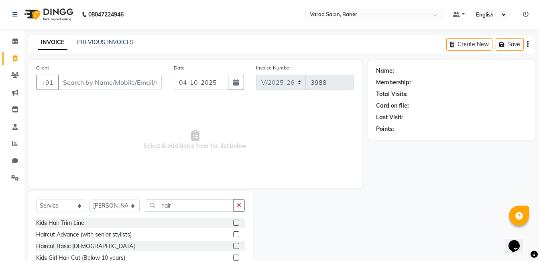
click at [233, 234] on label at bounding box center [236, 234] width 6 height 6
click at [233, 234] on input "checkbox" at bounding box center [235, 234] width 5 height 5
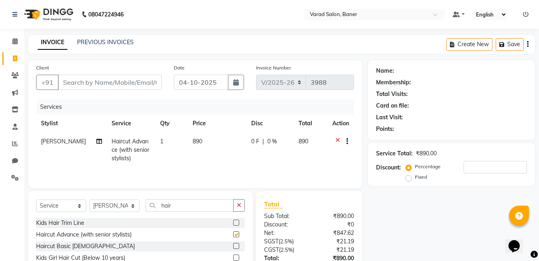
checkbox input "false"
click at [94, 205] on select "Select Stylist Aaftab Malik Admin Jabaaz Karan Rathod Karishma Khot Krishna Vya…" at bounding box center [114, 205] width 50 height 12
select select "60263"
click at [89, 199] on select "Select Stylist Aaftab Malik Admin Jabaaz Karan Rathod Karishma Khot Krishna Vya…" at bounding box center [114, 205] width 50 height 12
drag, startPoint x: 237, startPoint y: 205, endPoint x: 197, endPoint y: 213, distance: 40.9
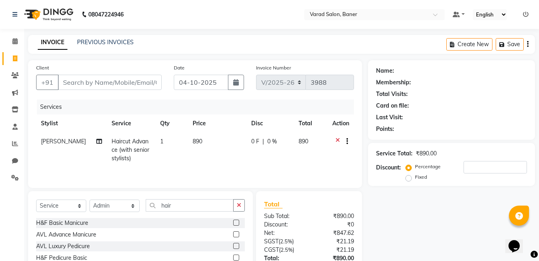
click at [236, 205] on button "button" at bounding box center [239, 205] width 12 height 12
click at [192, 213] on div "Select Service Product Membership Package Voucher Prepaid Gift Card Select Styl…" at bounding box center [140, 208] width 209 height 19
click at [179, 210] on input "text" at bounding box center [195, 205] width 99 height 12
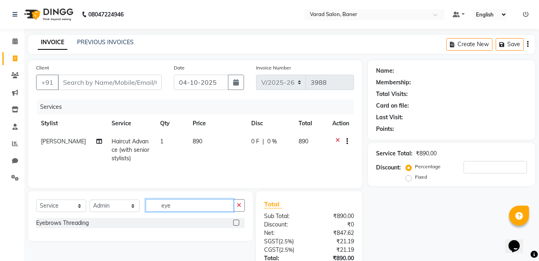
type input "eye"
click at [235, 222] on label at bounding box center [236, 222] width 6 height 6
click at [235, 222] on input "checkbox" at bounding box center [235, 222] width 5 height 5
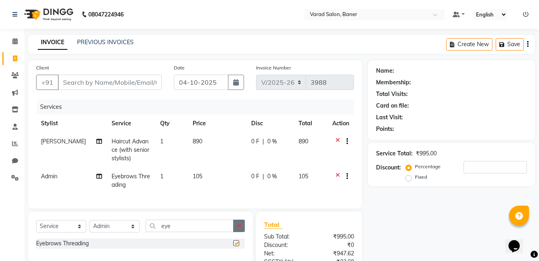
checkbox input "false"
click at [238, 228] on button "button" at bounding box center [239, 225] width 12 height 12
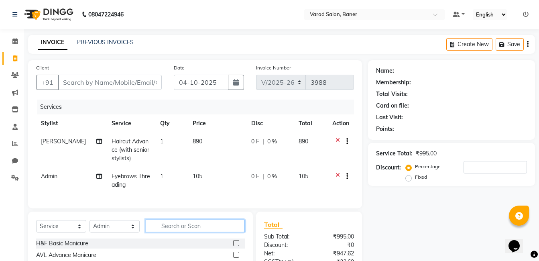
drag, startPoint x: 212, startPoint y: 228, endPoint x: 206, endPoint y: 228, distance: 6.0
click at [211, 228] on input "text" at bounding box center [195, 225] width 99 height 12
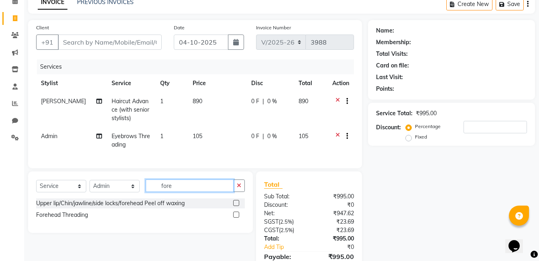
type input "fore"
click at [237, 217] on label at bounding box center [236, 214] width 6 height 6
click at [237, 217] on input "checkbox" at bounding box center [235, 214] width 5 height 5
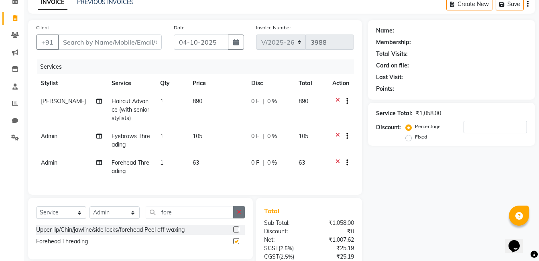
checkbox input "false"
click at [236, 218] on button "button" at bounding box center [239, 212] width 12 height 12
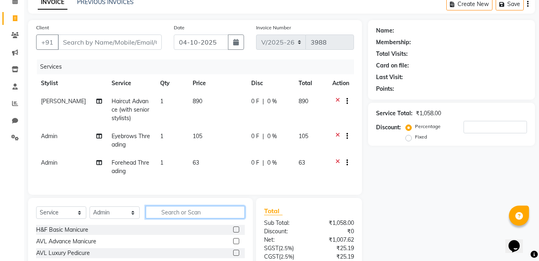
click at [188, 218] on input "text" at bounding box center [195, 212] width 99 height 12
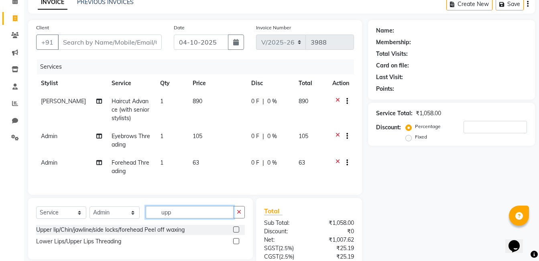
type input "upp"
click at [235, 244] on label at bounding box center [236, 241] width 6 height 6
click at [235, 244] on input "checkbox" at bounding box center [235, 241] width 5 height 5
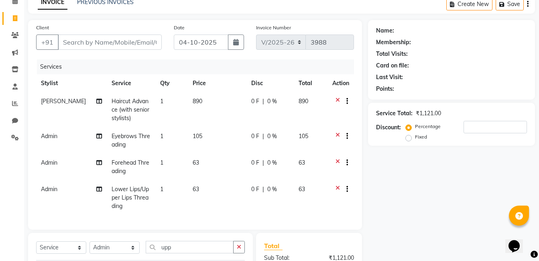
checkbox input "false"
click at [91, 36] on input "Client" at bounding box center [110, 42] width 104 height 15
type input "9"
type input "0"
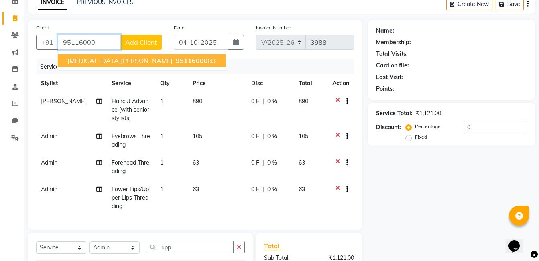
click at [97, 58] on span "Nikita Ghadge" at bounding box center [119, 61] width 105 height 8
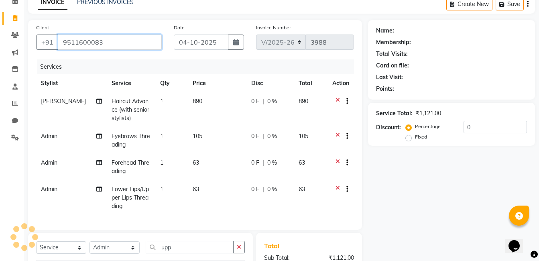
type input "9511600083"
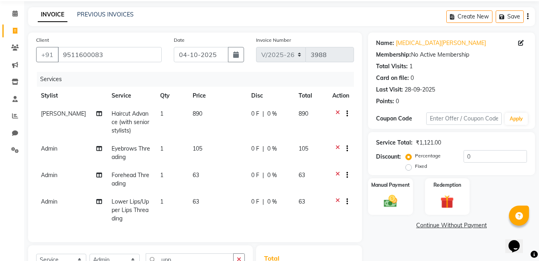
scroll to position [108, 0]
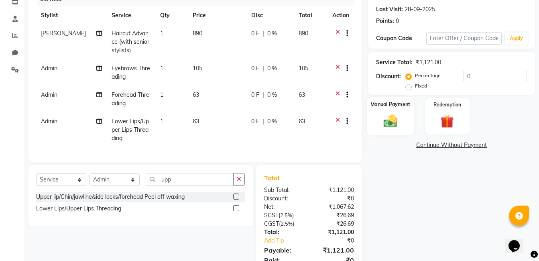
click at [383, 118] on img at bounding box center [390, 121] width 22 height 16
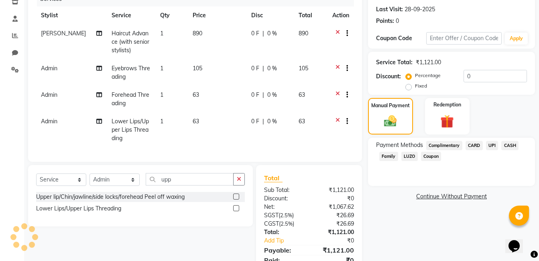
click at [493, 145] on span "UPI" at bounding box center [492, 145] width 12 height 9
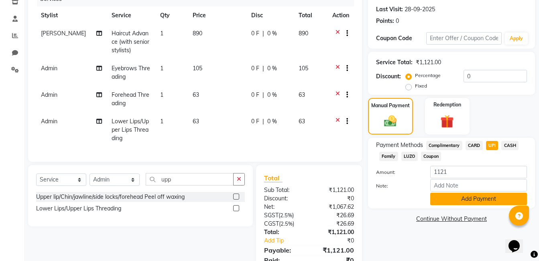
click at [473, 197] on button "Add Payment" at bounding box center [478, 199] width 97 height 12
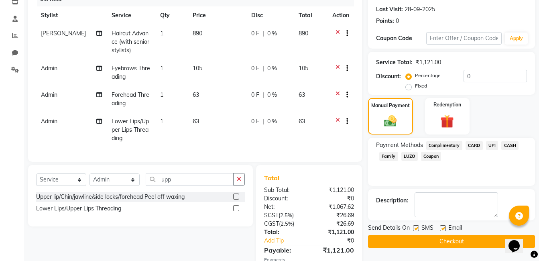
scroll to position [165, 0]
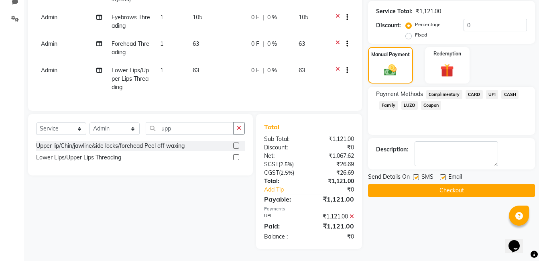
click at [454, 184] on button "Checkout" at bounding box center [451, 190] width 167 height 12
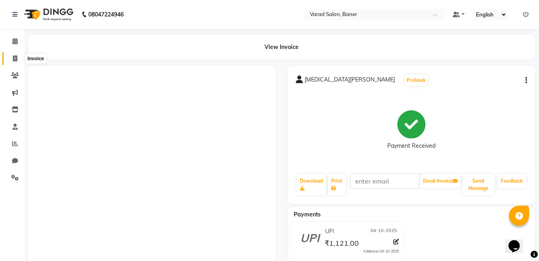
click at [16, 57] on icon at bounding box center [15, 58] width 4 height 6
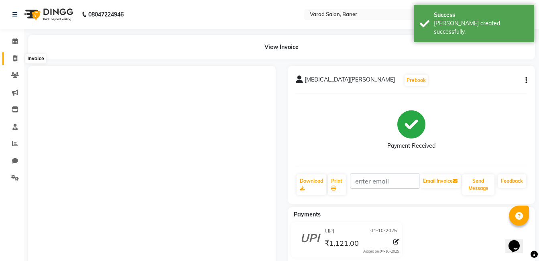
select select "service"
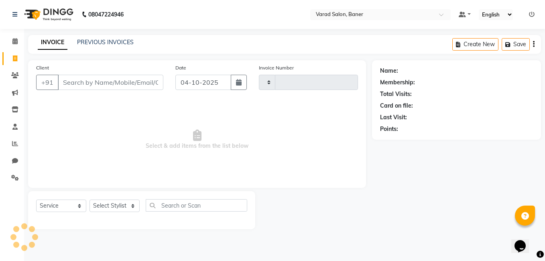
type input "3989"
select select "7115"
click at [99, 207] on select "Select Stylist Aaftab Malik Admin Jabaaz Karan Rathod Karishma Khot Krishna Vya…" at bounding box center [114, 205] width 50 height 12
select select "90315"
click at [89, 199] on select "Select Stylist Aaftab Malik Admin Jabaaz Karan Rathod Karishma Khot Krishna Vya…" at bounding box center [114, 205] width 50 height 12
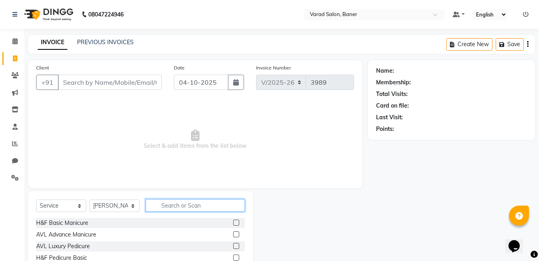
click at [175, 201] on input "text" at bounding box center [195, 205] width 99 height 12
type input "be"
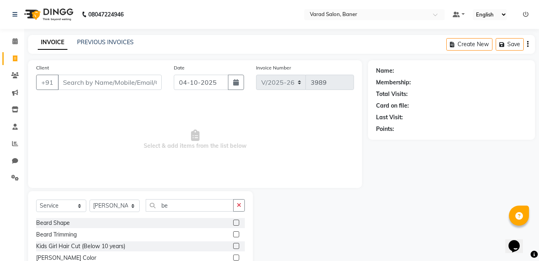
click at [238, 221] on label at bounding box center [236, 222] width 6 height 6
click at [238, 221] on input "checkbox" at bounding box center [235, 222] width 5 height 5
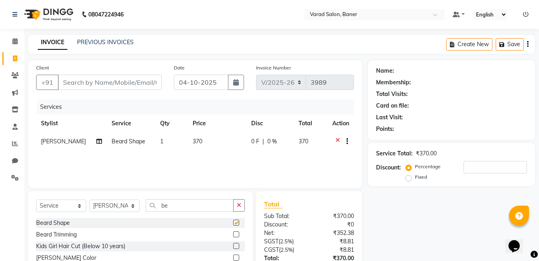
checkbox input "false"
click at [79, 86] on input "Client" at bounding box center [110, 82] width 104 height 15
type input "7"
type input "0"
type input "7"
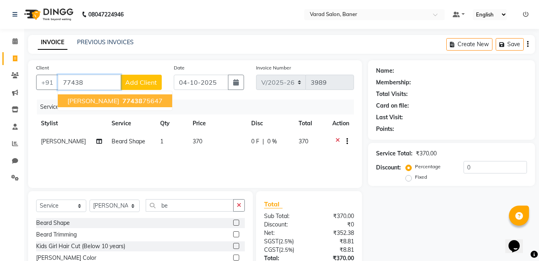
click at [90, 100] on span "umang Gupta" at bounding box center [93, 101] width 52 height 8
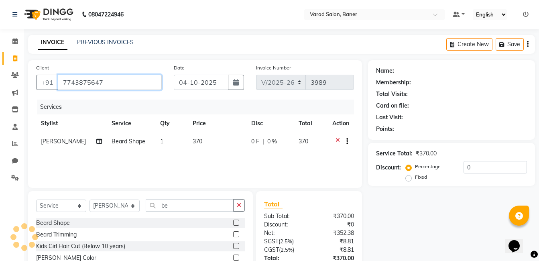
type input "7743875647"
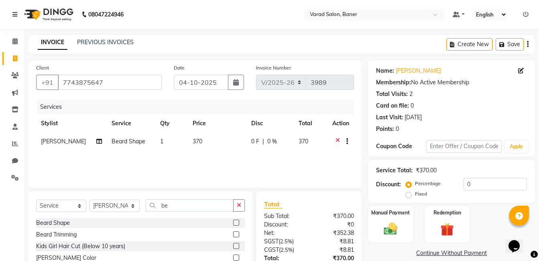
scroll to position [60, 0]
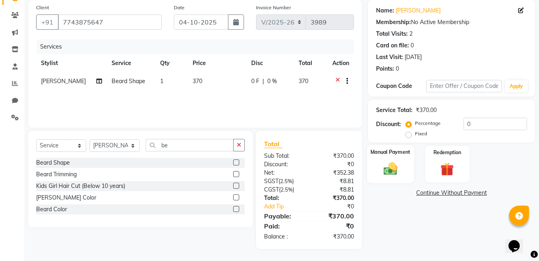
click at [394, 170] on img at bounding box center [390, 169] width 22 height 16
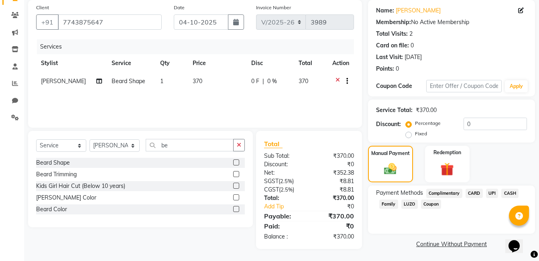
click at [412, 203] on span "LUZO" at bounding box center [409, 203] width 16 height 9
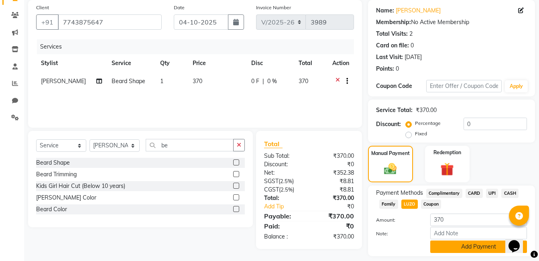
click at [463, 249] on button "Add Payment" at bounding box center [478, 246] width 97 height 12
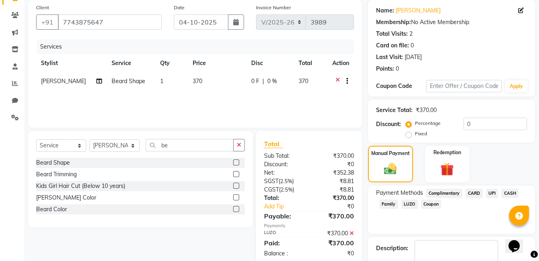
scroll to position [107, 0]
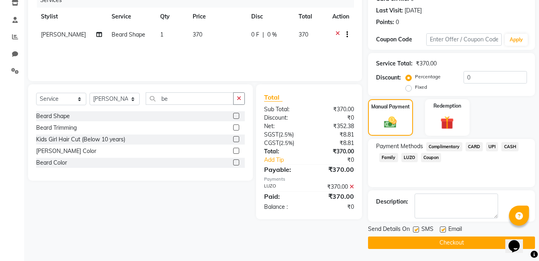
click at [457, 239] on button "Checkout" at bounding box center [451, 242] width 167 height 12
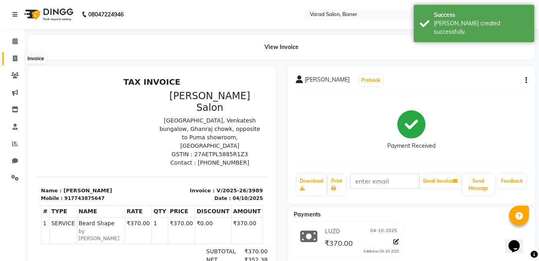
click at [13, 54] on span at bounding box center [15, 58] width 14 height 9
select select "service"
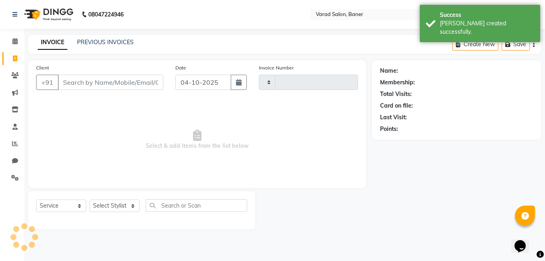
type input "3990"
select select "7115"
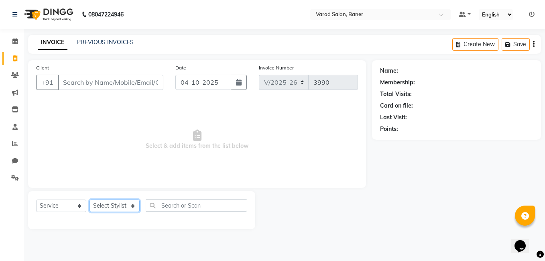
click at [114, 207] on select "Select Stylist Aaftab Malik Admin Jabaaz Karan Rathod Karishma Khot Krishna Vya…" at bounding box center [114, 205] width 50 height 12
select select "93411"
click at [89, 199] on select "Select Stylist Aaftab Malik Admin Jabaaz Karan Rathod Karishma Khot Krishna Vya…" at bounding box center [114, 205] width 50 height 12
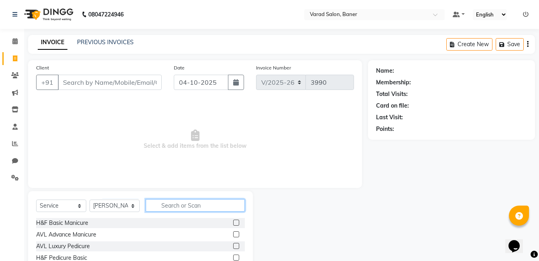
click at [170, 211] on input "text" at bounding box center [195, 205] width 99 height 12
type input "kids"
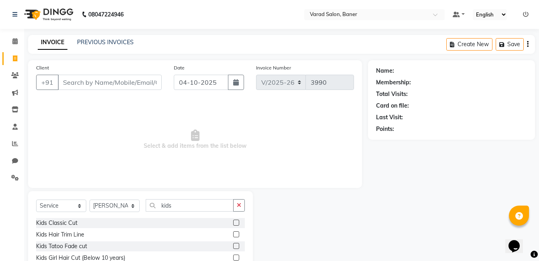
click at [237, 223] on label at bounding box center [236, 222] width 6 height 6
click at [237, 223] on input "checkbox" at bounding box center [235, 222] width 5 height 5
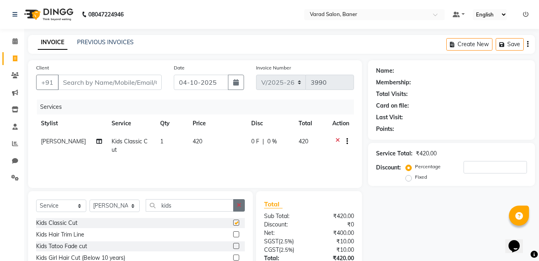
checkbox input "false"
drag, startPoint x: 241, startPoint y: 203, endPoint x: 218, endPoint y: 200, distance: 23.1
click at [241, 203] on icon "button" at bounding box center [239, 205] width 4 height 6
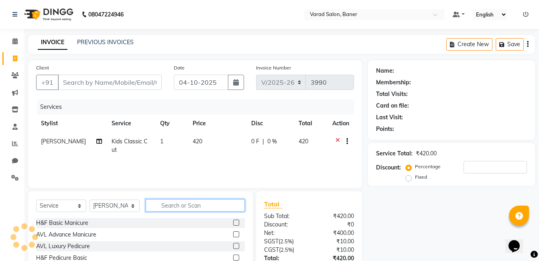
click at [216, 200] on input "text" at bounding box center [195, 205] width 99 height 12
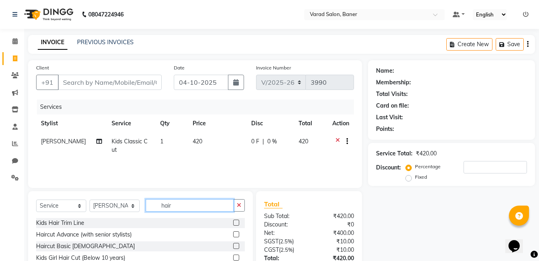
type input "hair"
click at [233, 236] on label at bounding box center [236, 234] width 6 height 6
click at [233, 236] on input "checkbox" at bounding box center [235, 234] width 5 height 5
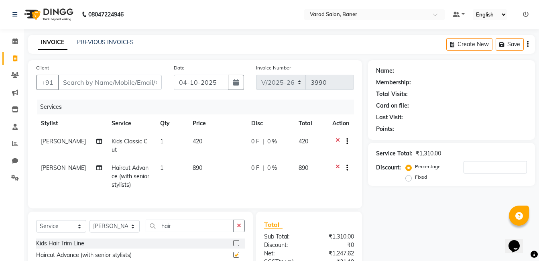
checkbox input "false"
click at [126, 86] on input "Client" at bounding box center [110, 82] width 104 height 15
type input "9"
type input "0"
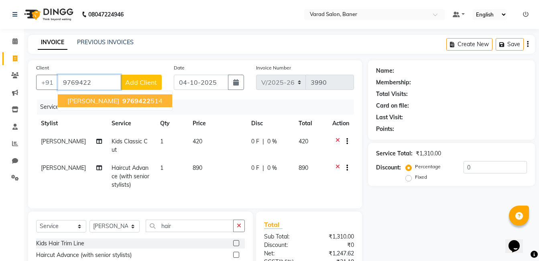
click at [122, 104] on span "9769422" at bounding box center [136, 101] width 28 height 8
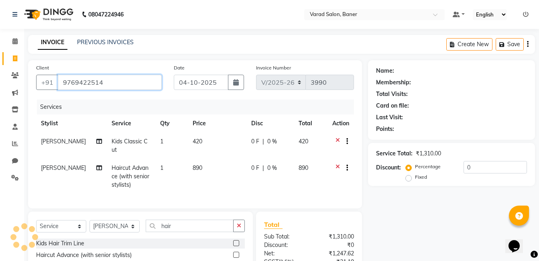
type input "9769422514"
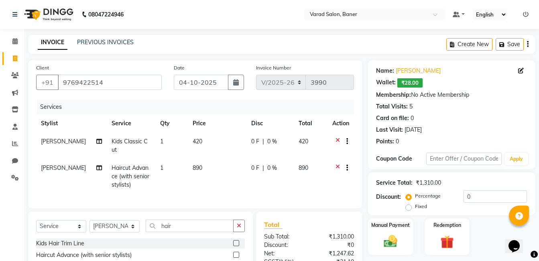
scroll to position [87, 0]
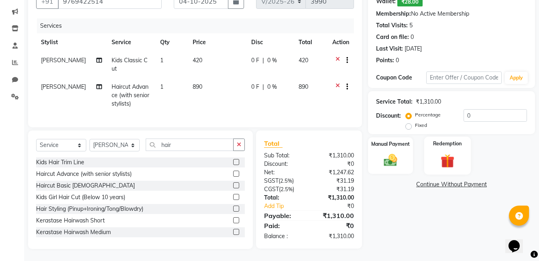
click at [453, 153] on img at bounding box center [447, 160] width 22 height 17
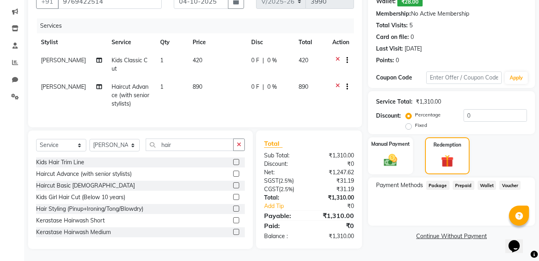
click at [486, 181] on span "Wallet" at bounding box center [487, 185] width 19 height 9
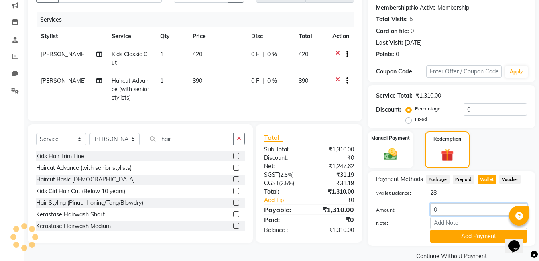
drag, startPoint x: 443, startPoint y: 216, endPoint x: 417, endPoint y: 218, distance: 26.2
click at [417, 218] on div "Amount: 0 Note: Add Payment" at bounding box center [451, 222] width 151 height 39
type input "28"
click at [454, 240] on button "Add Payment" at bounding box center [478, 236] width 97 height 12
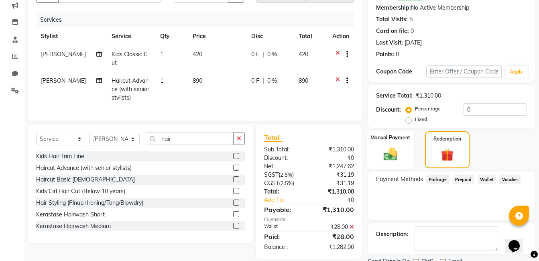
click at [398, 144] on div "Manual Payment" at bounding box center [390, 149] width 47 height 39
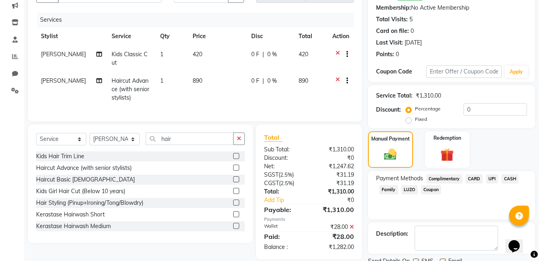
scroll to position [119, 0]
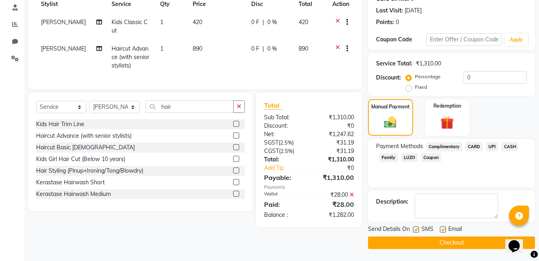
click at [432, 239] on button "Checkout" at bounding box center [451, 242] width 167 height 12
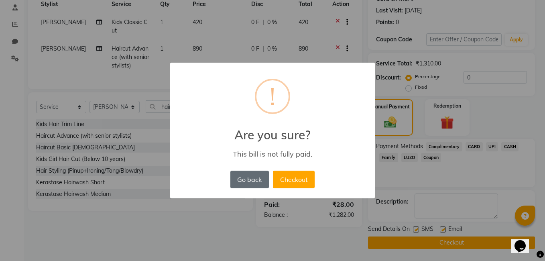
click at [246, 177] on button "Go back" at bounding box center [249, 180] width 39 height 18
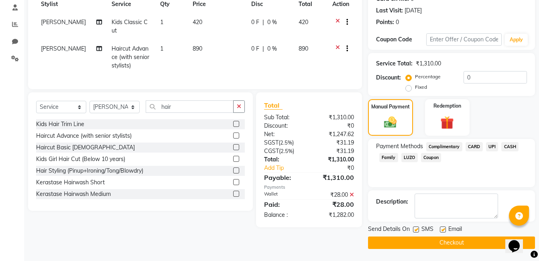
click at [491, 146] on span "UPI" at bounding box center [492, 146] width 12 height 9
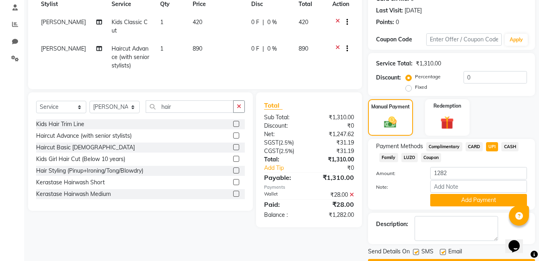
click at [458, 201] on button "Add Payment" at bounding box center [478, 200] width 97 height 12
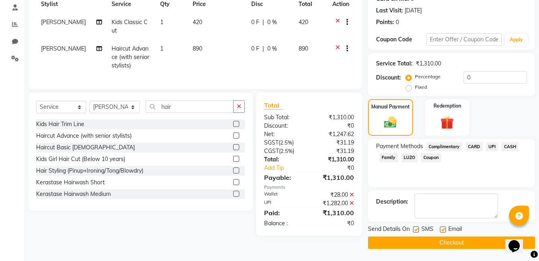
click at [451, 243] on button "Checkout" at bounding box center [451, 242] width 167 height 12
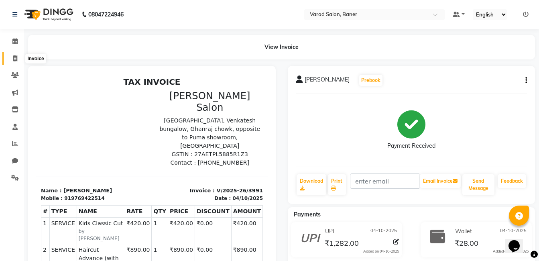
click at [15, 59] on icon at bounding box center [15, 58] width 4 height 6
select select "service"
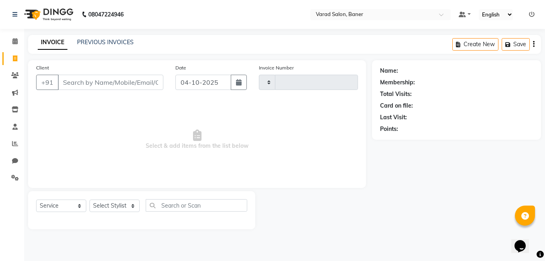
type input "3992"
select select "7115"
click at [116, 197] on div "Select Service Product Membership Package Voucher Prepaid Gift Card Select Styl…" at bounding box center [141, 210] width 227 height 38
click at [111, 205] on select "Select Stylist" at bounding box center [114, 205] width 50 height 12
click at [108, 200] on select "Select Stylist" at bounding box center [114, 205] width 50 height 12
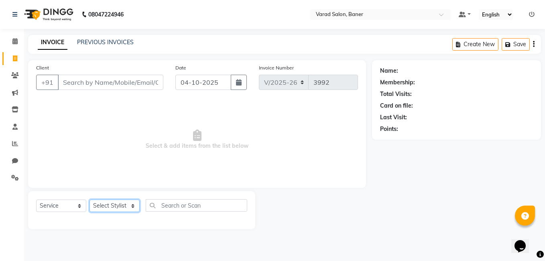
click at [110, 207] on select "Select Stylist Aaftab Malik Admin Jabaaz Karan Rathod Karishma Khot Krishna Vya…" at bounding box center [114, 205] width 50 height 12
select select "60259"
click at [89, 199] on select "Select Stylist Aaftab Malik Admin Jabaaz Karan Rathod Karishma Khot Krishna Vya…" at bounding box center [114, 205] width 50 height 12
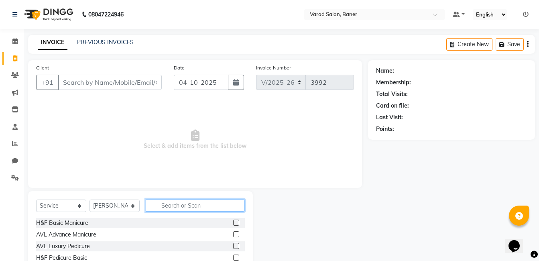
click at [167, 205] on input "text" at bounding box center [195, 205] width 99 height 12
type input "class"
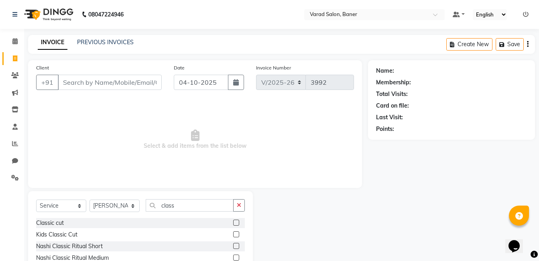
click at [236, 221] on label at bounding box center [236, 222] width 6 height 6
click at [236, 221] on input "checkbox" at bounding box center [235, 222] width 5 height 5
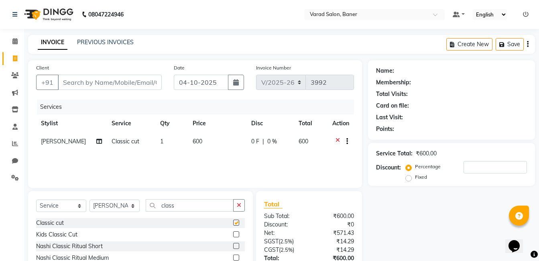
checkbox input "false"
click at [85, 78] on input "Client" at bounding box center [110, 82] width 104 height 15
type input "9"
type input "0"
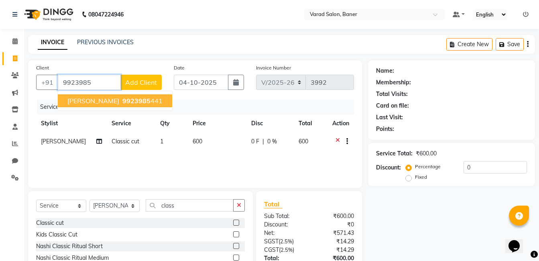
click at [122, 98] on span "9923985" at bounding box center [136, 101] width 28 height 8
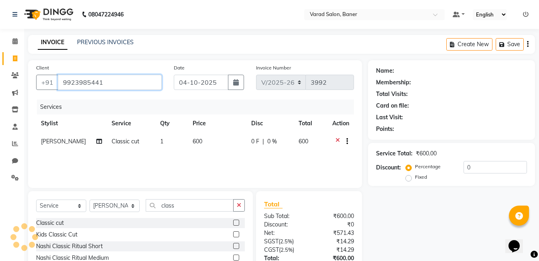
type input "9923985441"
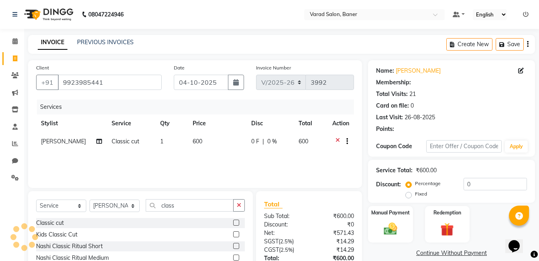
select select "1: Object"
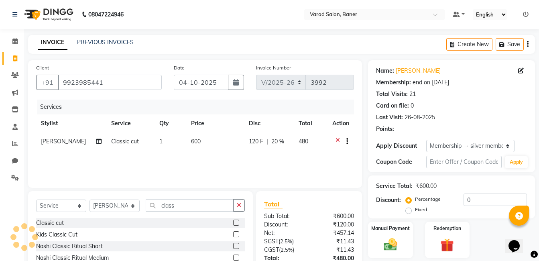
type input "20"
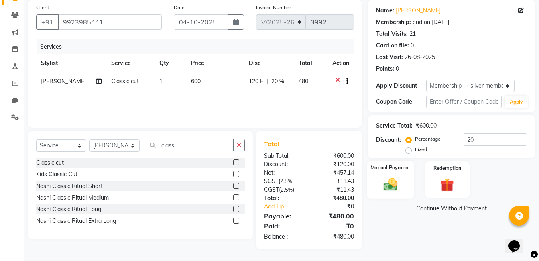
click at [395, 185] on img at bounding box center [390, 184] width 22 height 16
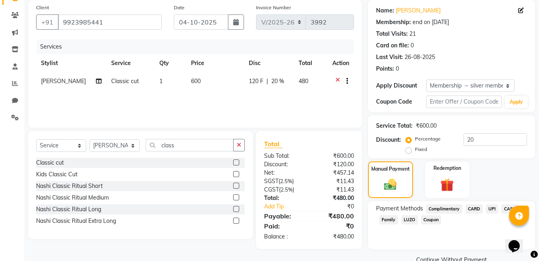
click at [492, 208] on span "UPI" at bounding box center [492, 208] width 12 height 9
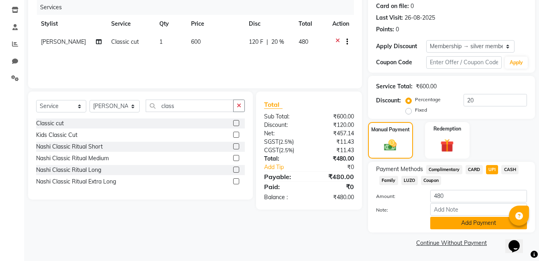
click at [465, 221] on button "Add Payment" at bounding box center [478, 223] width 97 height 12
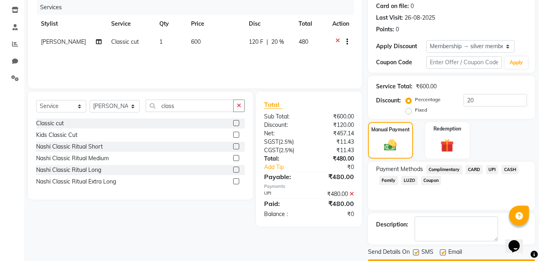
scroll to position [122, 0]
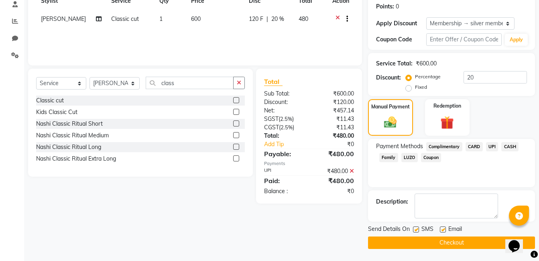
click at [451, 242] on button "Checkout" at bounding box center [451, 242] width 167 height 12
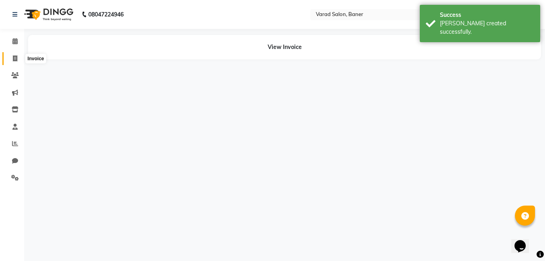
click at [16, 55] on icon at bounding box center [15, 58] width 4 height 6
select select "service"
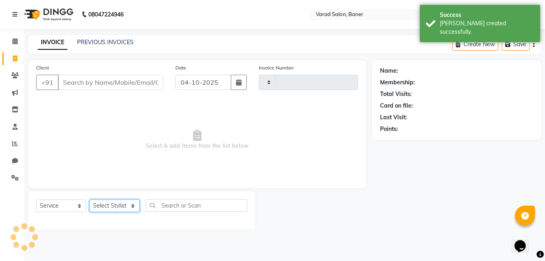
type input "3993"
click at [110, 199] on select "Select Stylist" at bounding box center [114, 205] width 50 height 12
select select "7115"
click at [114, 204] on select "Select Stylist" at bounding box center [114, 205] width 50 height 12
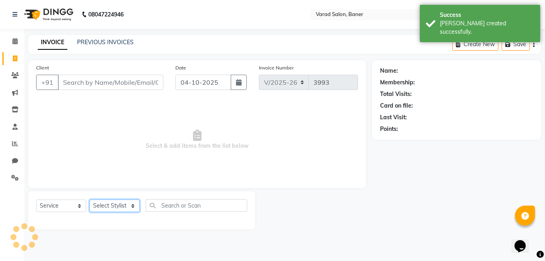
click at [114, 204] on select "Select Stylist" at bounding box center [114, 205] width 50 height 12
click at [112, 204] on select "Select Stylist Aaftab Malik Admin Jabaaz Karan Rathod Karishma Khot Krishna Vya…" at bounding box center [114, 205] width 50 height 12
select select "92846"
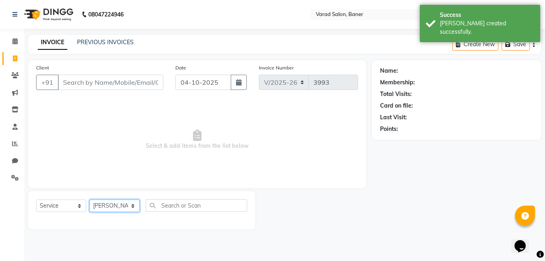
click at [89, 199] on select "Select Stylist Aaftab Malik Admin Jabaaz Karan Rathod Karishma Khot Krishna Vya…" at bounding box center [114, 205] width 50 height 12
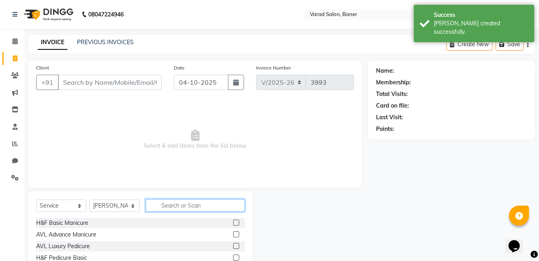
click at [187, 199] on input "text" at bounding box center [195, 205] width 99 height 12
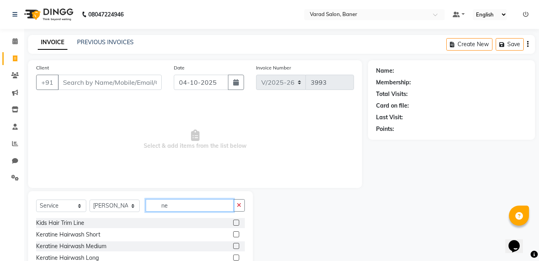
type input "n"
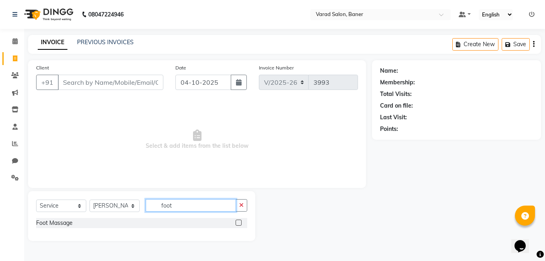
type input "foot"
click at [236, 223] on label at bounding box center [239, 222] width 6 height 6
click at [236, 223] on input "checkbox" at bounding box center [238, 222] width 5 height 5
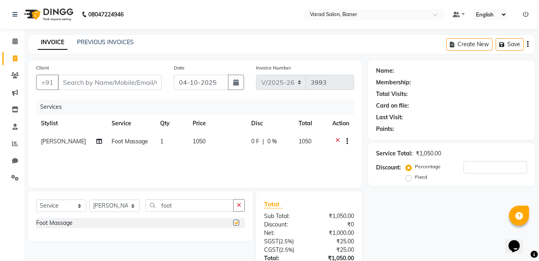
checkbox input "false"
click at [241, 206] on button "button" at bounding box center [239, 205] width 12 height 12
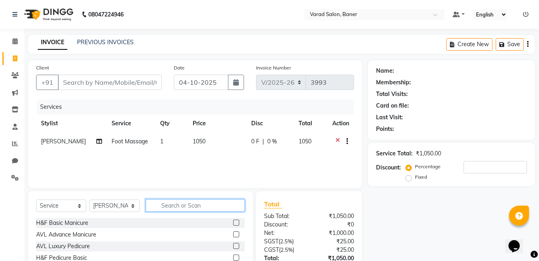
click at [211, 207] on input "text" at bounding box center [195, 205] width 99 height 12
click at [337, 139] on icon at bounding box center [337, 142] width 4 height 10
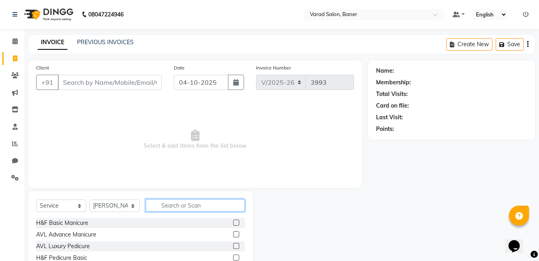
click at [186, 204] on input "text" at bounding box center [195, 205] width 99 height 12
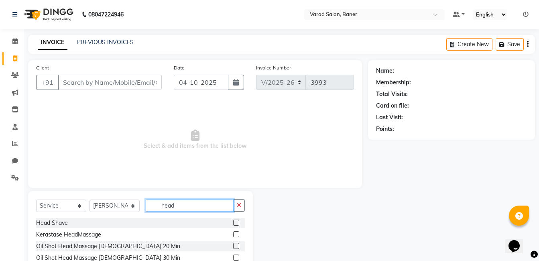
scroll to position [13, 0]
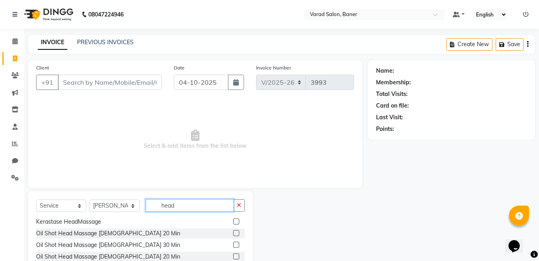
type input "head"
click at [233, 233] on label at bounding box center [236, 233] width 6 height 6
click at [233, 233] on input "checkbox" at bounding box center [235, 233] width 5 height 5
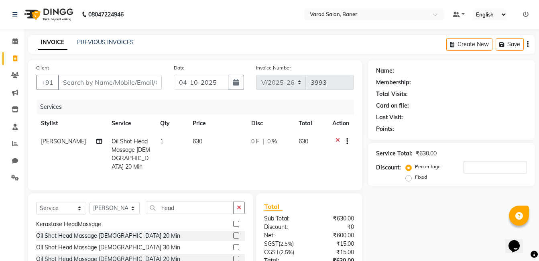
click at [338, 139] on icon at bounding box center [337, 142] width 4 height 10
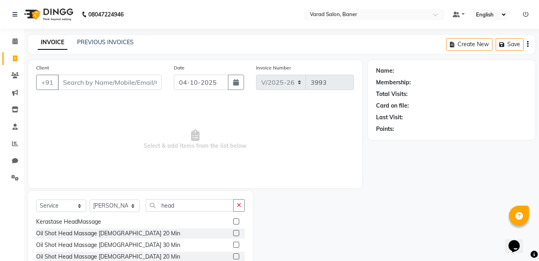
click at [233, 231] on label at bounding box center [236, 233] width 6 height 6
click at [233, 231] on input "checkbox" at bounding box center [235, 233] width 5 height 5
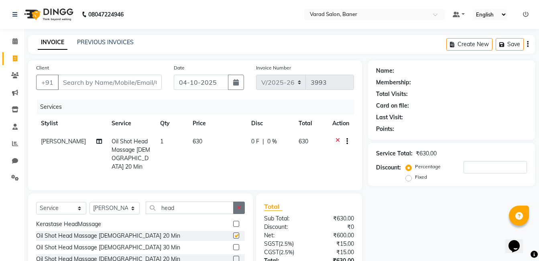
checkbox input "false"
click at [238, 201] on button "button" at bounding box center [239, 207] width 12 height 12
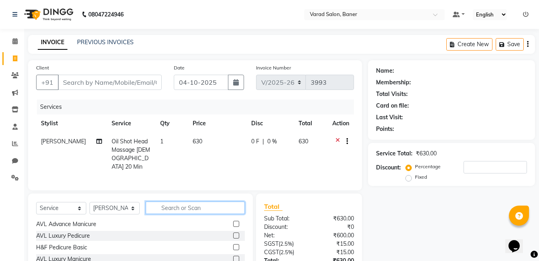
click at [197, 201] on input "text" at bounding box center [195, 207] width 99 height 12
click at [337, 139] on icon at bounding box center [337, 142] width 4 height 10
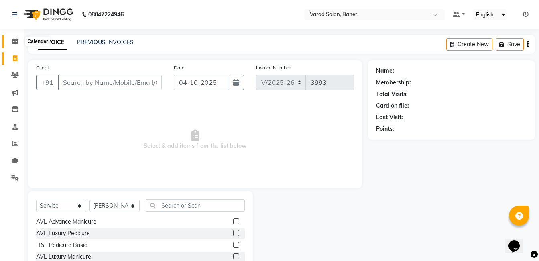
click at [16, 43] on icon at bounding box center [14, 41] width 5 height 6
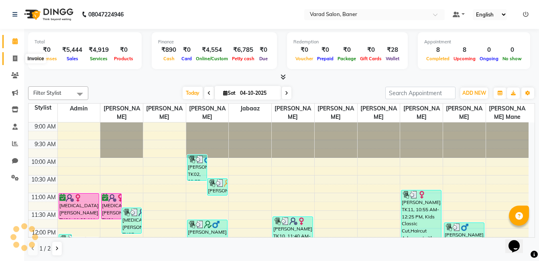
click at [15, 61] on icon at bounding box center [15, 58] width 4 height 6
select select "service"
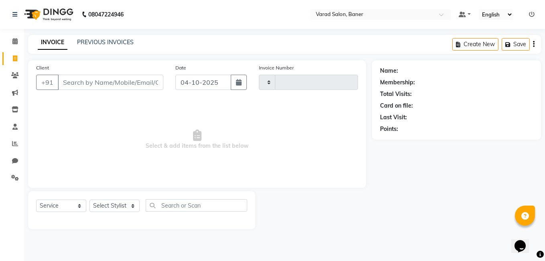
type input "3993"
select select "7115"
click at [106, 202] on select "Select Stylist" at bounding box center [114, 205] width 50 height 12
click at [106, 204] on select "Select Stylist" at bounding box center [114, 205] width 50 height 12
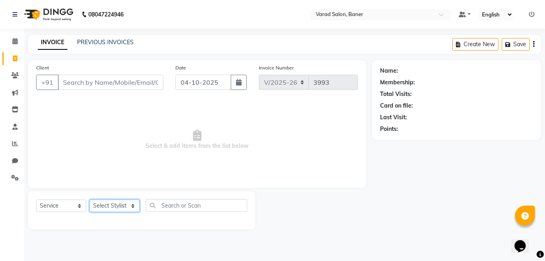
select select "60255"
click at [89, 199] on select "Select Stylist Aaftab Malik Admin Jabaaz Karan Rathod Karishma Khot Krishna Vya…" at bounding box center [114, 205] width 50 height 12
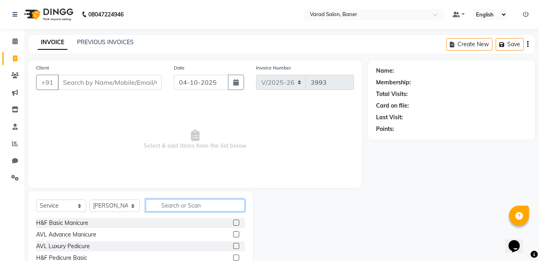
click at [177, 211] on input "text" at bounding box center [195, 205] width 99 height 12
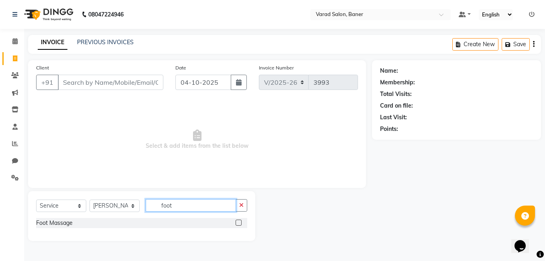
type input "foot"
click at [239, 224] on label at bounding box center [239, 222] width 6 height 6
click at [239, 224] on input "checkbox" at bounding box center [238, 222] width 5 height 5
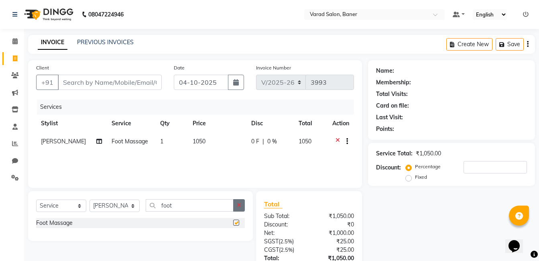
checkbox input "false"
click at [237, 206] on button "button" at bounding box center [239, 205] width 12 height 12
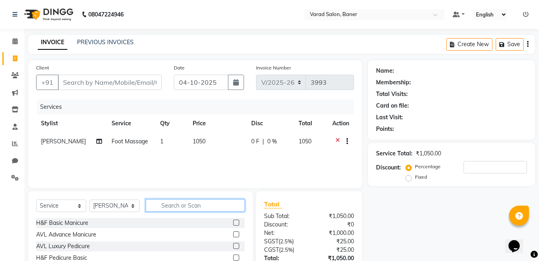
click at [205, 208] on input "text" at bounding box center [195, 205] width 99 height 12
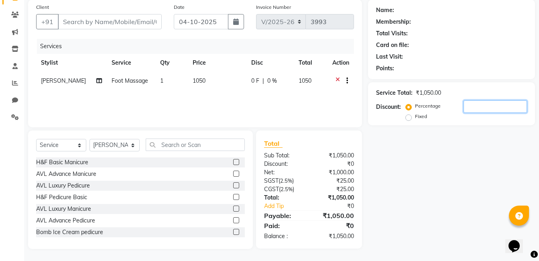
click at [467, 105] on input "number" at bounding box center [494, 106] width 63 height 12
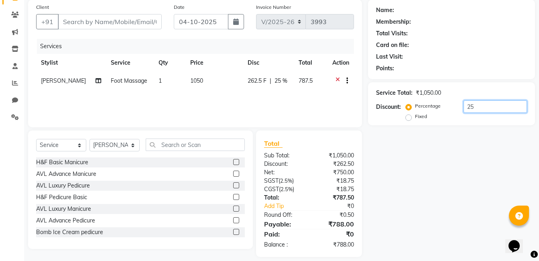
type input "2"
type input "3"
type input "2"
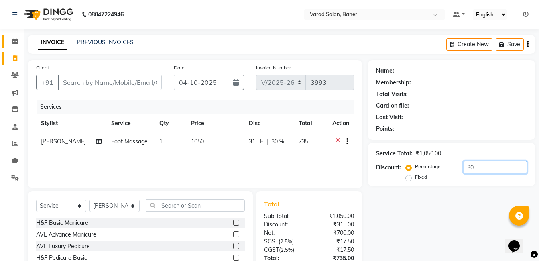
type input "30"
click at [18, 41] on span at bounding box center [15, 41] width 14 height 9
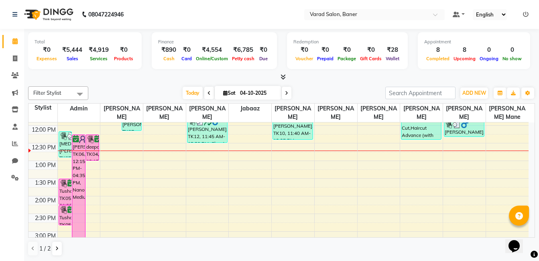
scroll to position [120, 0]
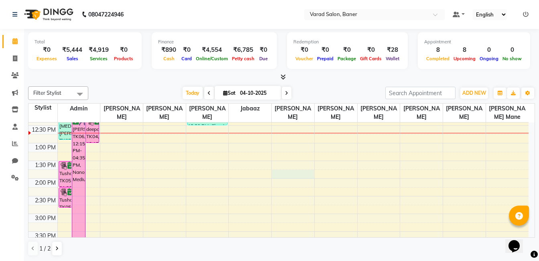
click at [293, 171] on div "9:00 AM 9:30 AM 10:00 AM 10:30 AM 11:00 AM 11:30 AM 12:00 PM 12:30 PM 1:00 PM 1…" at bounding box center [278, 231] width 500 height 459
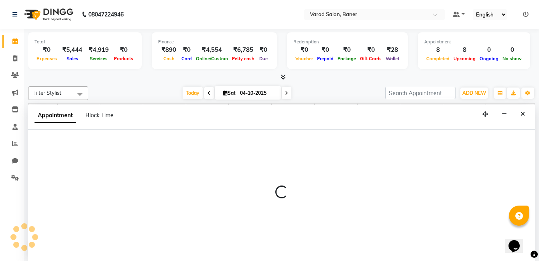
scroll to position [0, 0]
select select "89608"
select select "825"
select select "tentative"
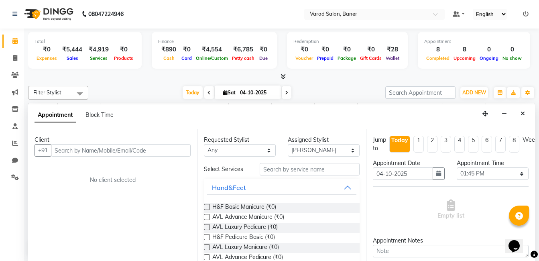
click at [91, 150] on input "text" at bounding box center [121, 150] width 140 height 12
click at [67, 152] on input "text" at bounding box center [121, 150] width 140 height 12
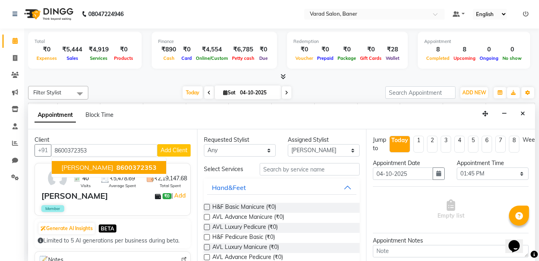
click at [124, 169] on span "8600372353" at bounding box center [136, 167] width 40 height 8
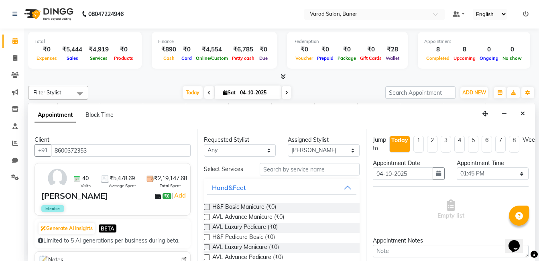
type input "8600372353"
drag, startPoint x: 284, startPoint y: 172, endPoint x: 282, endPoint y: 158, distance: 14.2
click at [284, 172] on input "text" at bounding box center [310, 169] width 100 height 12
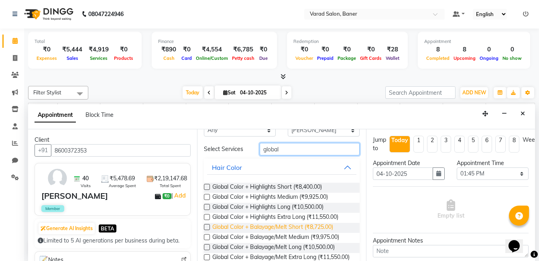
scroll to position [0, 0]
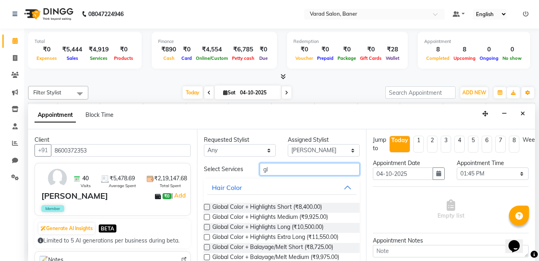
type input "g"
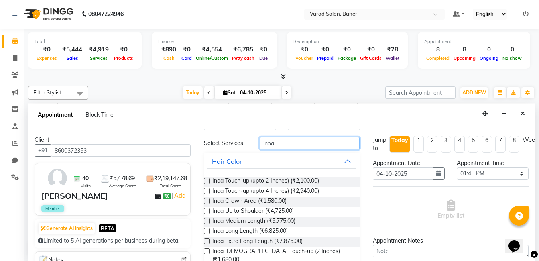
scroll to position [55, 0]
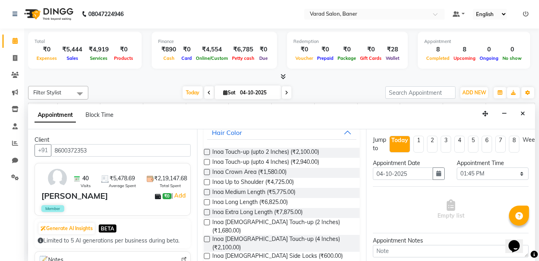
type input "inoa"
click at [207, 190] on label at bounding box center [207, 192] width 6 height 6
click at [207, 190] on input "checkbox" at bounding box center [206, 192] width 5 height 5
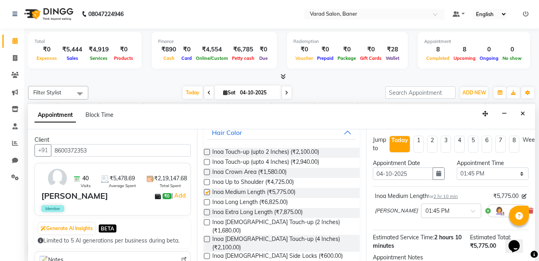
checkbox input "false"
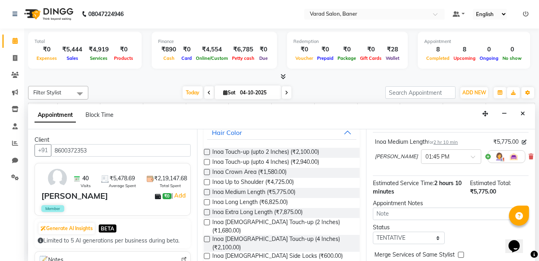
scroll to position [95, 0]
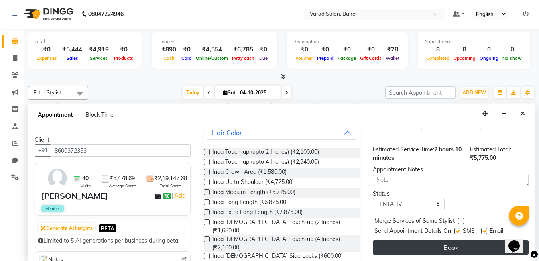
click at [433, 240] on button "Book" at bounding box center [451, 247] width 156 height 14
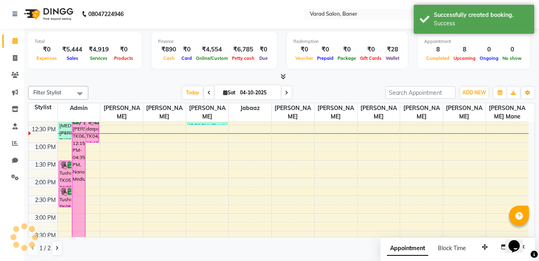
scroll to position [0, 0]
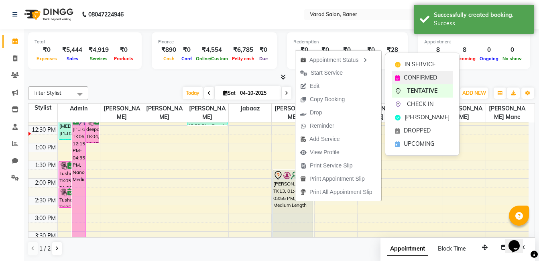
click at [427, 77] on span "CONFIRMED" at bounding box center [420, 77] width 33 height 8
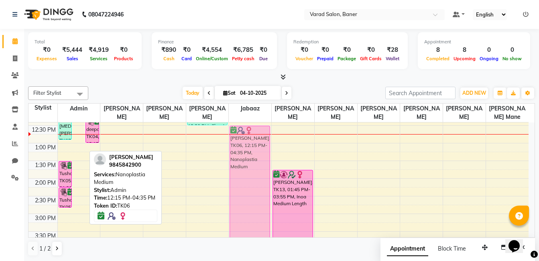
drag, startPoint x: 75, startPoint y: 169, endPoint x: 254, endPoint y: 180, distance: 179.7
click at [254, 180] on tr "Nikita Ghadge, TK07, 12:10 PM-12:55 PM, Eyebrows Threading,Forehead Threading,L…" at bounding box center [278, 231] width 500 height 459
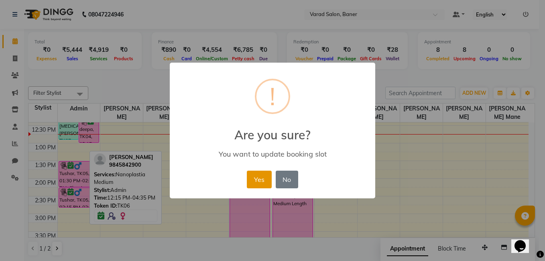
click at [267, 179] on button "Yes" at bounding box center [259, 180] width 24 height 18
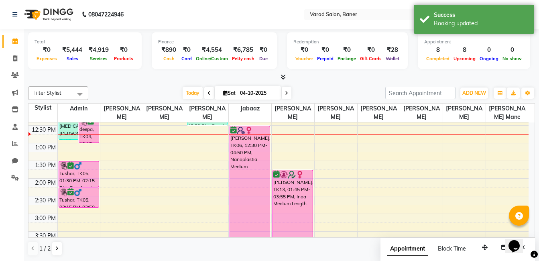
click at [151, 90] on div "Today Sat 04-10-2025" at bounding box center [236, 93] width 289 height 12
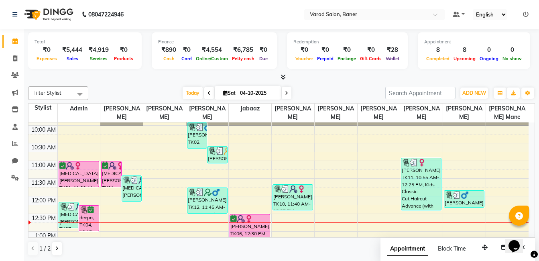
scroll to position [80, 0]
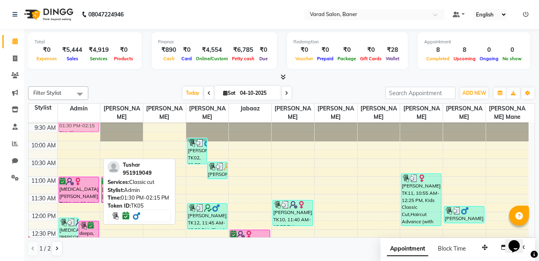
drag, startPoint x: 78, startPoint y: 217, endPoint x: 80, endPoint y: 126, distance: 91.1
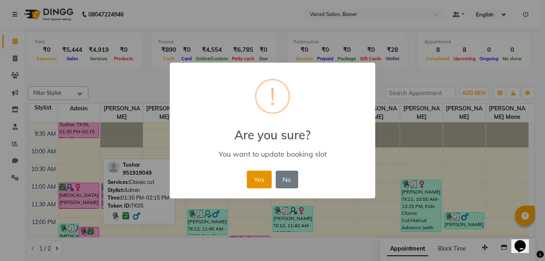
drag, startPoint x: 264, startPoint y: 178, endPoint x: 259, endPoint y: 178, distance: 5.2
click at [262, 178] on button "Yes" at bounding box center [259, 180] width 24 height 18
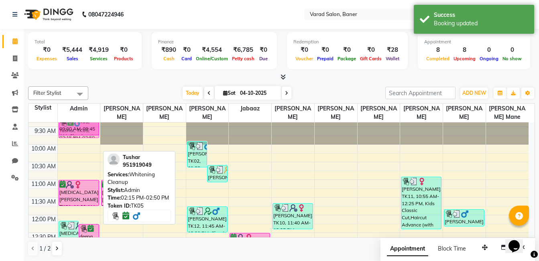
scroll to position [12, 0]
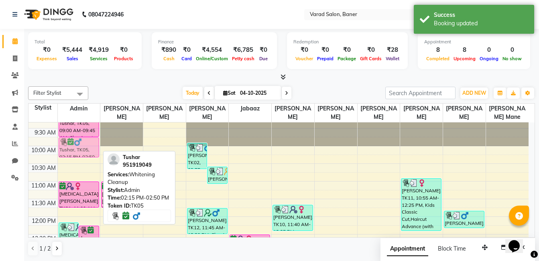
drag, startPoint x: 71, startPoint y: 191, endPoint x: 76, endPoint y: 148, distance: 43.6
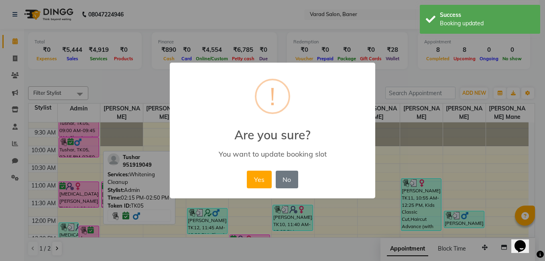
drag, startPoint x: 258, startPoint y: 181, endPoint x: 140, endPoint y: 193, distance: 118.6
click at [256, 181] on button "Yes" at bounding box center [259, 180] width 24 height 18
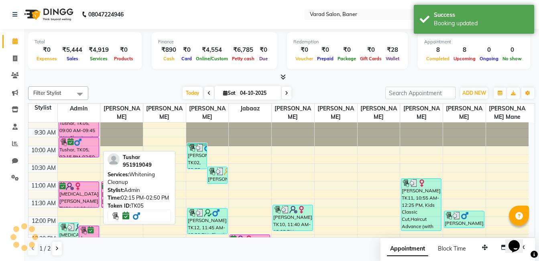
scroll to position [0, 0]
click at [129, 79] on div at bounding box center [281, 77] width 507 height 8
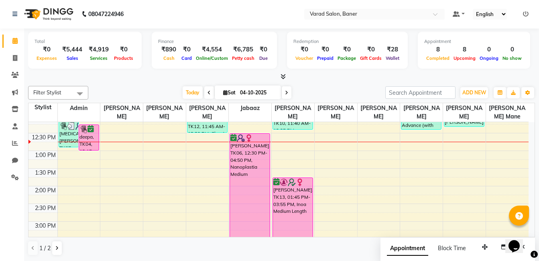
scroll to position [132, 0]
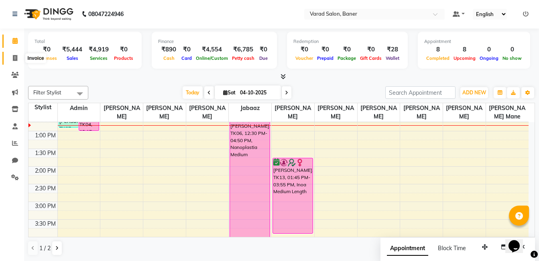
click at [13, 61] on icon at bounding box center [15, 58] width 4 height 6
select select "service"
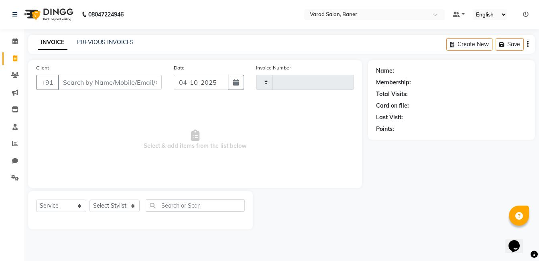
type input "3993"
select select "7115"
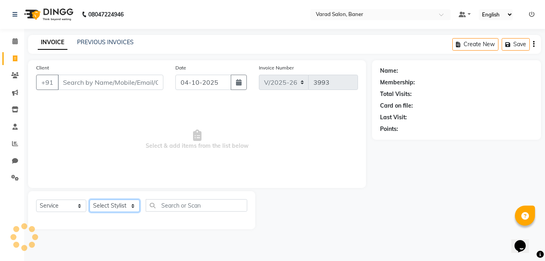
click at [116, 207] on select "Select Stylist" at bounding box center [114, 205] width 50 height 12
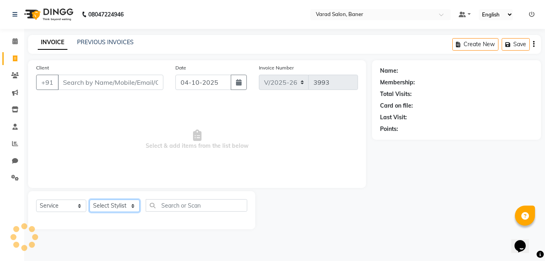
click at [116, 207] on select "Select Stylist" at bounding box center [114, 205] width 50 height 12
click at [111, 207] on select "Select Stylist Aaftab Malik Admin Jabaaz Karan Rathod Karishma Khot Krishna Vya…" at bounding box center [114, 205] width 50 height 12
select select "69598"
click at [89, 199] on select "Select Stylist Aaftab Malik Admin Jabaaz Karan Rathod Karishma Khot Krishna Vya…" at bounding box center [114, 205] width 50 height 12
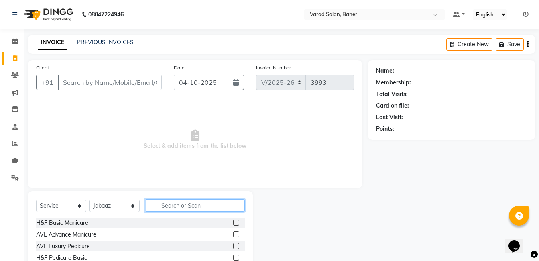
click at [179, 206] on input "text" at bounding box center [195, 205] width 99 height 12
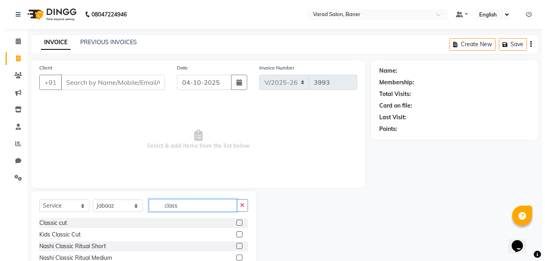
scroll to position [50, 0]
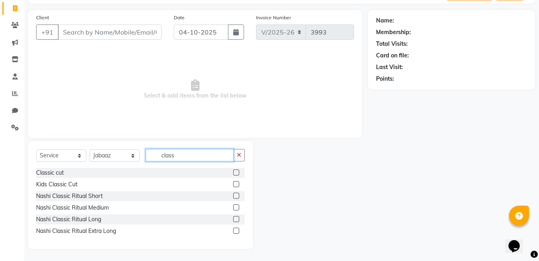
type input "class"
click at [236, 172] on label at bounding box center [236, 172] width 6 height 6
click at [236, 172] on input "checkbox" at bounding box center [235, 172] width 5 height 5
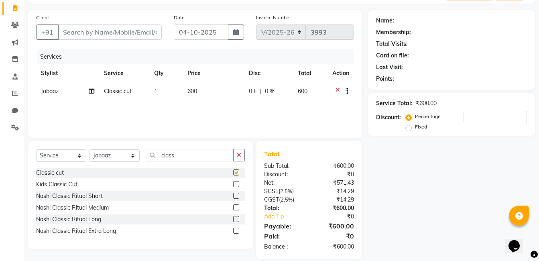
checkbox input "false"
click at [132, 33] on input "Client" at bounding box center [110, 31] width 104 height 15
type input "9"
type input "0"
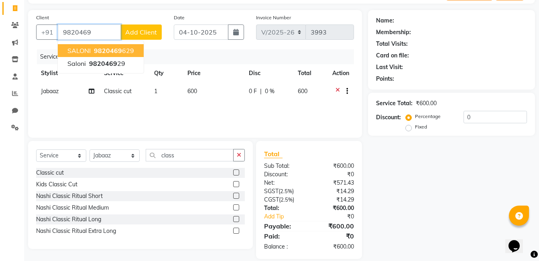
click at [109, 48] on span "9820469" at bounding box center [108, 51] width 28 height 8
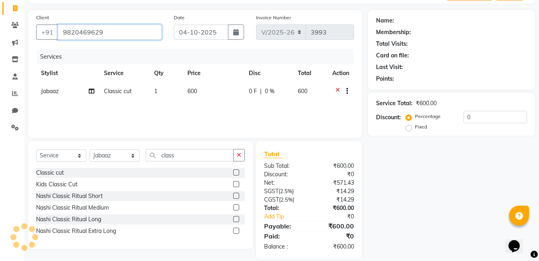
type input "9820469629"
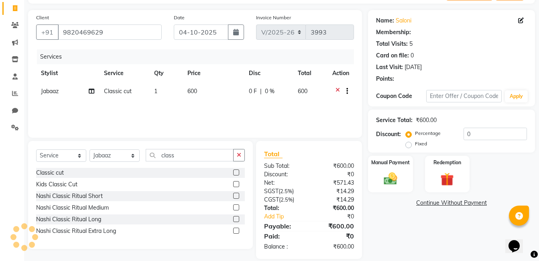
select select "1: Object"
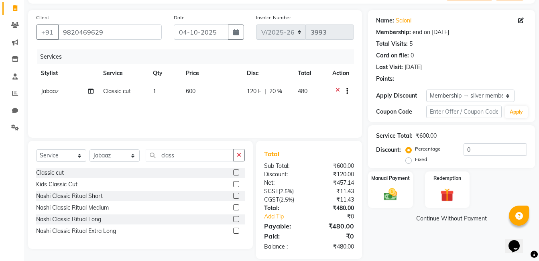
type input "20"
click at [520, 19] on icon at bounding box center [521, 21] width 6 height 6
select select "female"
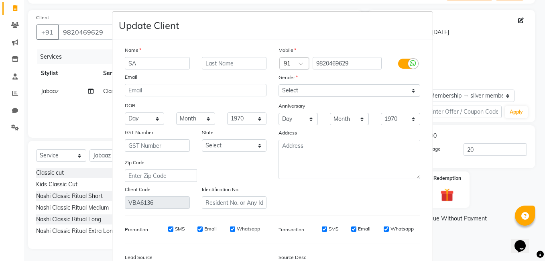
type input "S"
type input "Saloni Chaudary"
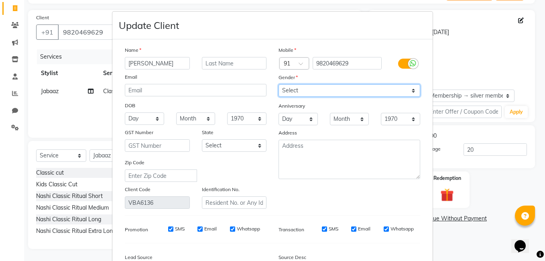
click at [319, 93] on select "Select Male Female Other Prefer Not To Say" at bounding box center [349, 90] width 142 height 12
click at [278, 84] on select "Select Male Female Other Prefer Not To Say" at bounding box center [349, 90] width 142 height 12
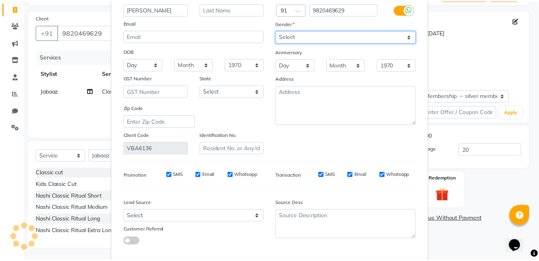
scroll to position [95, 0]
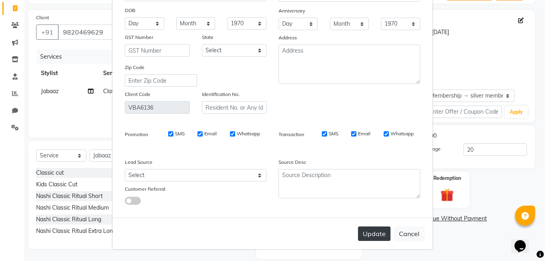
click at [370, 237] on button "Update" at bounding box center [374, 233] width 33 height 14
select select
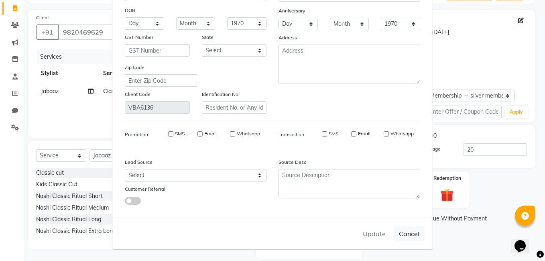
select select
checkbox input "false"
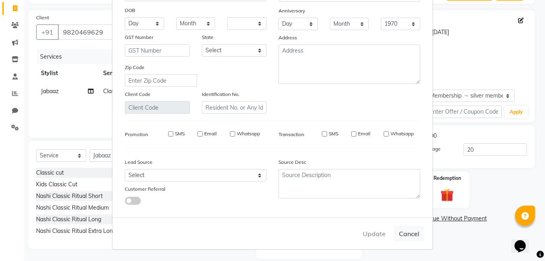
checkbox input "false"
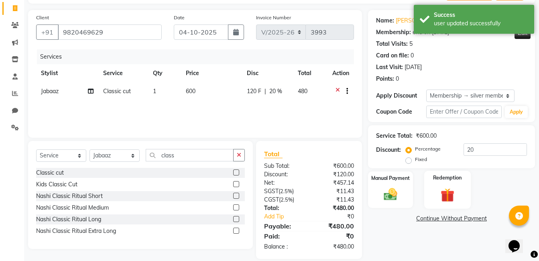
scroll to position [60, 0]
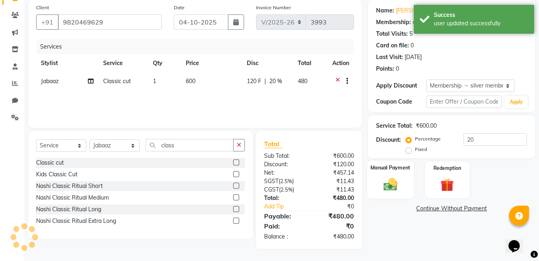
type input "0"
select select "2: Object"
click at [397, 190] on img at bounding box center [390, 184] width 22 height 16
type input "20"
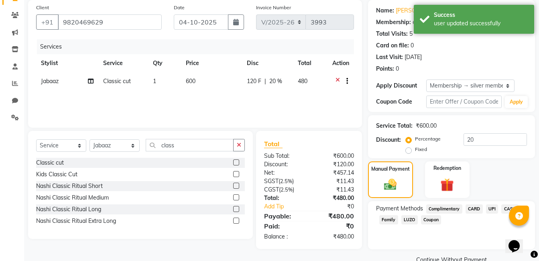
click at [490, 206] on span "UPI" at bounding box center [492, 208] width 12 height 9
click at [467, 258] on button "Add Payment" at bounding box center [478, 262] width 97 height 12
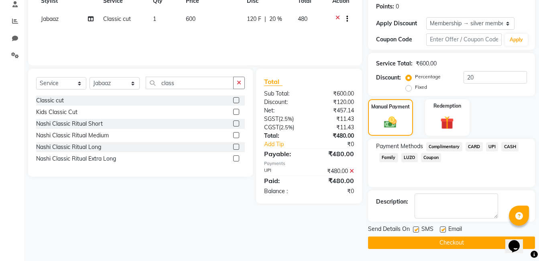
click at [429, 242] on button "Checkout" at bounding box center [451, 242] width 167 height 12
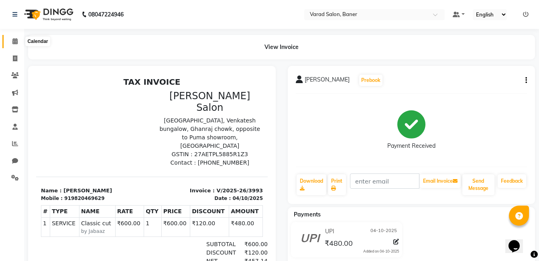
click at [15, 39] on icon at bounding box center [14, 41] width 5 height 6
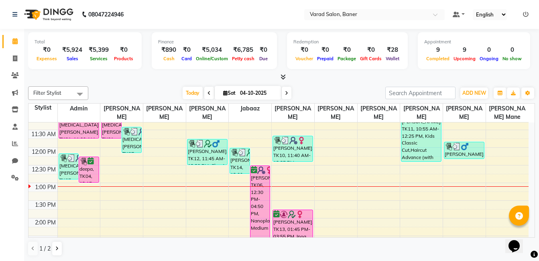
scroll to position [80, 0]
click at [17, 143] on icon at bounding box center [15, 143] width 6 height 6
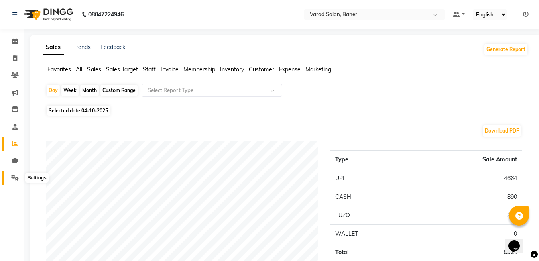
click at [15, 175] on icon at bounding box center [15, 178] width 8 height 6
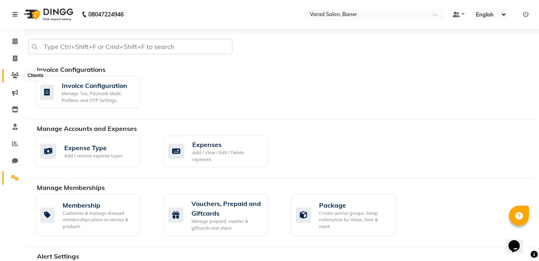
click at [14, 73] on icon at bounding box center [15, 75] width 8 height 6
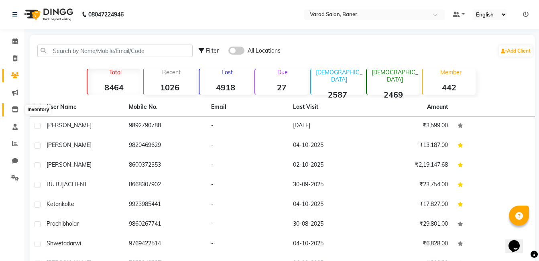
click at [14, 114] on span at bounding box center [15, 109] width 14 height 9
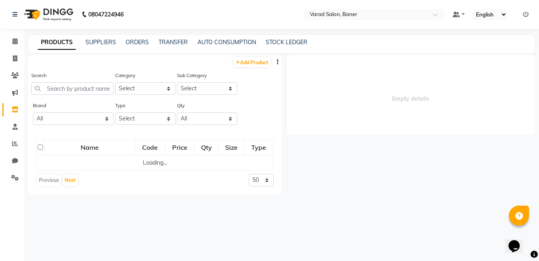
select select
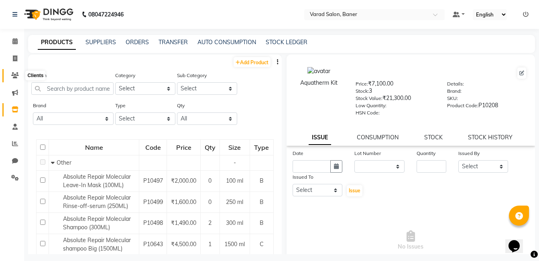
click at [16, 76] on icon at bounding box center [15, 75] width 8 height 6
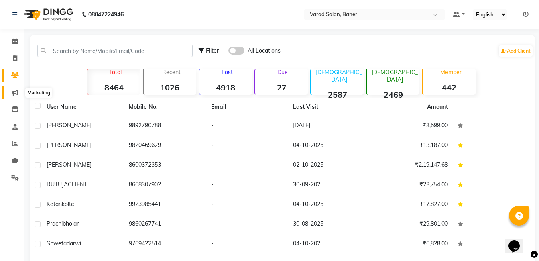
click at [14, 93] on icon at bounding box center [15, 92] width 6 height 6
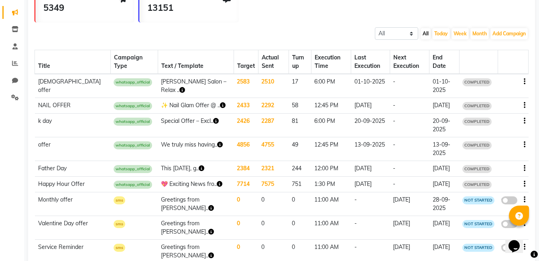
scroll to position [120, 0]
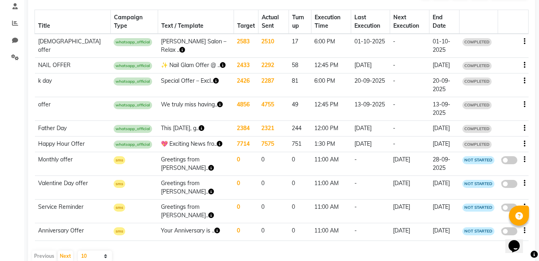
click at [177, 152] on td "💖 Exciting News fro.." at bounding box center [196, 144] width 76 height 16
click at [460, 152] on td "COMPLETED" at bounding box center [478, 144] width 39 height 16
click at [163, 152] on td "💖 Exciting News fro.." at bounding box center [196, 144] width 76 height 16
click at [164, 152] on td "💖 Exciting News fro.." at bounding box center [196, 144] width 76 height 16
click at [134, 152] on td "whatsapp_official" at bounding box center [133, 144] width 47 height 16
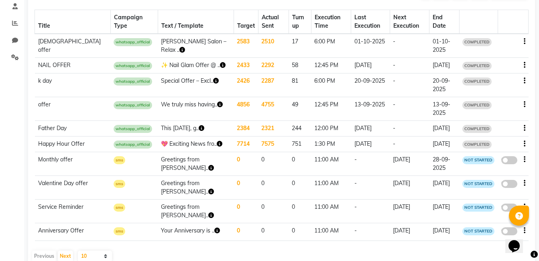
click at [110, 152] on td "whatsapp_official" at bounding box center [133, 144] width 47 height 16
click at [114, 148] on span "whatsapp_official" at bounding box center [133, 144] width 39 height 8
click at [165, 88] on td "Special Offer – Excl.." at bounding box center [196, 85] width 76 height 24
click at [159, 115] on td "We truly miss having.." at bounding box center [196, 109] width 76 height 24
click at [161, 136] on td "This [DATE], g.." at bounding box center [196, 129] width 76 height 16
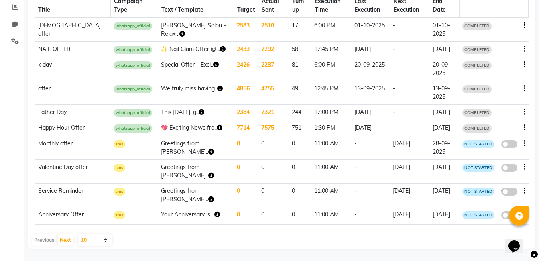
scroll to position [0, 0]
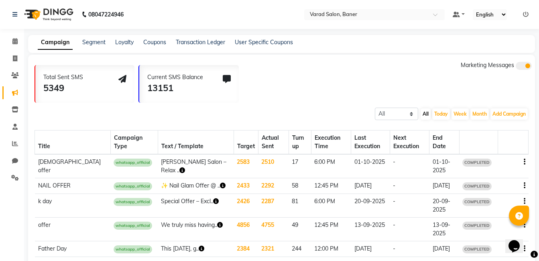
click at [232, 112] on div "All Scheduled Completed All Today Week Month Add Campaign SMS Campaign Email Ca…" at bounding box center [281, 113] width 507 height 14
click at [16, 63] on link "Invoice" at bounding box center [11, 58] width 19 height 13
select select "service"
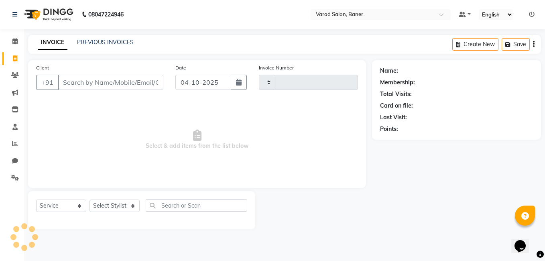
type input "3994"
select select "7115"
click at [113, 206] on select "Select Stylist" at bounding box center [114, 205] width 50 height 12
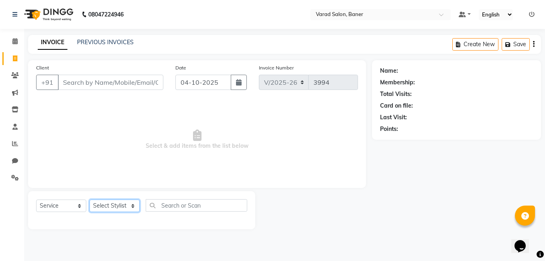
click at [113, 205] on select "Select Stylist" at bounding box center [114, 205] width 50 height 12
select select "60259"
click at [89, 199] on select "Select Stylist Aaftab Malik Admin Jabaaz Karan Rathod Karishma Khot Krishna Vya…" at bounding box center [114, 205] width 50 height 12
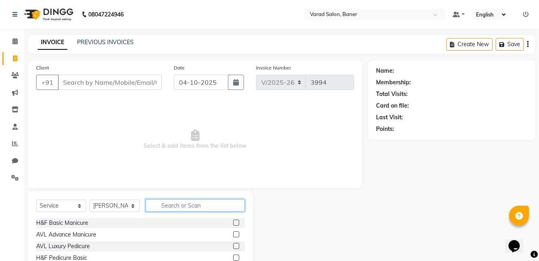
click at [179, 204] on input "text" at bounding box center [195, 205] width 99 height 12
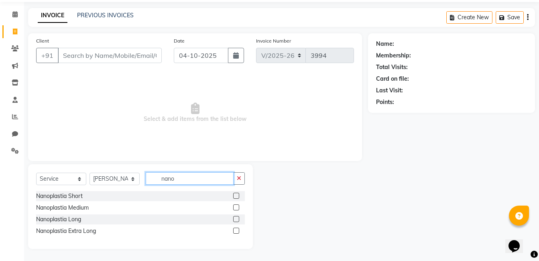
type input "nano"
click at [236, 206] on label at bounding box center [236, 207] width 6 height 6
click at [236, 206] on input "checkbox" at bounding box center [235, 207] width 5 height 5
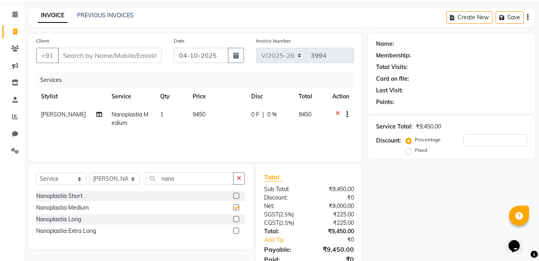
checkbox input "false"
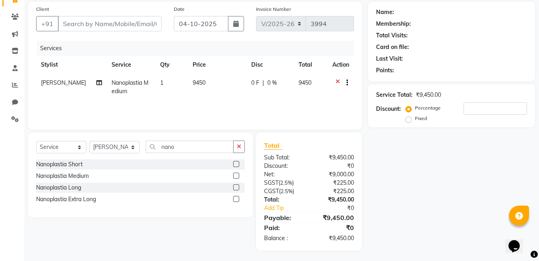
scroll to position [60, 0]
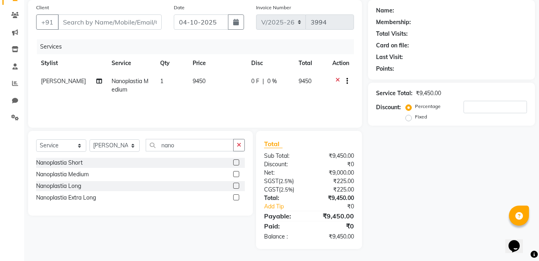
drag, startPoint x: 336, startPoint y: 81, endPoint x: 228, endPoint y: 0, distance: 134.7
click at [336, 80] on icon at bounding box center [337, 82] width 4 height 10
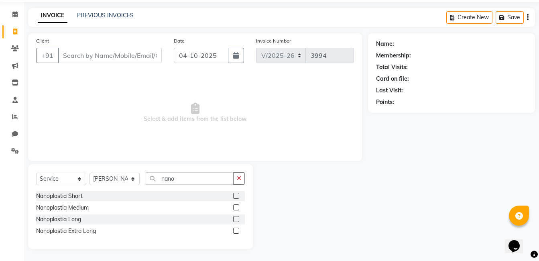
scroll to position [27, 0]
click at [111, 180] on select "Select Stylist Aaftab Malik Admin Jabaaz Karan Rathod Karishma Khot Krishna Vya…" at bounding box center [114, 179] width 50 height 12
select select "68623"
click at [89, 173] on select "Select Stylist Aaftab Malik Admin Jabaaz Karan Rathod Karishma Khot Krishna Vya…" at bounding box center [114, 179] width 50 height 12
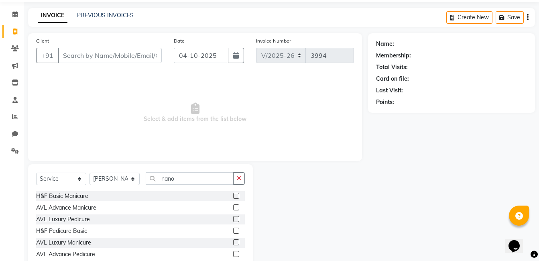
drag, startPoint x: 240, startPoint y: 178, endPoint x: 189, endPoint y: 181, distance: 51.5
click at [234, 179] on button "button" at bounding box center [239, 178] width 12 height 12
click at [188, 181] on input "text" at bounding box center [195, 178] width 99 height 12
type input "g"
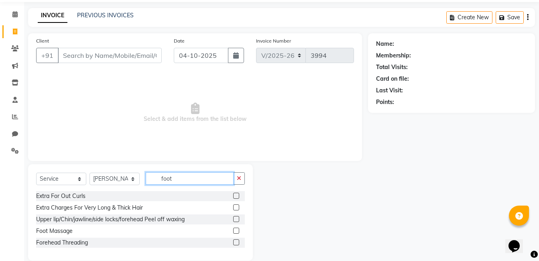
scroll to position [0, 0]
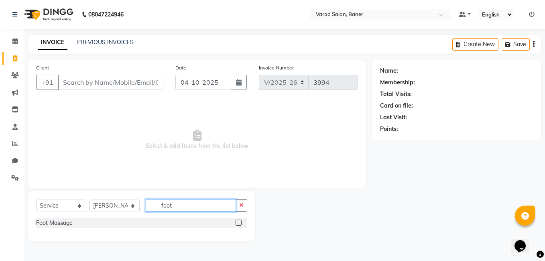
type input "foot"
drag, startPoint x: 238, startPoint y: 221, endPoint x: 234, endPoint y: 217, distance: 5.4
click at [238, 221] on label at bounding box center [239, 222] width 6 height 6
click at [238, 221] on input "checkbox" at bounding box center [238, 222] width 5 height 5
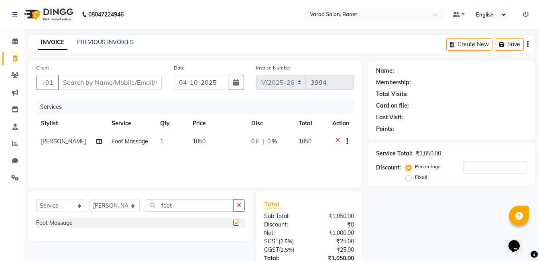
checkbox input "false"
click at [111, 80] on input "Client" at bounding box center [110, 82] width 104 height 15
type input "9"
type input "0"
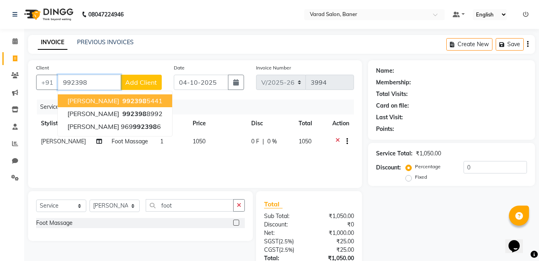
click at [130, 99] on ngb-highlight "992398 5441" at bounding box center [142, 101] width 42 height 8
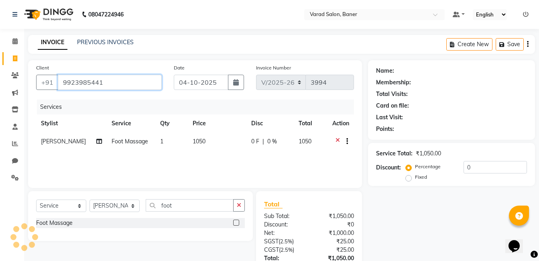
type input "9923985441"
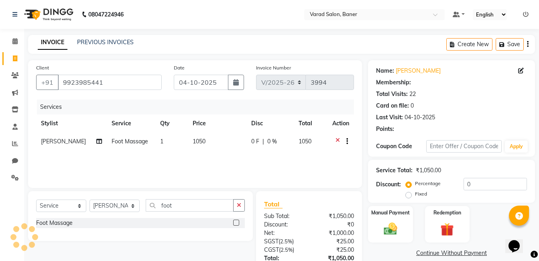
select select "1: Object"
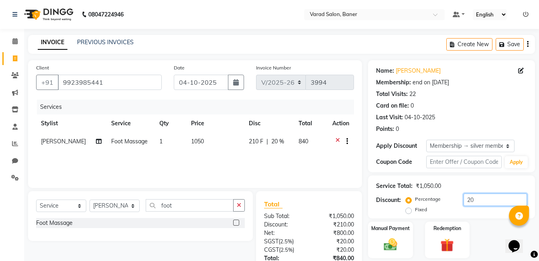
drag, startPoint x: 478, startPoint y: 197, endPoint x: 455, endPoint y: 200, distance: 23.0
click at [455, 200] on div "Percentage Fixed 20" at bounding box center [467, 204] width 120 height 22
type input "30"
click at [406, 240] on div "Name: Ketan Kolte Membership: end on 26-08-2026 Total Visits: 22 Card on file: …" at bounding box center [454, 184] width 173 height 249
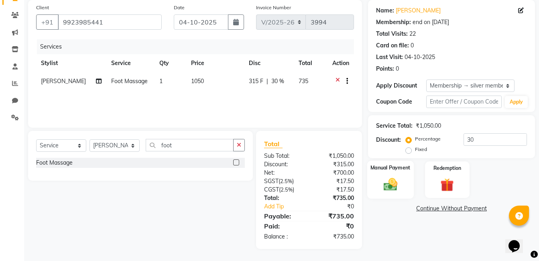
click at [383, 179] on img at bounding box center [390, 184] width 22 height 16
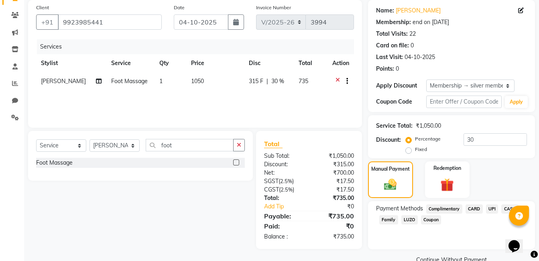
click at [495, 209] on span "UPI" at bounding box center [492, 208] width 12 height 9
click at [482, 256] on button "Add Payment" at bounding box center [478, 262] width 97 height 12
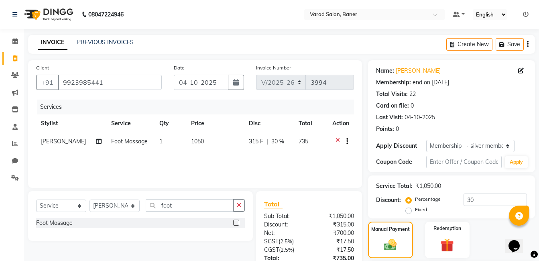
scroll to position [122, 0]
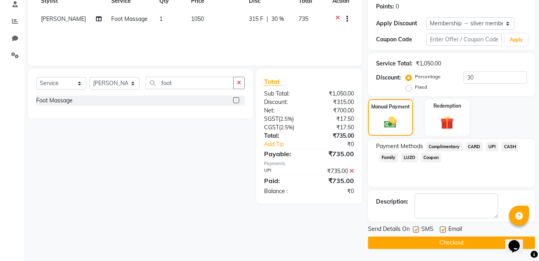
click at [437, 238] on button "Checkout" at bounding box center [451, 242] width 167 height 12
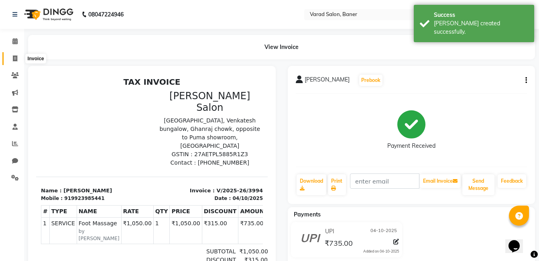
click at [14, 61] on icon at bounding box center [15, 58] width 4 height 6
select select "7115"
select select "service"
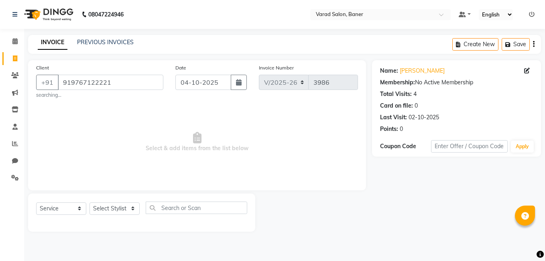
select select "7115"
select select "service"
click at [416, 68] on link "[PERSON_NAME]" at bounding box center [422, 71] width 45 height 8
drag, startPoint x: 305, startPoint y: 213, endPoint x: 315, endPoint y: 187, distance: 28.5
click at [304, 213] on div at bounding box center [313, 212] width 117 height 38
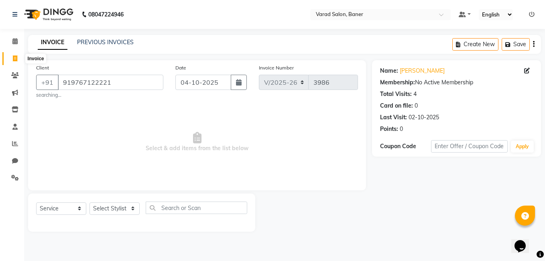
click at [14, 55] on icon at bounding box center [15, 58] width 4 height 6
select select "service"
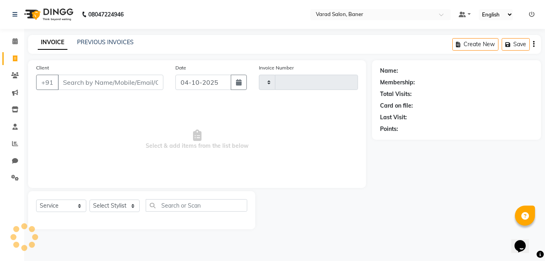
type input "3988"
select select "7115"
click at [113, 205] on select "Select Stylist Aaftab Malik Admin Jabaaz Karan Rathod Karishma Khot Krishna Vya…" at bounding box center [114, 205] width 50 height 12
click at [12, 44] on span at bounding box center [15, 41] width 14 height 9
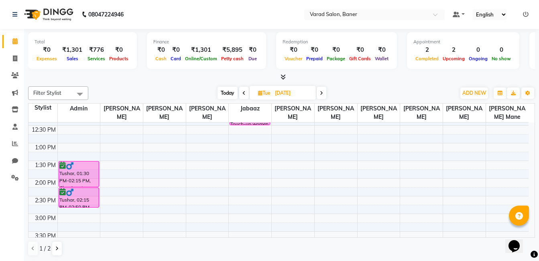
scroll to position [80, 0]
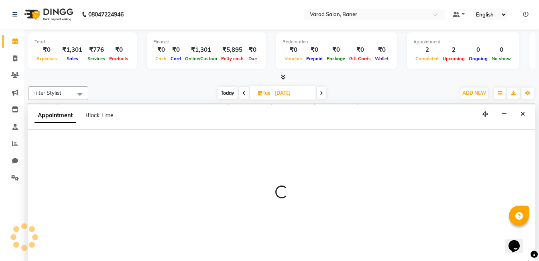
scroll to position [0, 0]
select select "60263"
select select "tentative"
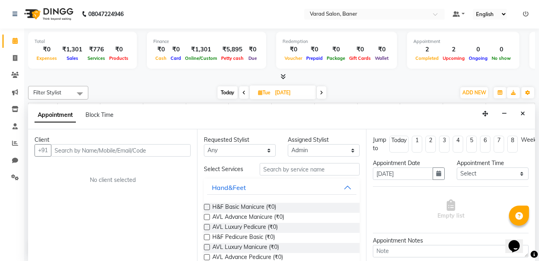
click at [69, 151] on input "text" at bounding box center [121, 150] width 140 height 12
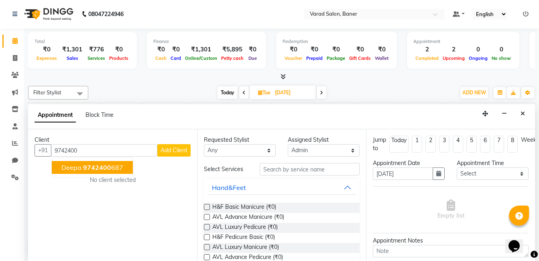
drag, startPoint x: 112, startPoint y: 170, endPoint x: 203, endPoint y: 156, distance: 92.1
click at [112, 170] on ngb-highlight "9742400 687" at bounding box center [103, 167] width 40 height 8
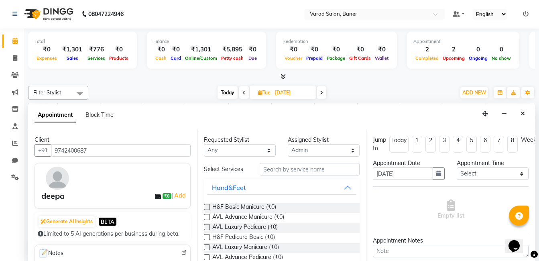
type input "9742400687"
click at [277, 171] on input "text" at bounding box center [310, 169] width 100 height 12
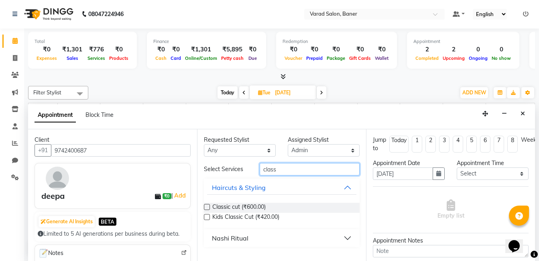
type input "class"
click at [207, 207] on label at bounding box center [207, 207] width 6 height 6
click at [207, 207] on input "checkbox" at bounding box center [206, 207] width 5 height 5
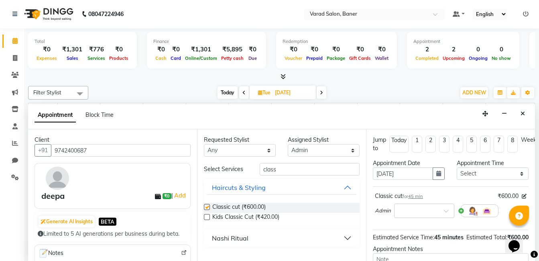
checkbox input "false"
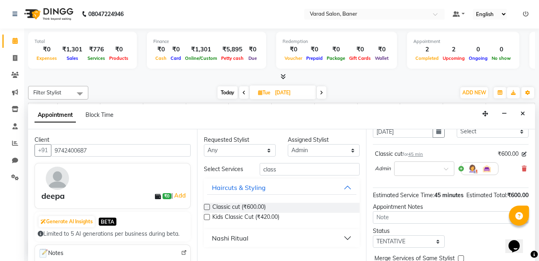
scroll to position [94, 0]
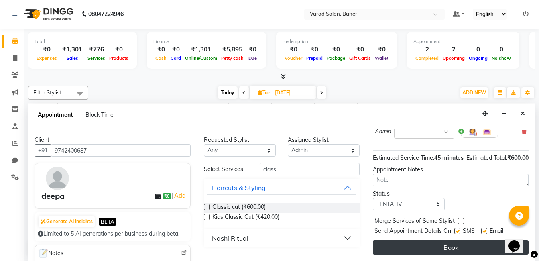
click at [439, 240] on button "Book" at bounding box center [451, 247] width 156 height 14
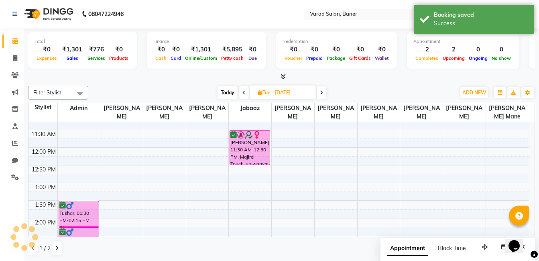
scroll to position [0, 0]
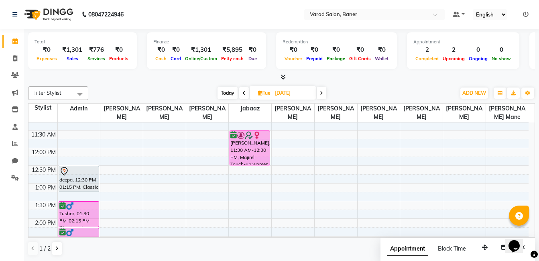
click at [155, 83] on div "Total ₹0 Expenses ₹1,301 Sales ₹776 Services ₹0 Products Finance ₹0 Cash ₹0 Car…" at bounding box center [281, 145] width 515 height 232
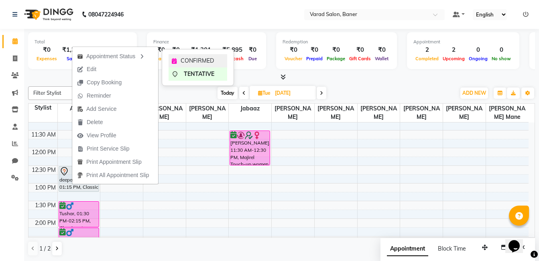
click at [176, 59] on icon at bounding box center [174, 61] width 5 height 6
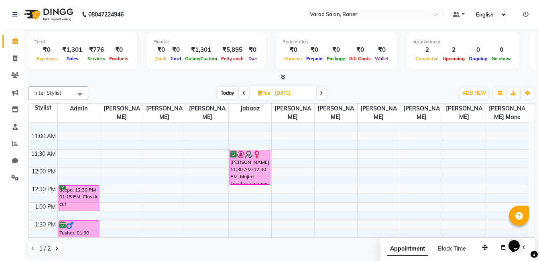
scroll to position [80, 0]
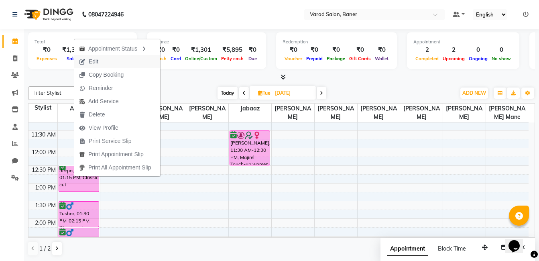
click at [112, 58] on button "Edit" at bounding box center [117, 61] width 86 height 13
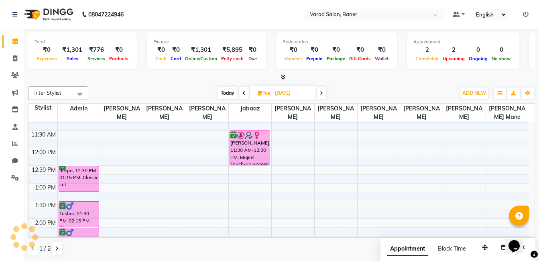
scroll to position [0, 0]
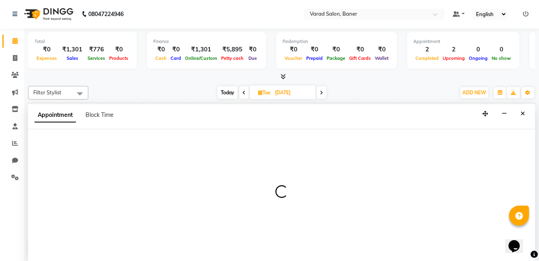
select select "tentative"
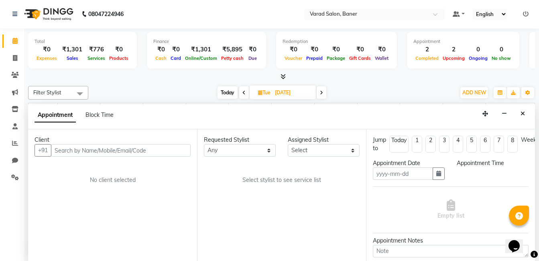
type input "07-10-2025"
select select "confirm booking"
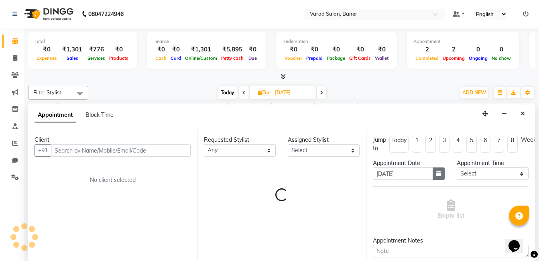
select select "60263"
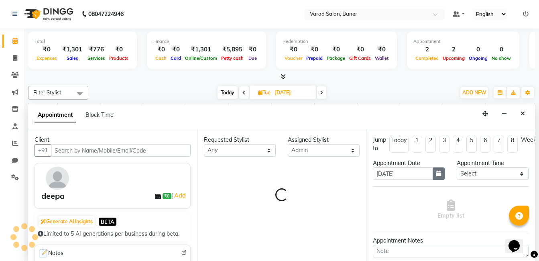
click at [437, 176] on button "button" at bounding box center [439, 173] width 12 height 12
select select "3599"
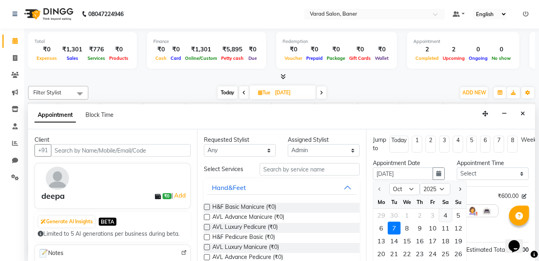
click at [441, 215] on div "4" at bounding box center [445, 215] width 13 height 13
type input "04-10-2025"
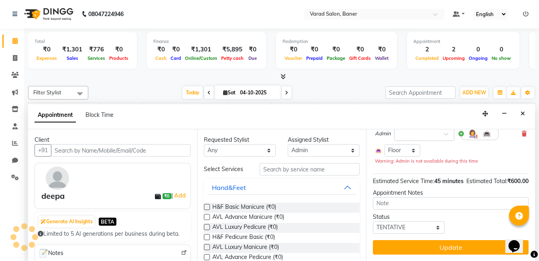
scroll to position [83, 0]
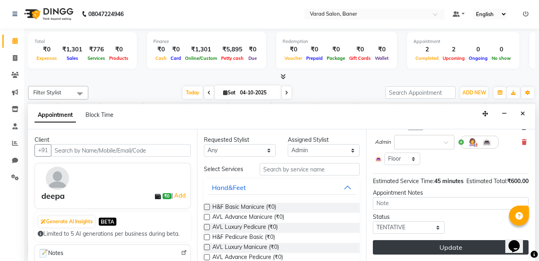
click at [442, 242] on button "Update" at bounding box center [451, 247] width 156 height 14
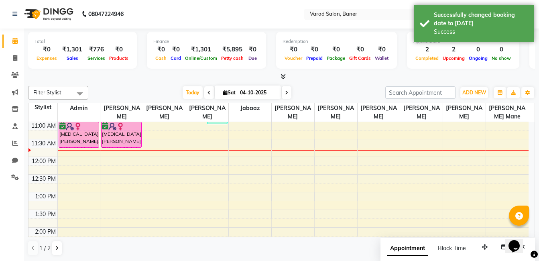
scroll to position [0, 0]
click at [285, 93] on icon at bounding box center [286, 93] width 3 height 5
type input "05-10-2025"
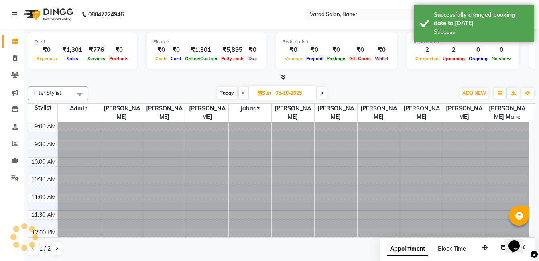
click at [285, 93] on input "05-10-2025" at bounding box center [293, 93] width 40 height 12
select select "10"
select select "2025"
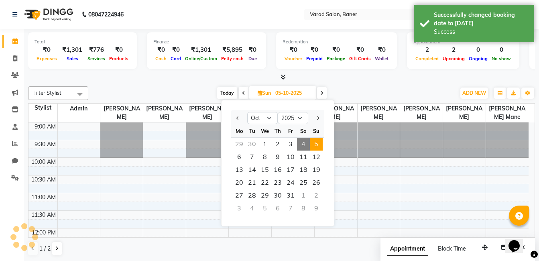
scroll to position [71, 0]
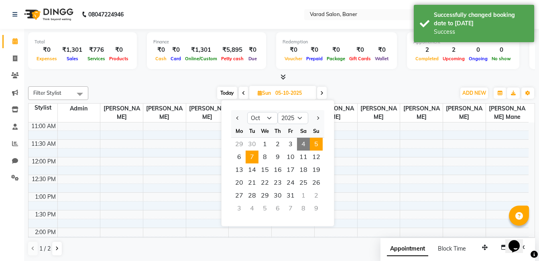
click at [250, 159] on span "7" at bounding box center [252, 156] width 13 height 13
type input "07-10-2025"
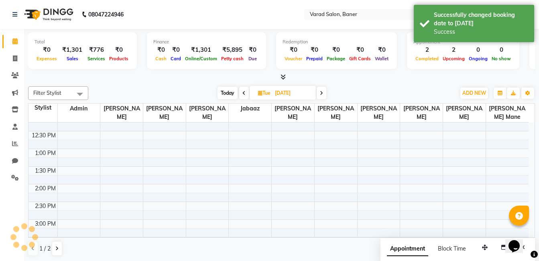
scroll to position [151, 0]
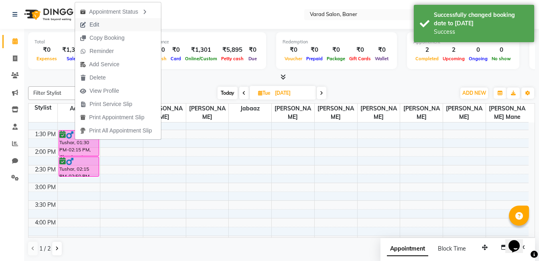
click at [128, 27] on button "Edit" at bounding box center [118, 24] width 86 height 13
select select "tentative"
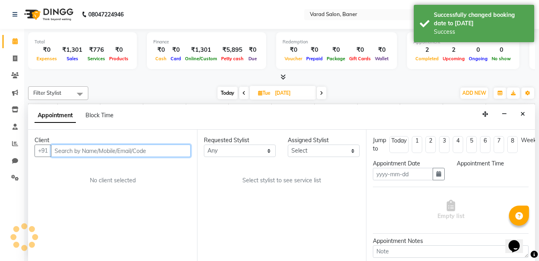
scroll to position [0, 0]
type input "07-10-2025"
select select "confirm booking"
select select "60263"
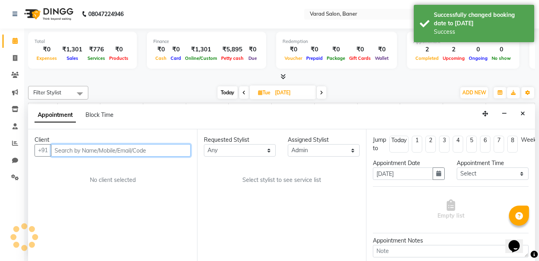
scroll to position [71, 0]
select select "3599"
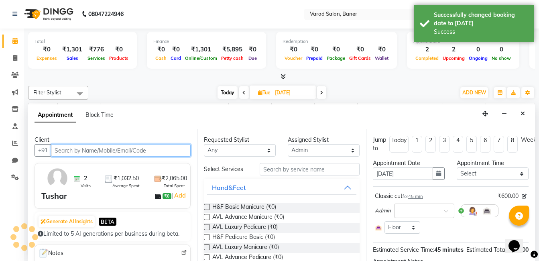
select select "3599"
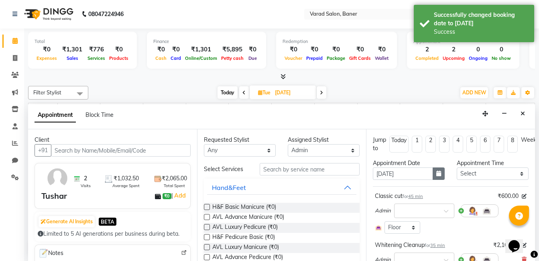
click at [436, 174] on icon "button" at bounding box center [438, 174] width 5 height 6
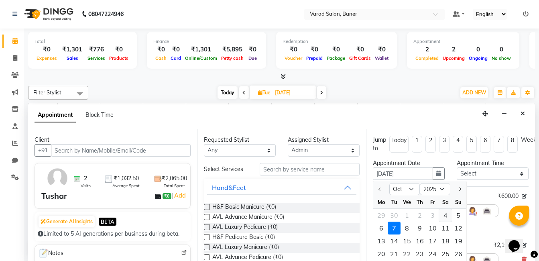
click at [444, 213] on div "4" at bounding box center [445, 215] width 13 height 13
type input "04-10-2025"
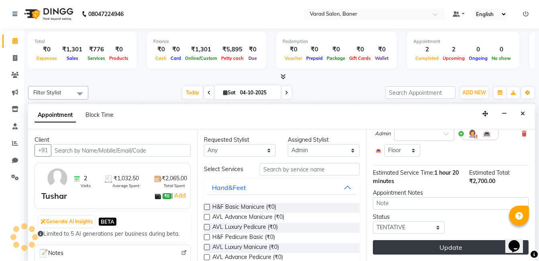
scroll to position [132, 0]
click at [449, 243] on button "Update" at bounding box center [451, 247] width 156 height 14
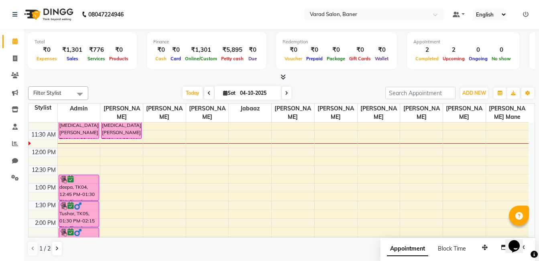
scroll to position [40, 0]
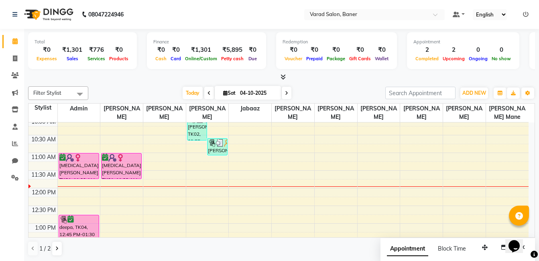
click at [330, 92] on div "Today Sat 04-10-2025" at bounding box center [236, 93] width 289 height 12
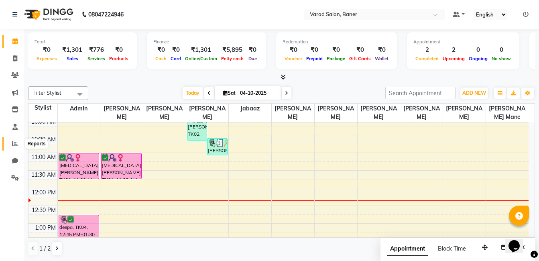
click at [13, 144] on icon at bounding box center [15, 143] width 6 height 6
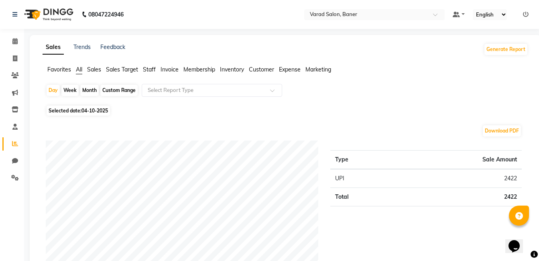
click at [93, 113] on span "04-10-2025" at bounding box center [94, 111] width 26 height 6
select select "10"
select select "2025"
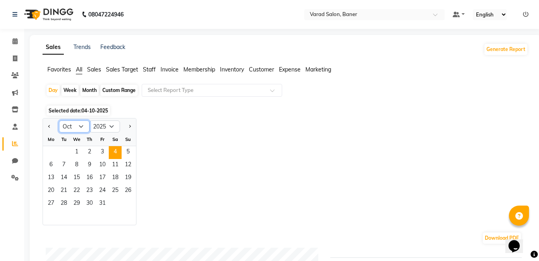
drag, startPoint x: 75, startPoint y: 126, endPoint x: 78, endPoint y: 130, distance: 5.5
click at [75, 126] on select "Jan Feb Mar Apr May Jun [DATE] Aug Sep Oct Nov Dec" at bounding box center [74, 126] width 30 height 12
select select "9"
click at [59, 120] on select "Jan Feb Mar Apr May Jun [DATE] Aug Sep Oct Nov Dec" at bounding box center [74, 126] width 30 height 12
click at [113, 189] on span "27" at bounding box center [115, 191] width 13 height 13
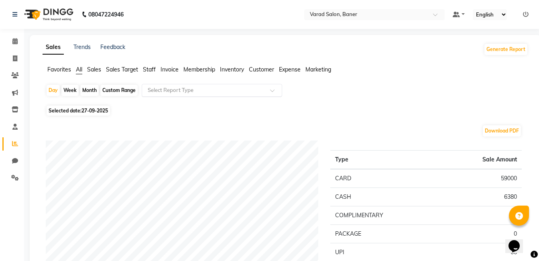
click at [181, 92] on input "text" at bounding box center [204, 90] width 116 height 8
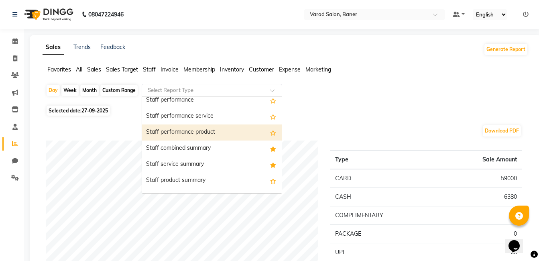
scroll to position [441, 0]
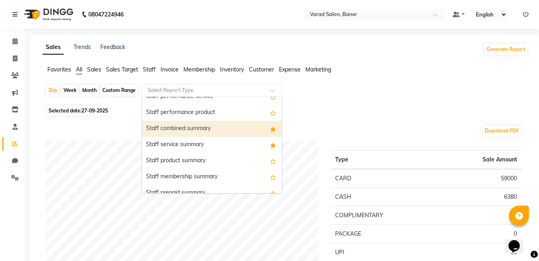
click at [197, 134] on div "Staff combined summary" at bounding box center [212, 129] width 140 height 16
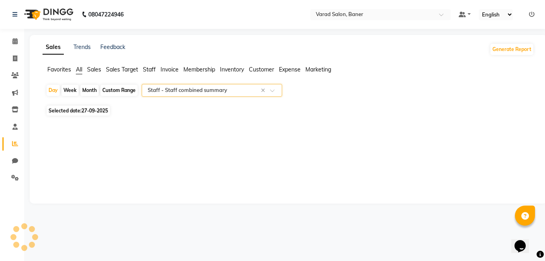
select select "filtered_report"
select select "csv"
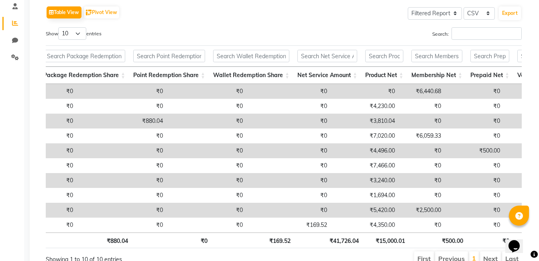
scroll to position [0, 276]
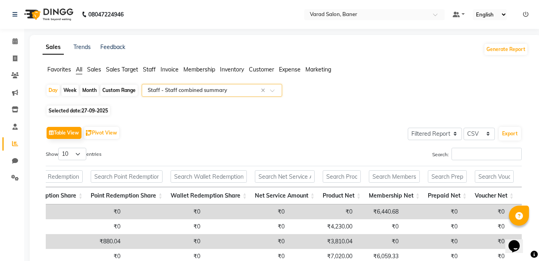
click at [89, 109] on span "27-09-2025" at bounding box center [94, 111] width 26 height 6
select select "9"
select select "2025"
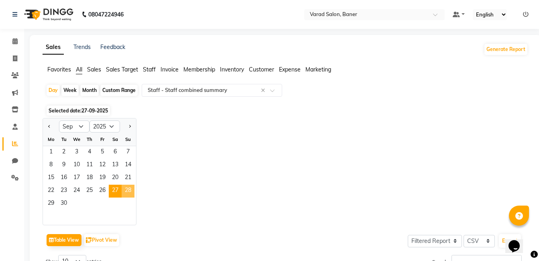
click at [127, 191] on span "28" at bounding box center [128, 191] width 13 height 13
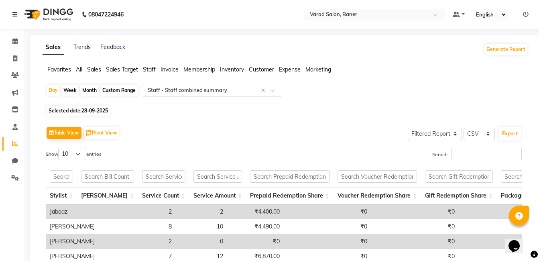
click at [159, 130] on div "Table View Pivot View Select Full Report Filtered Report Select CSV PDF Export" at bounding box center [284, 132] width 476 height 17
click at [92, 110] on span "28-09-2025" at bounding box center [94, 111] width 26 height 6
select select "9"
select select "2025"
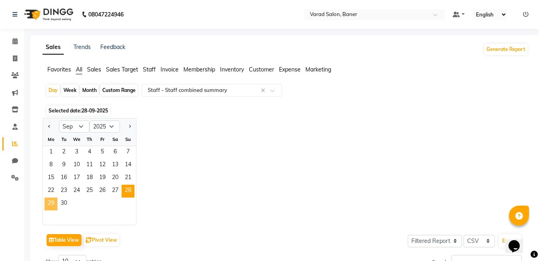
click at [54, 202] on span "29" at bounding box center [51, 203] width 13 height 13
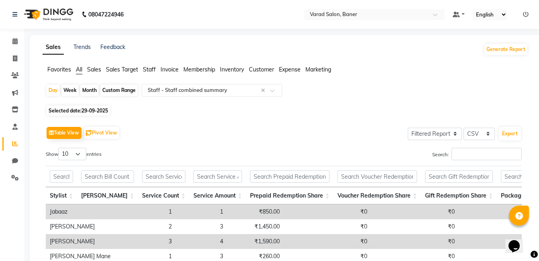
click at [165, 120] on div "Table View Pivot View Select Full Report Filtered Report Select CSV PDF Export …" at bounding box center [283, 226] width 489 height 216
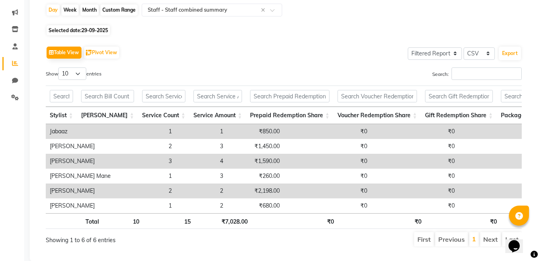
click at [366, 245] on ul "First Previous 1 Next Last" at bounding box center [385, 239] width 272 height 14
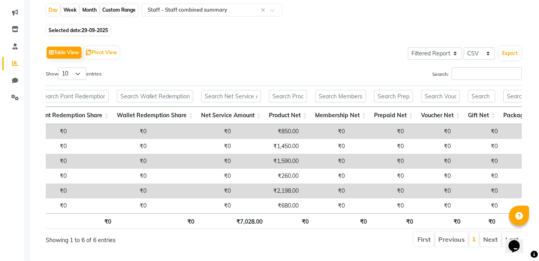
scroll to position [0, 577]
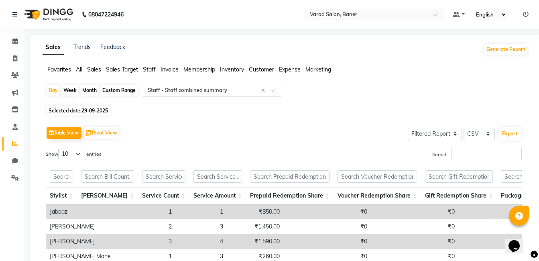
click at [89, 111] on span "29-09-2025" at bounding box center [94, 111] width 26 height 6
select select "9"
select select "2025"
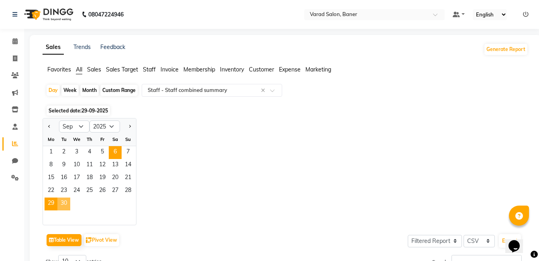
drag, startPoint x: 67, startPoint y: 201, endPoint x: 119, endPoint y: 157, distance: 67.5
click at [67, 201] on span "30" at bounding box center [63, 203] width 13 height 13
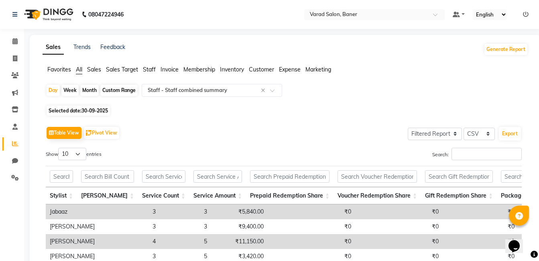
click at [179, 120] on div "Table View Pivot View Select Full Report Filtered Report Select CSV PDF Export …" at bounding box center [283, 218] width 489 height 201
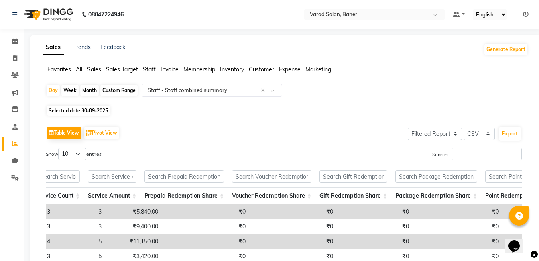
scroll to position [90, 0]
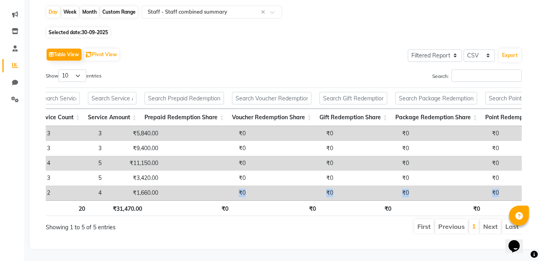
drag, startPoint x: 147, startPoint y: 187, endPoint x: 66, endPoint y: 194, distance: 81.3
click at [67, 194] on div "Stylist Bill Count Service Count Service Amount Prepaid Redemption Share Vouche…" at bounding box center [284, 151] width 476 height 133
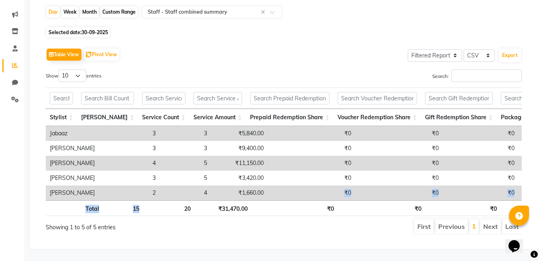
scroll to position [0, 0]
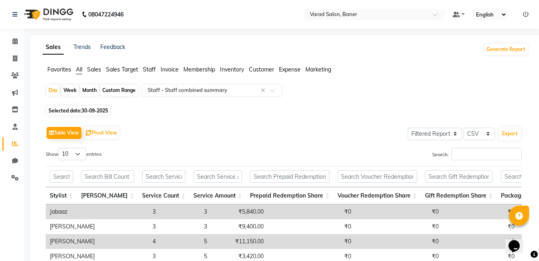
click at [327, 148] on div "Search:" at bounding box center [406, 156] width 232 height 16
click at [88, 90] on div "Month" at bounding box center [89, 90] width 18 height 11
select select "9"
select select "2025"
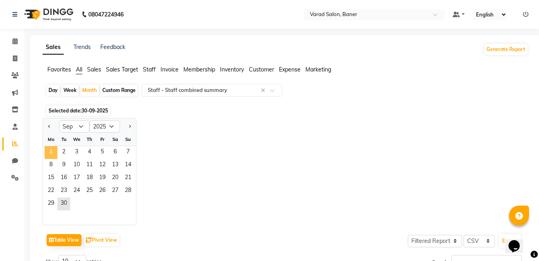
click at [49, 150] on span "1" at bounding box center [51, 152] width 13 height 13
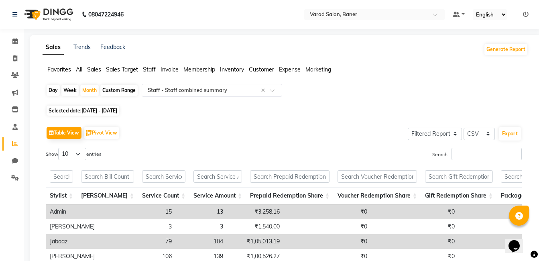
click at [213, 119] on div "Table View Pivot View Select Full Report Filtered Report Select CSV PDF Export …" at bounding box center [283, 255] width 489 height 275
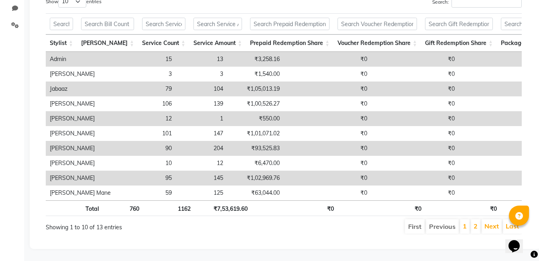
scroll to position [44, 0]
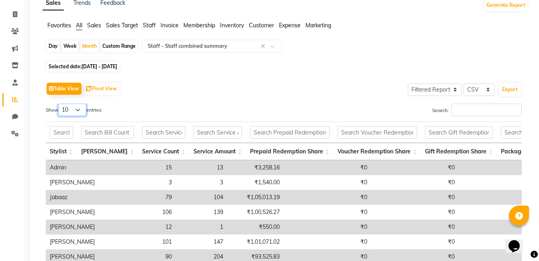
click at [79, 111] on select "10 25 50 100" at bounding box center [72, 110] width 28 height 12
select select "25"
click at [59, 104] on select "10 25 50 100" at bounding box center [72, 110] width 28 height 12
click at [196, 98] on div "Table View Pivot View Select Full Report Filtered Report Select CSV PDF Export …" at bounding box center [284, 217] width 476 height 274
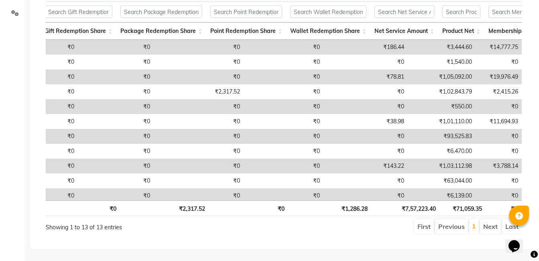
scroll to position [0, 397]
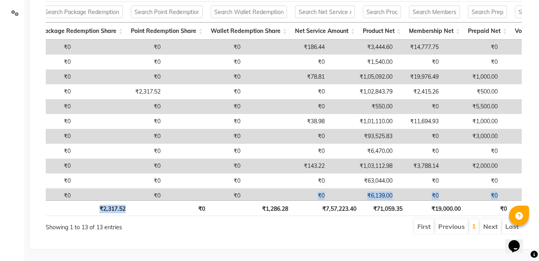
drag, startPoint x: 280, startPoint y: 187, endPoint x: 141, endPoint y: 195, distance: 139.5
click at [141, 195] on div "Stylist Bill Count Service Count Service Amount Prepaid Redemption Share Vouche…" at bounding box center [284, 108] width 476 height 219
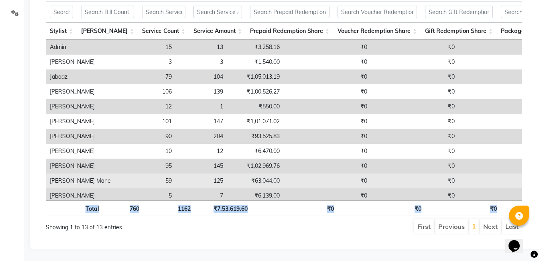
scroll to position [39, 0]
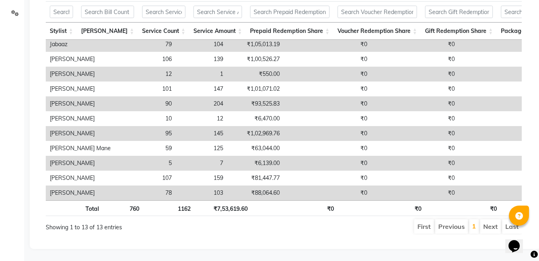
click at [90, 156] on td "Riya Mondal" at bounding box center [80, 163] width 69 height 15
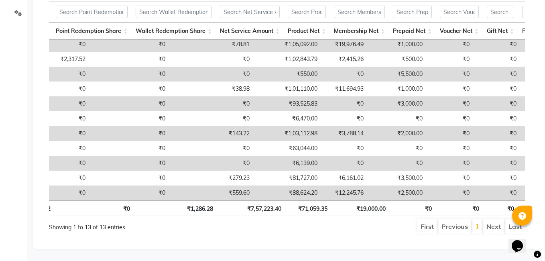
scroll to position [0, 0]
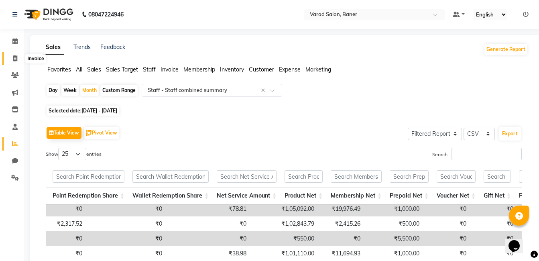
click at [18, 57] on span at bounding box center [15, 58] width 14 height 9
select select "service"
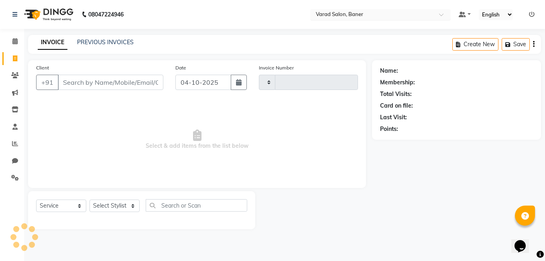
type input "3995"
select select "7115"
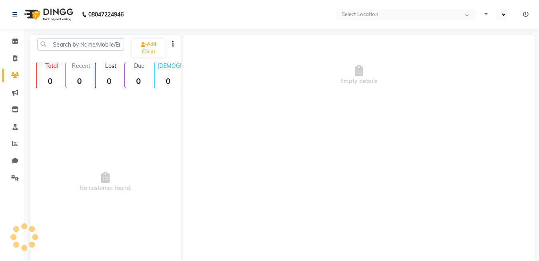
select select "en"
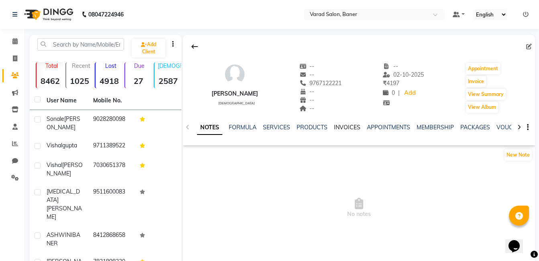
click at [353, 126] on link "INVOICES" at bounding box center [347, 127] width 26 height 7
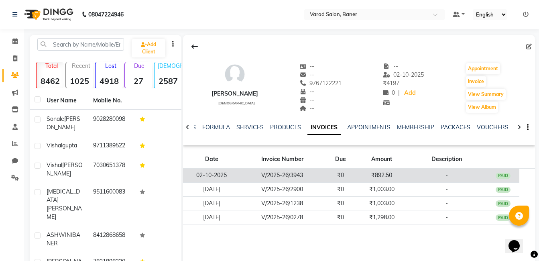
click at [313, 170] on td "V/2025-26/3943" at bounding box center [281, 176] width 83 height 14
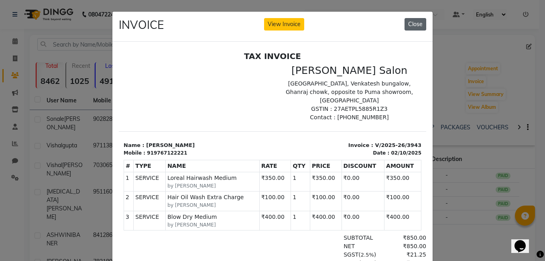
click at [416, 20] on button "Close" at bounding box center [415, 24] width 22 height 12
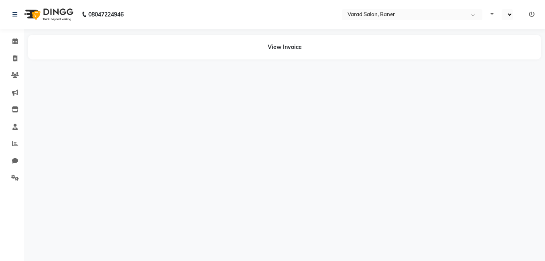
select select "en"
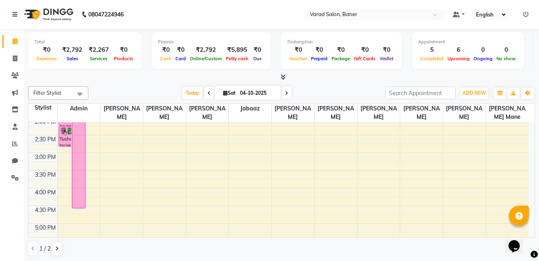
scroll to position [201, 0]
click at [91, 195] on div "9:00 AM 9:30 AM 10:00 AM 10:30 AM 11:00 AM 11:30 AM 12:00 PM 12:30 PM 1:00 PM 1…" at bounding box center [278, 151] width 500 height 459
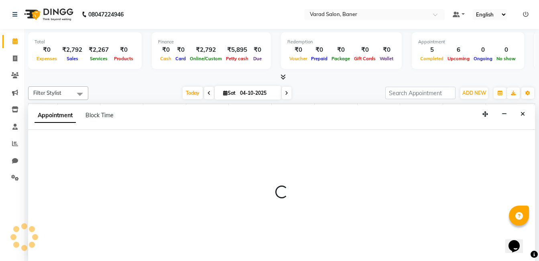
scroll to position [0, 0]
select select "60263"
select select "tentative"
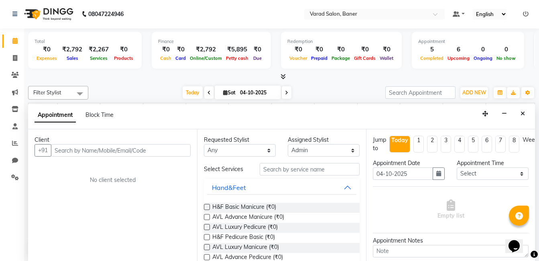
click at [81, 150] on input "text" at bounding box center [121, 150] width 140 height 12
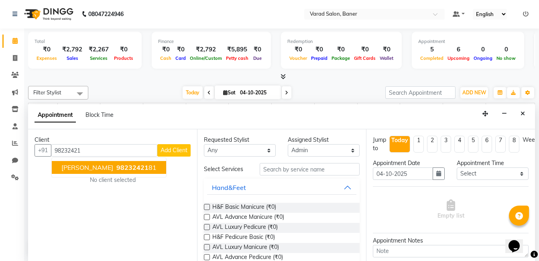
click at [116, 168] on span "98232421" at bounding box center [132, 167] width 32 height 8
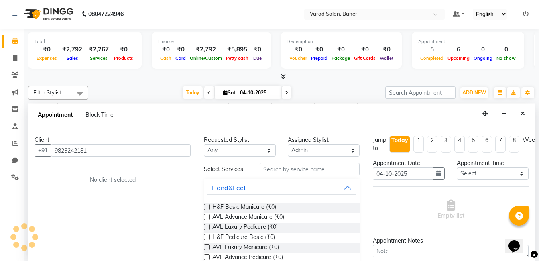
type input "9823242181"
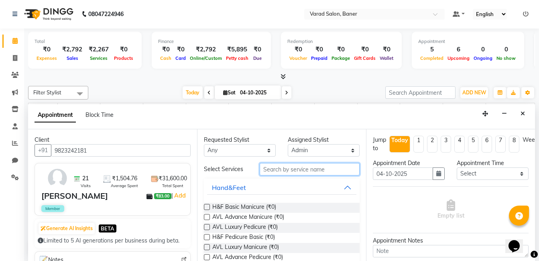
click at [296, 171] on input "text" at bounding box center [310, 169] width 100 height 12
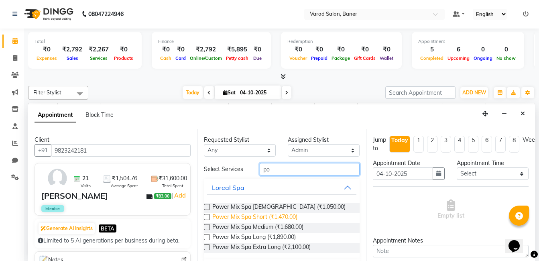
type input "p"
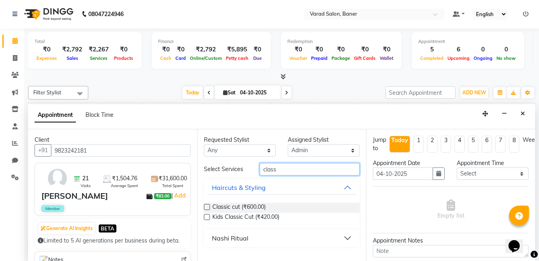
type input "class"
click at [207, 206] on label at bounding box center [207, 207] width 6 height 6
click at [207, 206] on input "checkbox" at bounding box center [206, 207] width 5 height 5
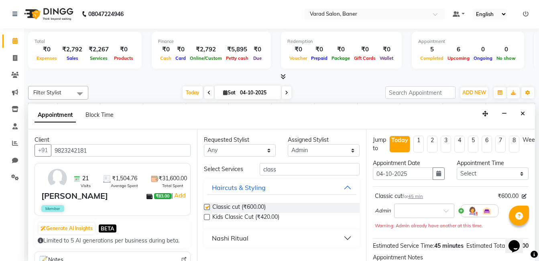
checkbox input "false"
drag, startPoint x: 284, startPoint y: 167, endPoint x: 248, endPoint y: 172, distance: 36.8
click at [248, 172] on div "Select Services class" at bounding box center [282, 169] width 168 height 12
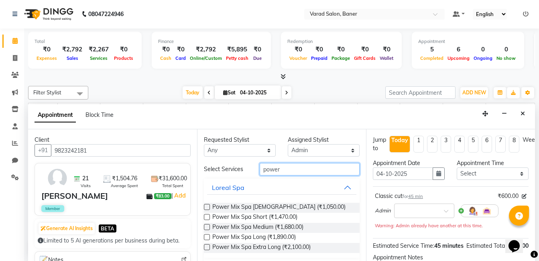
type input "power"
click at [204, 226] on label at bounding box center [207, 227] width 6 height 6
click at [204, 226] on input "checkbox" at bounding box center [206, 227] width 5 height 5
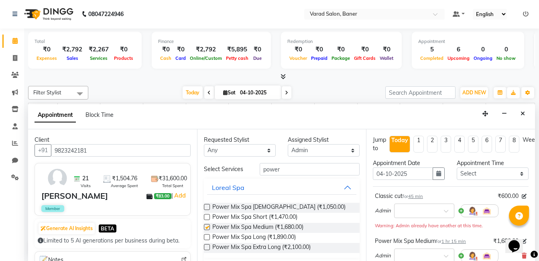
checkbox input "false"
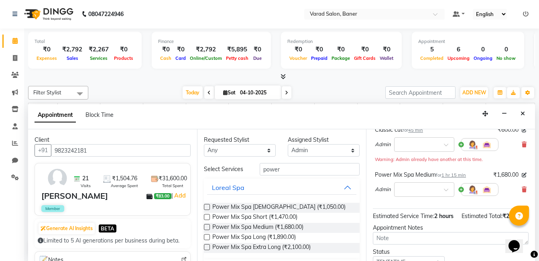
scroll to position [139, 0]
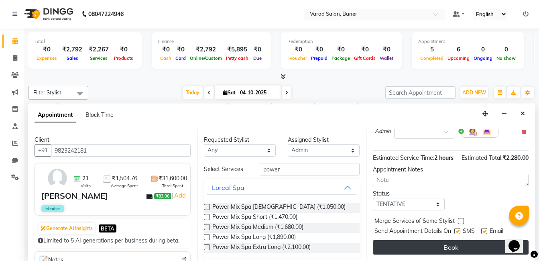
click at [438, 240] on button "Book" at bounding box center [451, 247] width 156 height 14
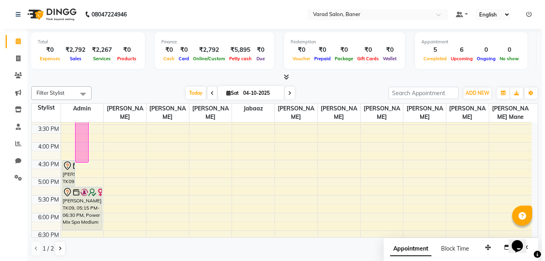
scroll to position [241, 0]
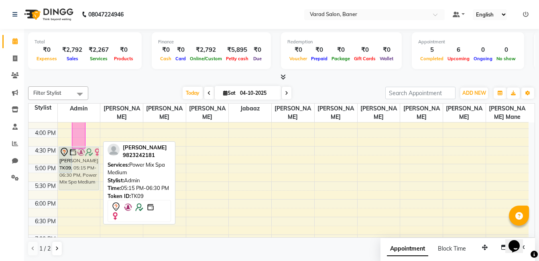
drag, startPoint x: 89, startPoint y: 191, endPoint x: 94, endPoint y: 167, distance: 24.3
click at [94, 167] on div "[MEDICAL_DATA][PERSON_NAME], TK07, 12:10 PM-12:55 PM, Eyebrows Threading,Forehe…" at bounding box center [79, 111] width 43 height 459
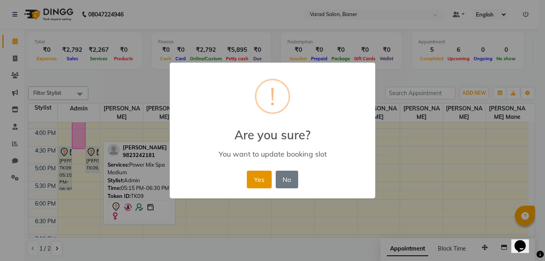
click at [256, 179] on button "Yes" at bounding box center [259, 180] width 24 height 18
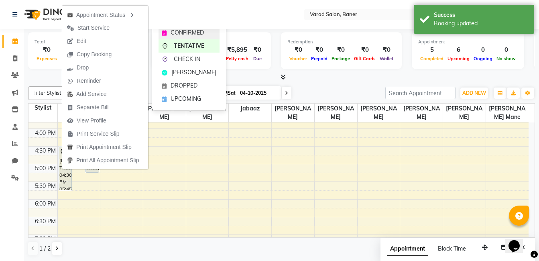
click at [185, 39] on div "CONFIRMED" at bounding box center [189, 32] width 61 height 13
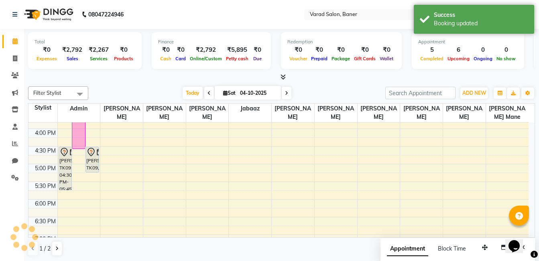
click at [152, 75] on div at bounding box center [281, 77] width 507 height 8
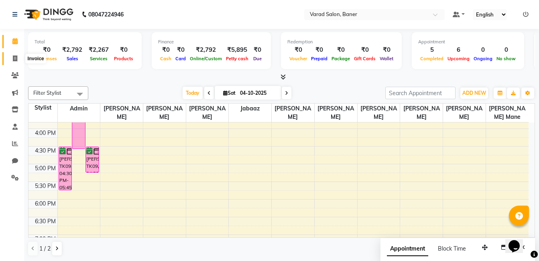
click at [16, 59] on icon at bounding box center [15, 58] width 4 height 6
select select "service"
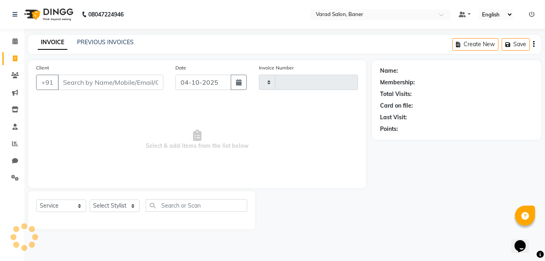
type input "3990"
select select "7115"
click at [112, 203] on select "Select Stylist" at bounding box center [114, 205] width 50 height 12
click at [111, 202] on select "Select Stylist" at bounding box center [114, 205] width 50 height 12
click at [112, 206] on select "Select Stylist" at bounding box center [114, 205] width 50 height 12
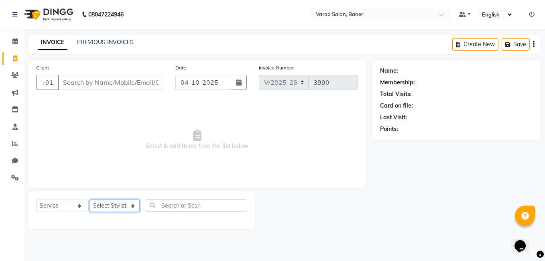
select select "68623"
click at [89, 199] on select "Select Stylist [PERSON_NAME] Admin Jabaaz [PERSON_NAME] [PERSON_NAME] [PERSON_N…" at bounding box center [114, 205] width 50 height 12
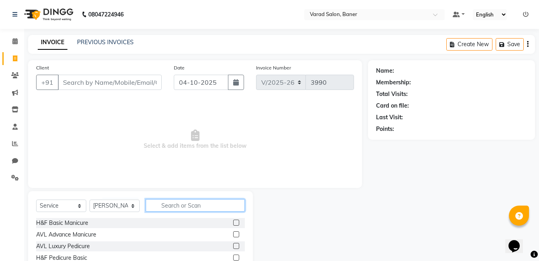
click at [186, 200] on input "text" at bounding box center [195, 205] width 99 height 12
type input "hair"
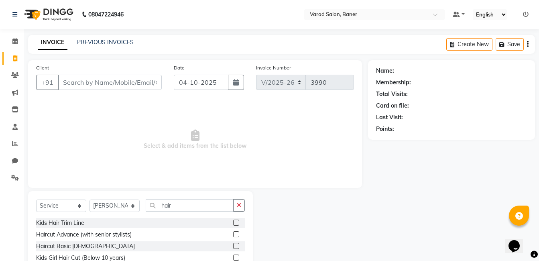
drag, startPoint x: 230, startPoint y: 236, endPoint x: 229, endPoint y: 232, distance: 4.5
click at [233, 236] on label at bounding box center [236, 234] width 6 height 6
click at [233, 236] on input "checkbox" at bounding box center [235, 234] width 5 height 5
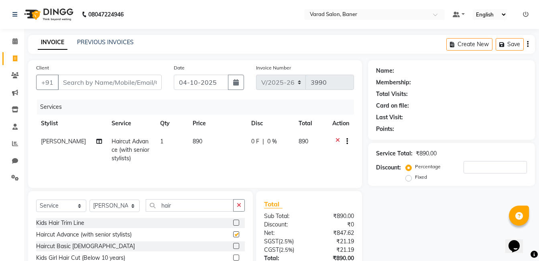
checkbox input "false"
click at [129, 81] on input "Client" at bounding box center [110, 82] width 104 height 15
type input "7"
type input "0"
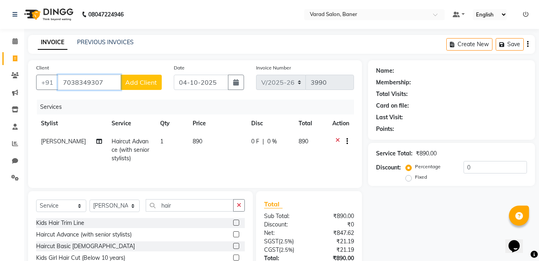
type input "7038349307"
click at [138, 81] on span "Add Client" at bounding box center [141, 82] width 32 height 8
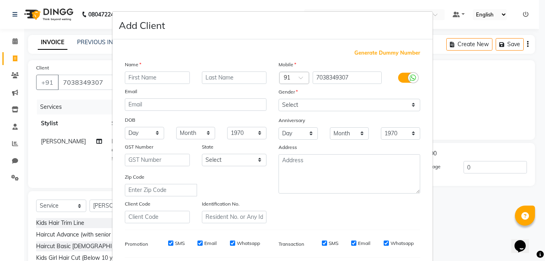
click at [143, 73] on input "text" at bounding box center [157, 77] width 65 height 12
type input "[PERSON_NAME]"
click at [291, 104] on select "Select [DEMOGRAPHIC_DATA] [DEMOGRAPHIC_DATA] Other Prefer Not To Say" at bounding box center [349, 105] width 142 height 12
select select "[DEMOGRAPHIC_DATA]"
click at [278, 99] on select "Select [DEMOGRAPHIC_DATA] [DEMOGRAPHIC_DATA] Other Prefer Not To Say" at bounding box center [349, 105] width 142 height 12
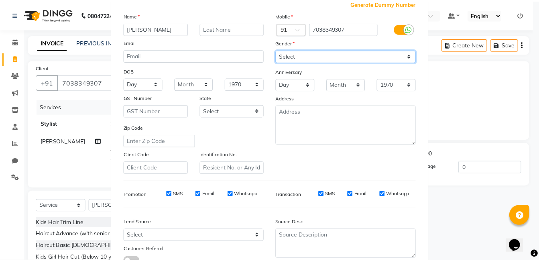
scroll to position [110, 0]
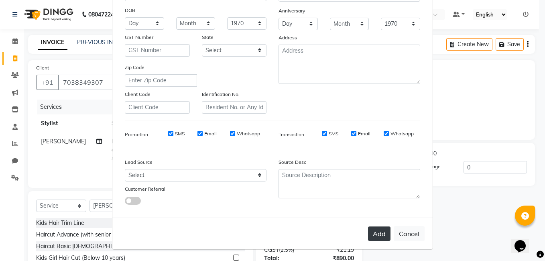
click at [377, 234] on button "Add" at bounding box center [379, 233] width 22 height 14
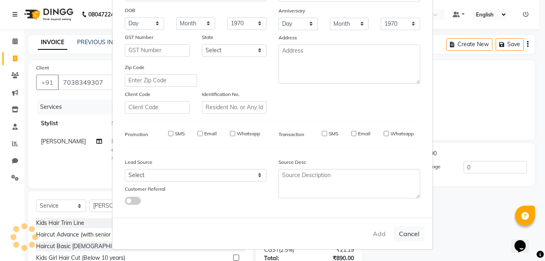
select select
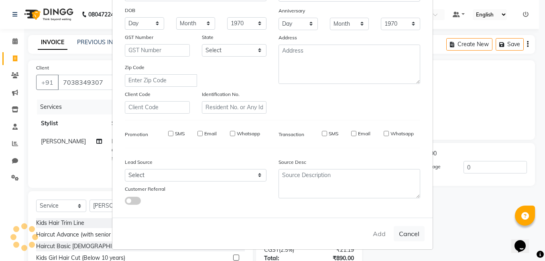
select select
checkbox input "false"
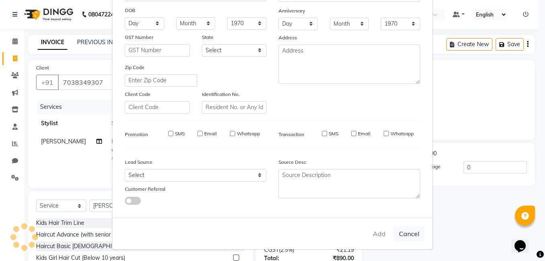
checkbox input "false"
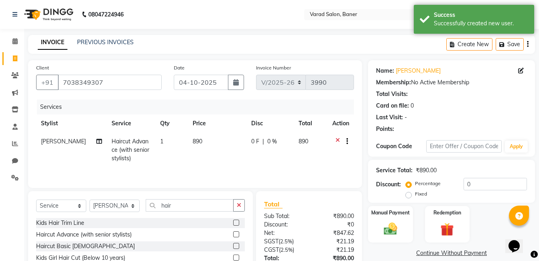
click at [51, 143] on span "[PERSON_NAME]" at bounding box center [63, 141] width 45 height 7
select select "68623"
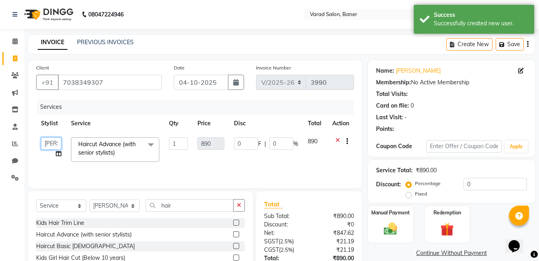
click at [51, 143] on select "[PERSON_NAME] Admin Jabaaz [PERSON_NAME] [PERSON_NAME] [PERSON_NAME] [PERSON_NA…" at bounding box center [51, 143] width 20 height 12
select select "89608"
click at [125, 114] on div "Services" at bounding box center [198, 107] width 323 height 15
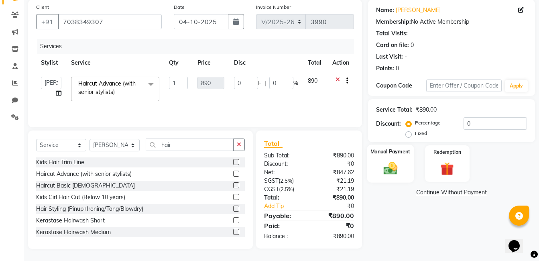
click at [384, 163] on img at bounding box center [390, 168] width 22 height 16
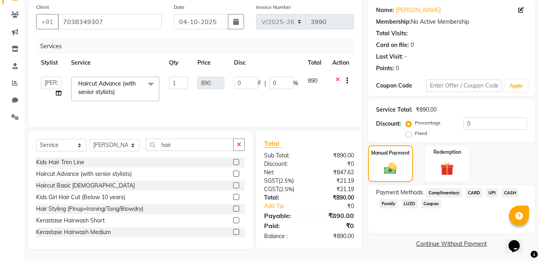
click at [509, 193] on span "CASH" at bounding box center [509, 192] width 17 height 9
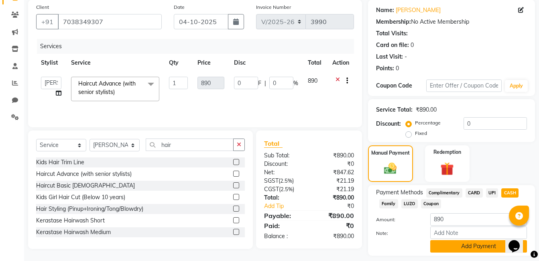
click at [478, 246] on button "Add Payment" at bounding box center [478, 246] width 97 height 12
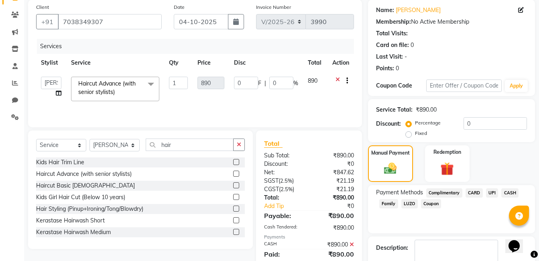
scroll to position [107, 0]
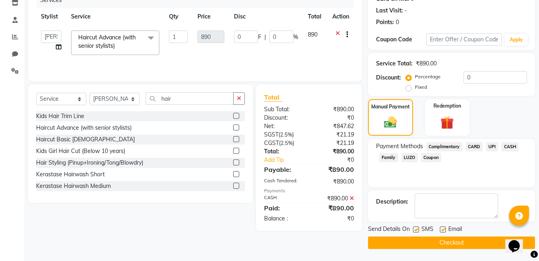
click at [465, 242] on button "Checkout" at bounding box center [451, 242] width 167 height 12
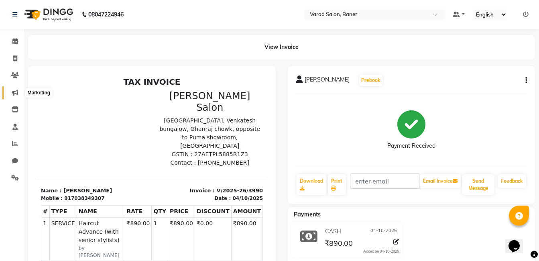
click at [16, 91] on icon at bounding box center [15, 92] width 6 height 6
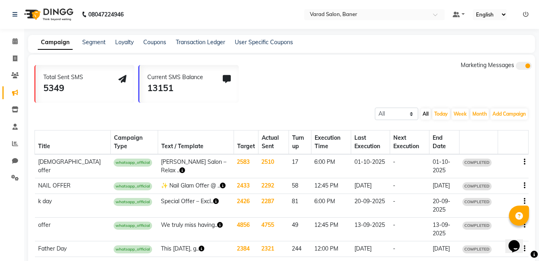
scroll to position [80, 0]
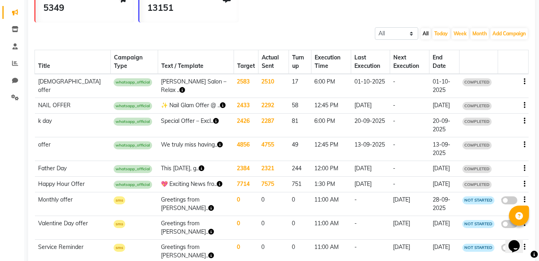
click at [162, 84] on td "[PERSON_NAME] Salon – Relax .." at bounding box center [196, 86] width 76 height 24
click at [114, 81] on span "whatsapp_official" at bounding box center [133, 82] width 39 height 8
drag, startPoint x: 108, startPoint y: 81, endPoint x: 12, endPoint y: 82, distance: 95.9
click at [114, 81] on span "whatsapp_official" at bounding box center [133, 82] width 39 height 8
click at [50, 82] on td "[DEMOGRAPHIC_DATA] offer" at bounding box center [73, 86] width 76 height 24
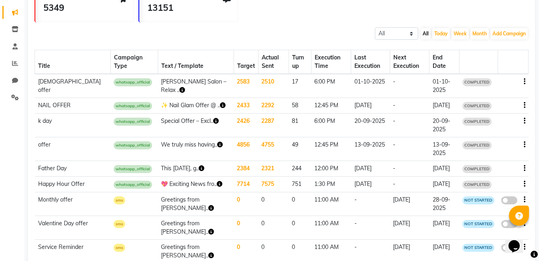
click at [475, 85] on span "COMPLETED" at bounding box center [476, 82] width 29 height 8
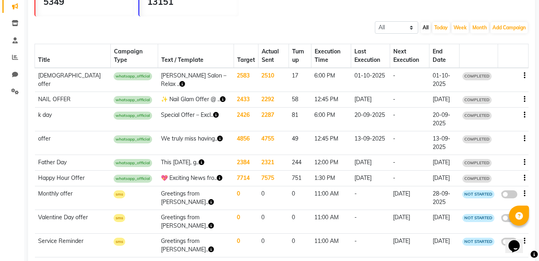
scroll to position [120, 0]
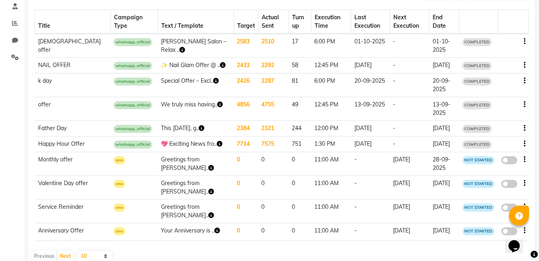
click at [180, 47] on td "[PERSON_NAME] Salon – Relax .." at bounding box center [196, 46] width 76 height 24
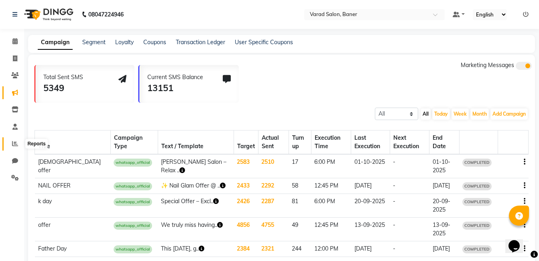
drag, startPoint x: 14, startPoint y: 142, endPoint x: 25, endPoint y: 137, distance: 12.9
click at [14, 142] on icon at bounding box center [15, 143] width 6 height 6
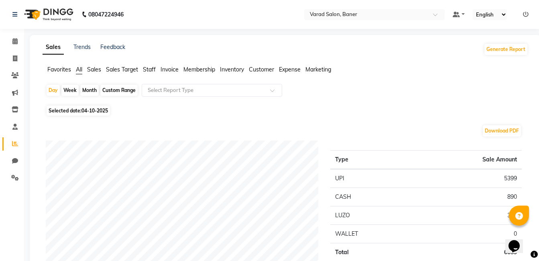
click at [78, 113] on span "Selected date: [DATE]" at bounding box center [78, 111] width 63 height 10
select select "10"
select select "2025"
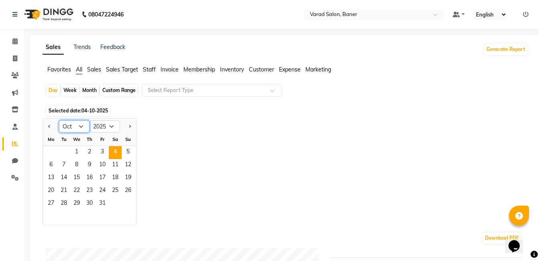
click at [78, 127] on select "Jan Feb Mar Apr May Jun [DATE] Aug Sep Oct Nov Dec" at bounding box center [74, 126] width 30 height 12
select select "9"
click at [59, 120] on select "Jan Feb Mar Apr May Jun [DATE] Aug Sep Oct Nov Dec" at bounding box center [74, 126] width 30 height 12
click at [62, 178] on span "16" at bounding box center [63, 178] width 13 height 13
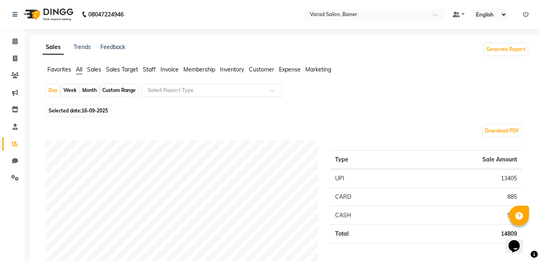
click at [228, 96] on div "Select Report Type" at bounding box center [212, 90] width 140 height 13
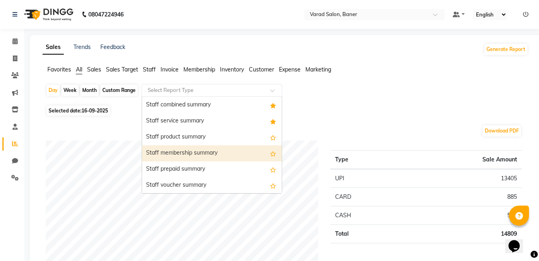
scroll to position [441, 0]
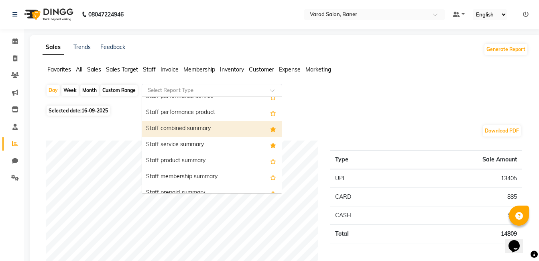
click at [228, 127] on div "Staff combined summary" at bounding box center [212, 129] width 140 height 16
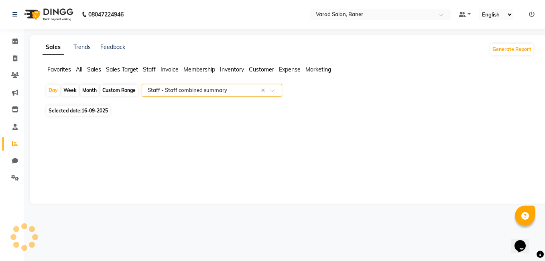
select select "filtered_report"
select select "csv"
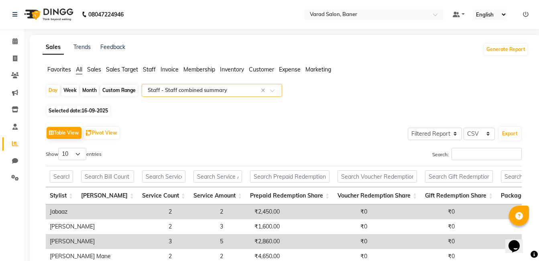
scroll to position [90, 0]
